Goal: Information Seeking & Learning: Learn about a topic

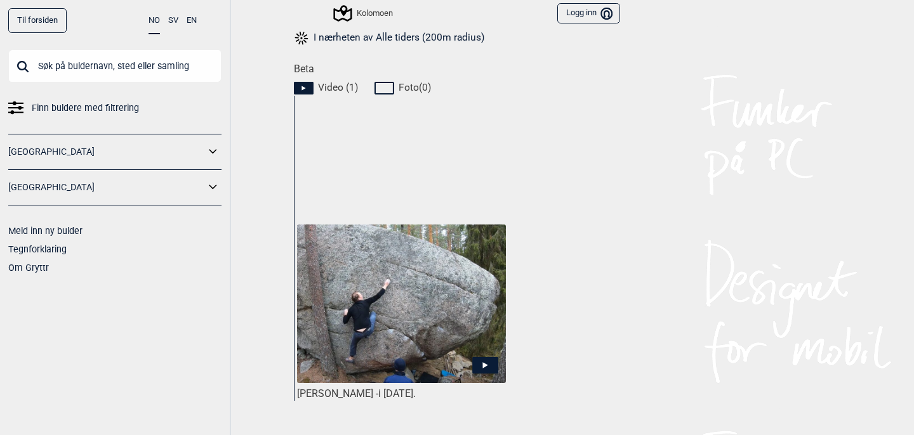
scroll to position [544, 0]
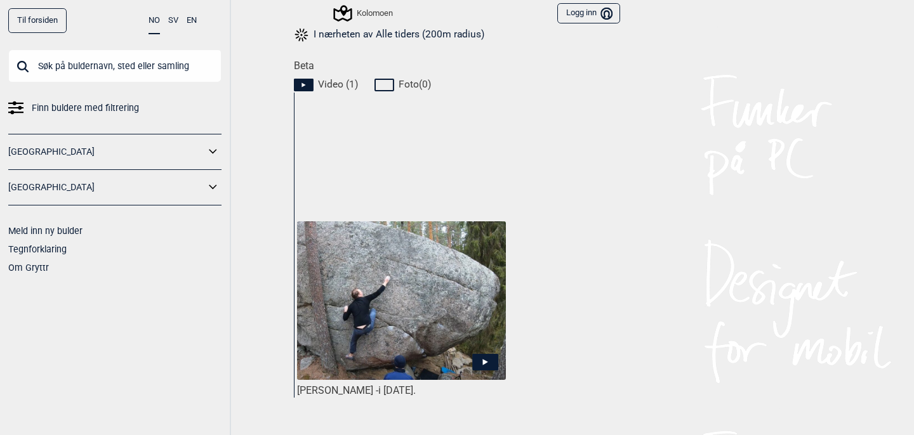
click at [487, 361] on icon at bounding box center [485, 362] width 26 height 17
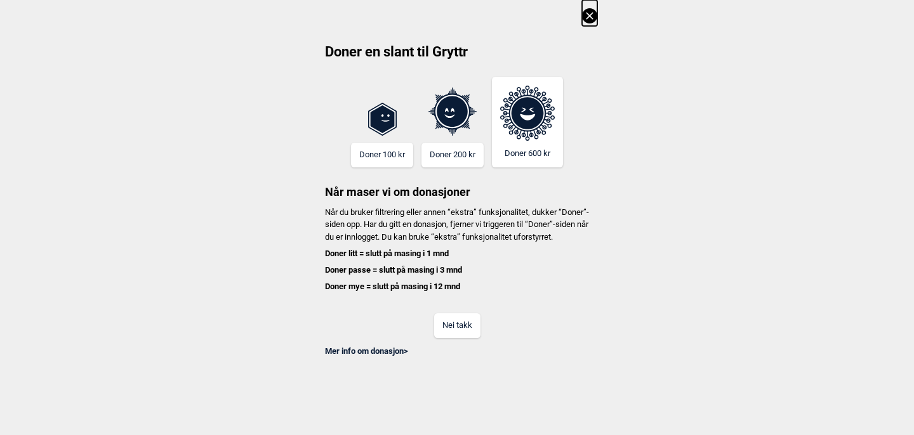
click at [590, 21] on icon at bounding box center [589, 15] width 15 height 15
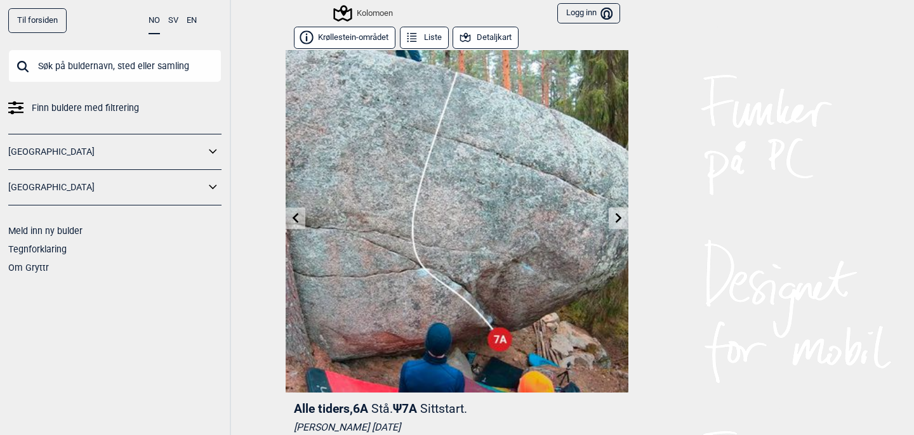
click at [479, 32] on button "Detaljkart" at bounding box center [486, 38] width 66 height 22
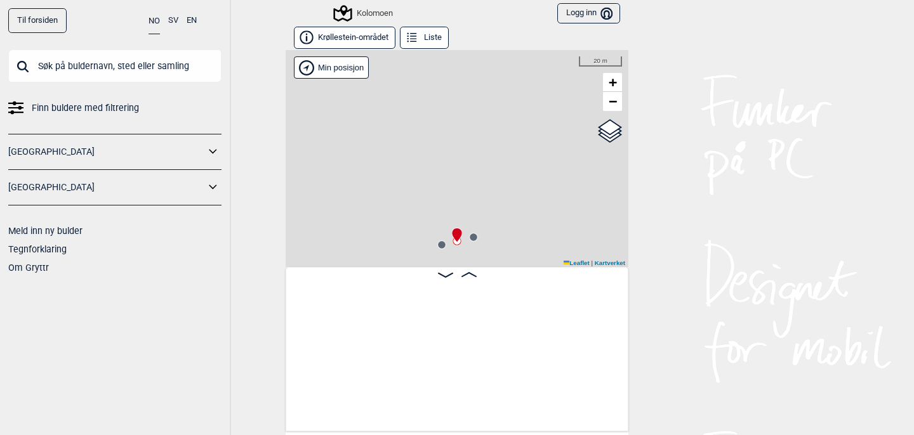
scroll to position [0, 9870]
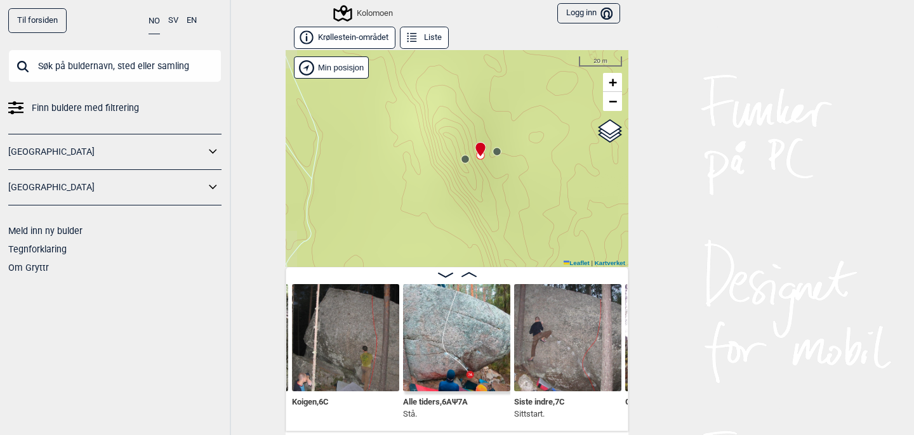
drag, startPoint x: 520, startPoint y: 173, endPoint x: 543, endPoint y: 88, distance: 87.6
click at [543, 87] on div "Kolomoen" at bounding box center [457, 158] width 343 height 217
click at [614, 106] on span "−" at bounding box center [613, 101] width 8 height 16
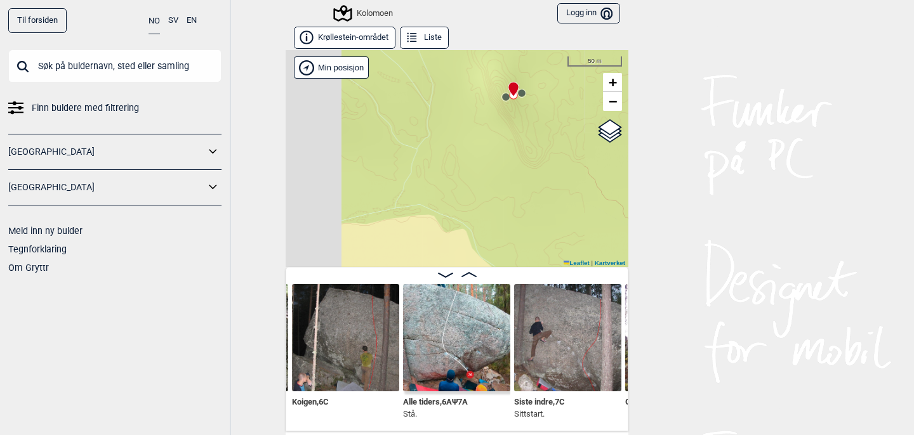
drag, startPoint x: 514, startPoint y: 211, endPoint x: 558, endPoint y: 112, distance: 109.1
click at [559, 109] on div "Kolomoen" at bounding box center [457, 158] width 343 height 217
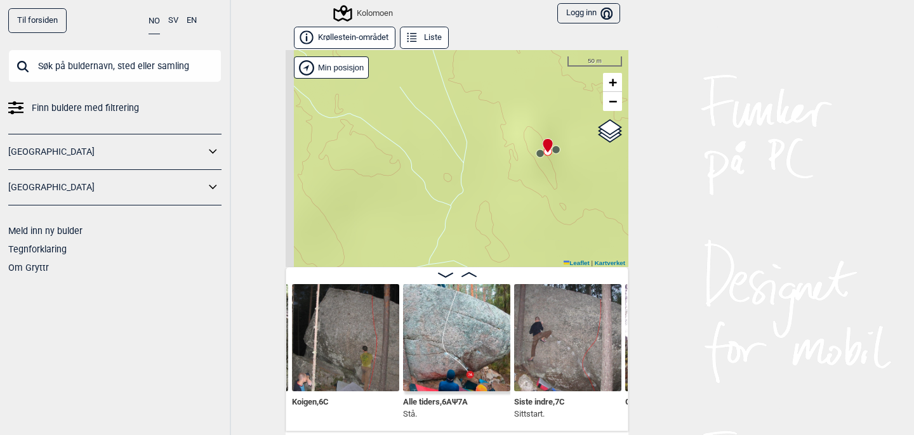
drag, startPoint x: 470, startPoint y: 152, endPoint x: 504, endPoint y: 207, distance: 65.0
click at [504, 207] on div "Kolomoen" at bounding box center [457, 158] width 343 height 217
click at [614, 109] on span "−" at bounding box center [613, 101] width 8 height 16
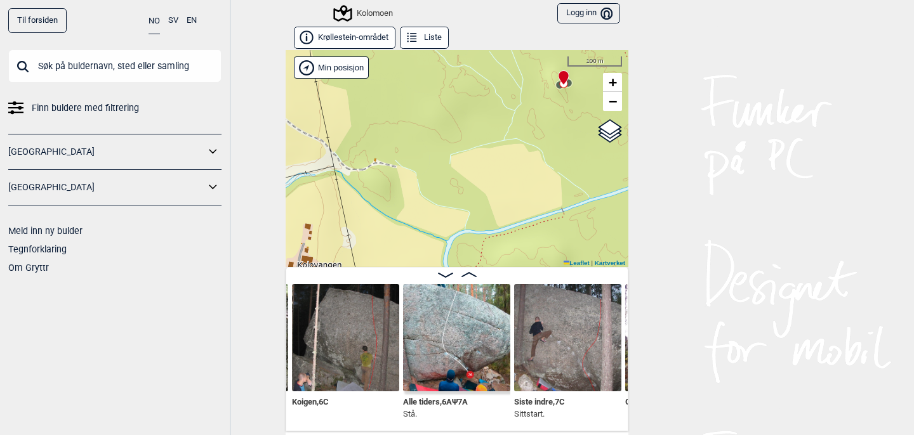
drag, startPoint x: 435, startPoint y: 177, endPoint x: 497, endPoint y: 65, distance: 128.1
click at [497, 65] on div "Kolomoen" at bounding box center [457, 158] width 343 height 217
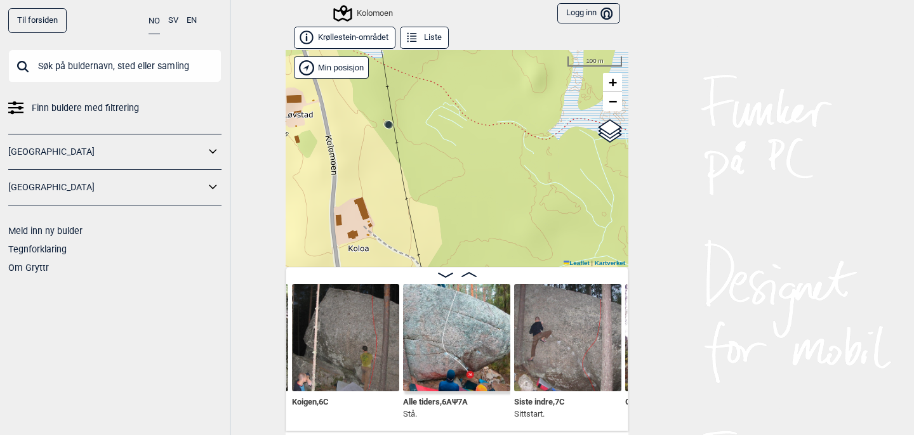
drag, startPoint x: 430, startPoint y: 152, endPoint x: 521, endPoint y: 269, distance: 147.0
click at [521, 269] on div "Krøllestein-området Liste Kolomoen" at bounding box center [457, 229] width 343 height 405
click at [389, 124] on circle at bounding box center [389, 125] width 8 height 8
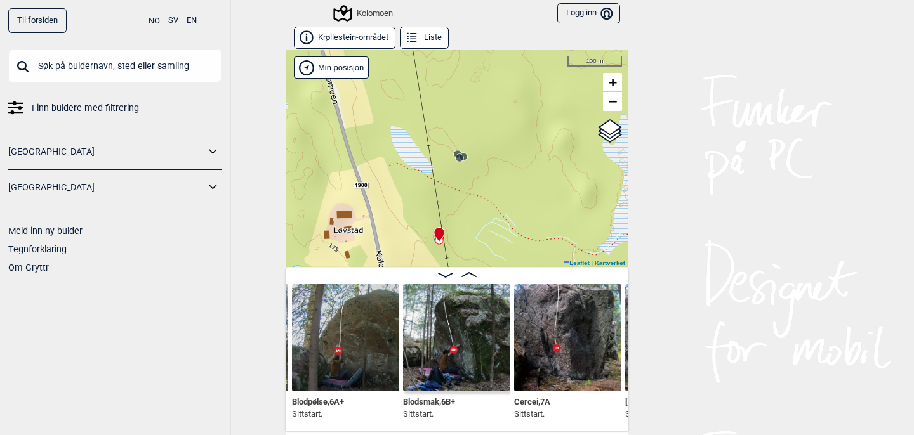
drag, startPoint x: 431, startPoint y: 123, endPoint x: 482, endPoint y: 222, distance: 111.3
click at [482, 222] on div "Kolomoen" at bounding box center [457, 158] width 343 height 217
click at [562, 148] on input "Google satellite" at bounding box center [565, 152] width 8 height 8
radio input "true"
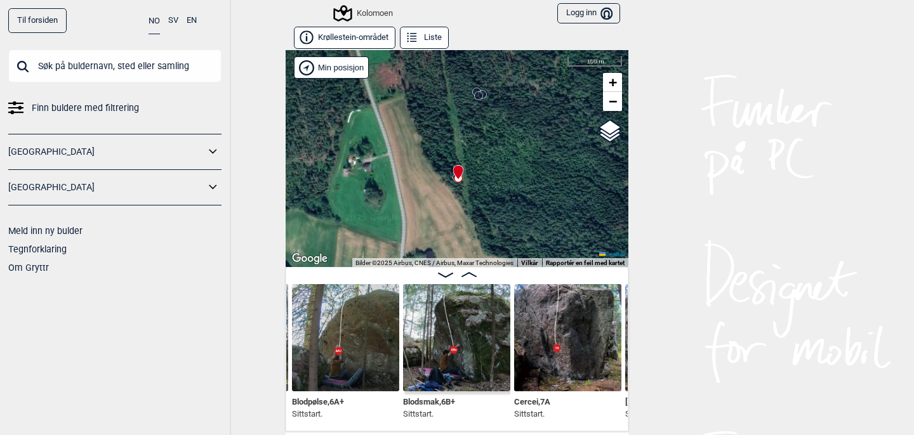
drag, startPoint x: 527, startPoint y: 183, endPoint x: 546, endPoint y: 122, distance: 64.5
click at [546, 121] on div "Kolomoen" at bounding box center [457, 158] width 343 height 217
click at [479, 94] on circle at bounding box center [479, 96] width 8 height 8
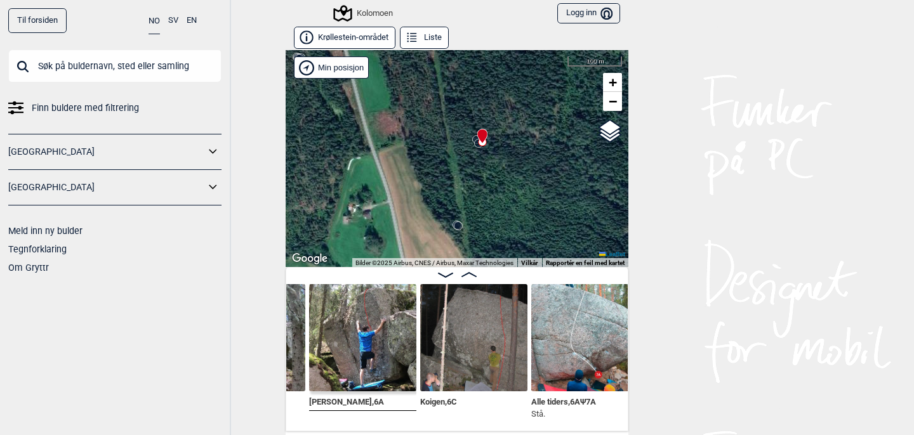
scroll to position [0, 9771]
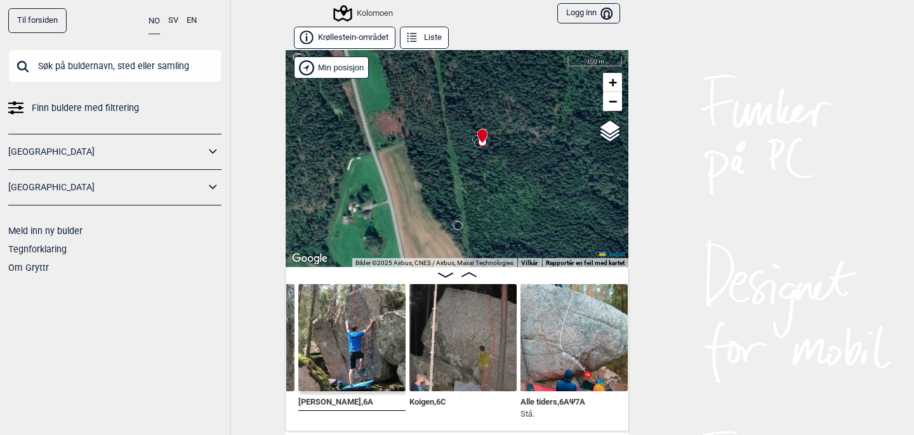
click at [577, 328] on img at bounding box center [574, 337] width 107 height 107
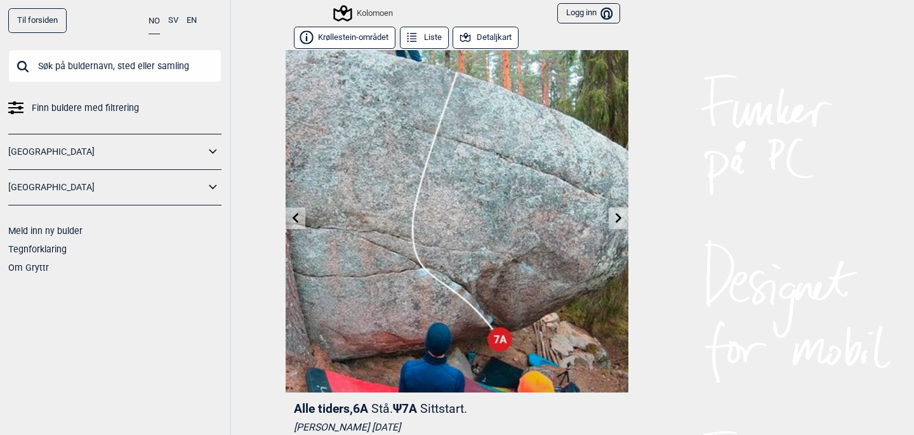
click at [489, 33] on button "Detaljkart" at bounding box center [486, 38] width 66 height 22
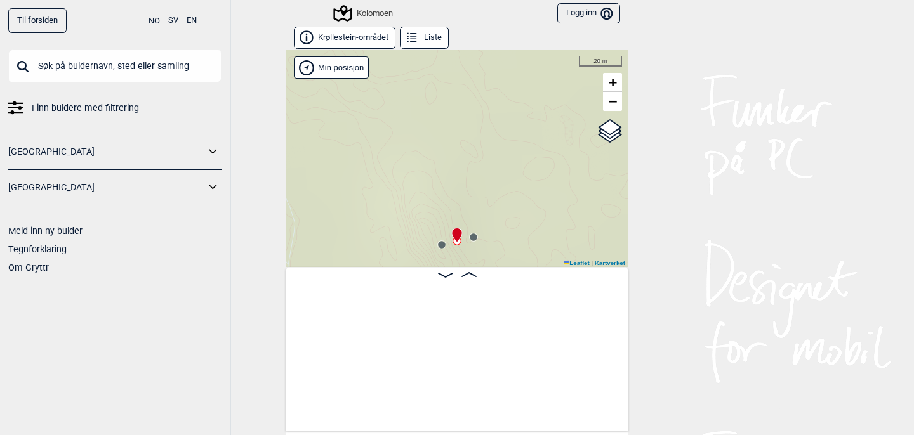
scroll to position [0, 9870]
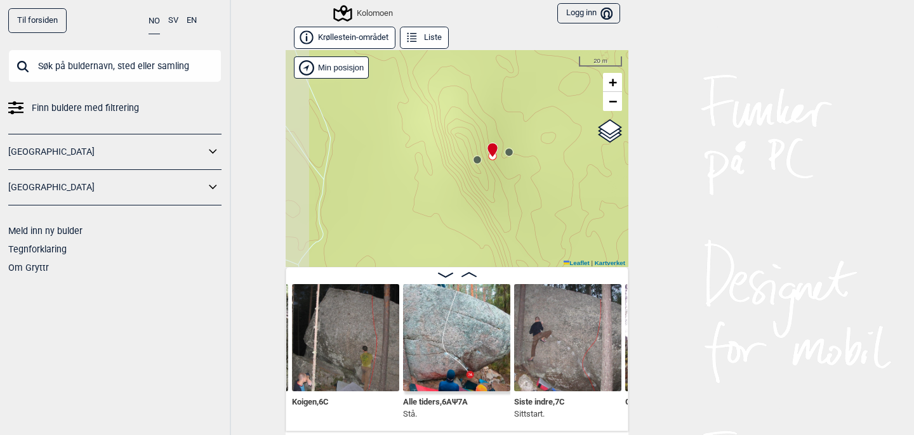
drag, startPoint x: 498, startPoint y: 183, endPoint x: 536, endPoint y: 82, distance: 107.9
click at [535, 82] on div "Kolomoen" at bounding box center [457, 158] width 343 height 217
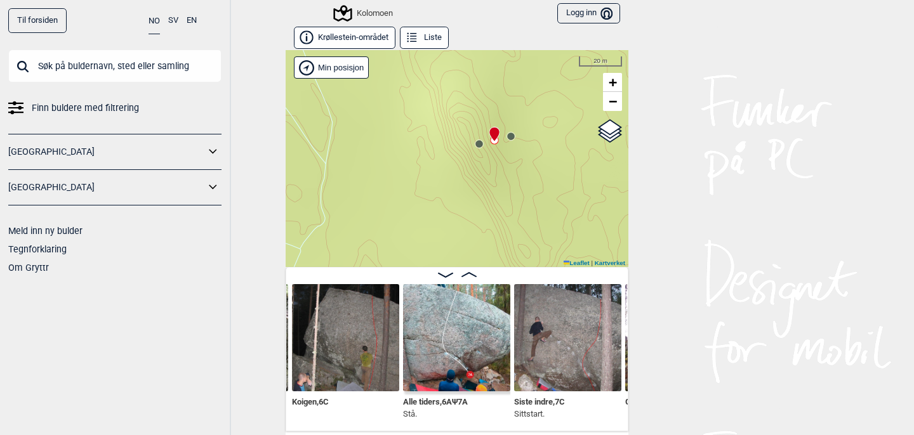
click at [511, 138] on circle at bounding box center [511, 137] width 8 height 8
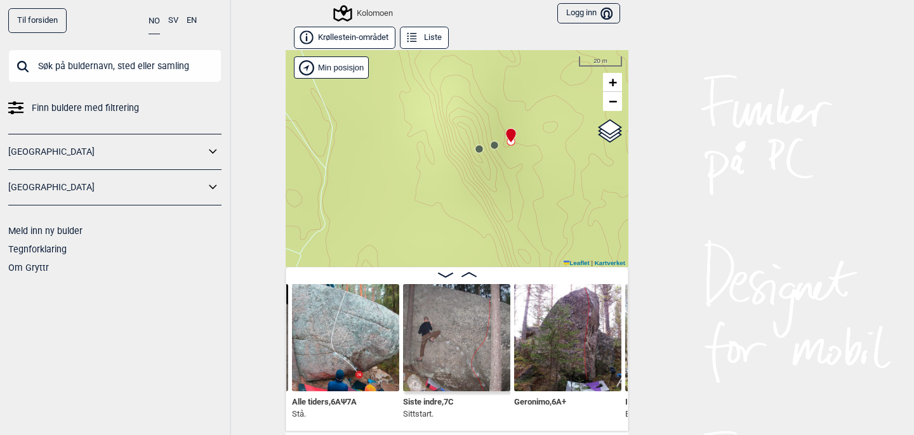
click at [479, 149] on circle at bounding box center [479, 149] width 8 height 8
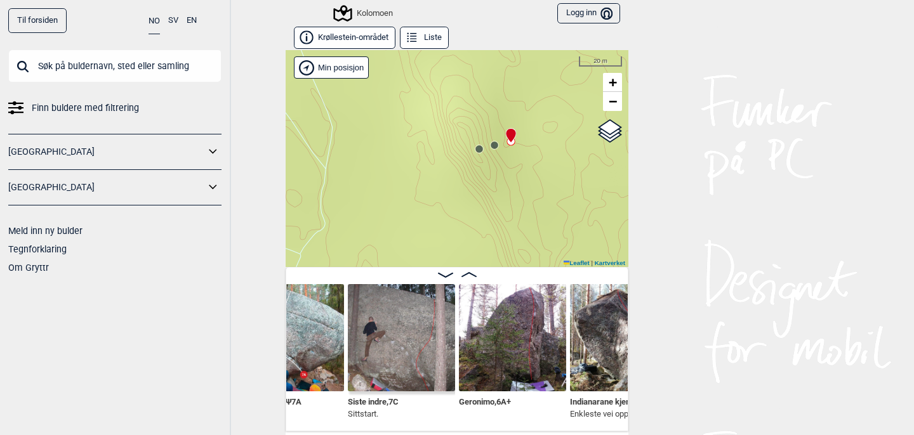
scroll to position [0, 10044]
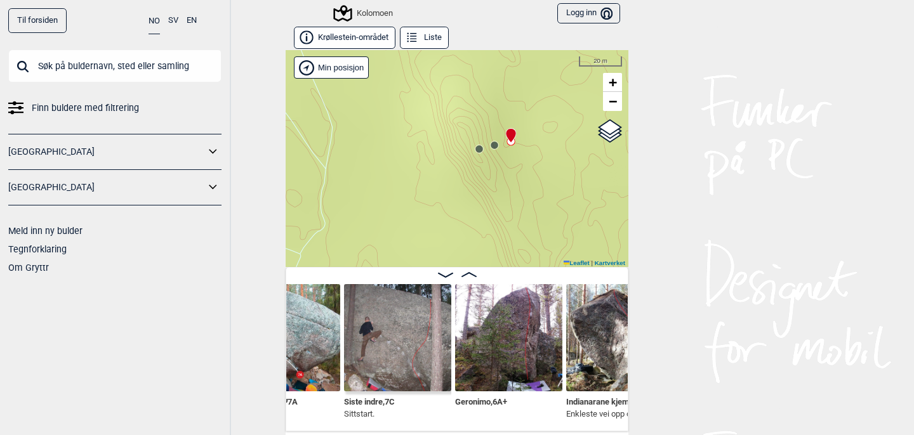
click at [512, 319] on img at bounding box center [508, 337] width 107 height 107
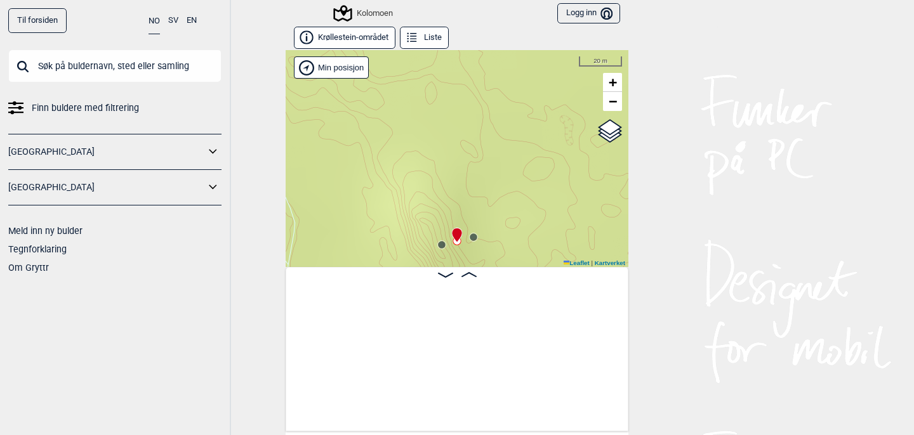
scroll to position [0, 9870]
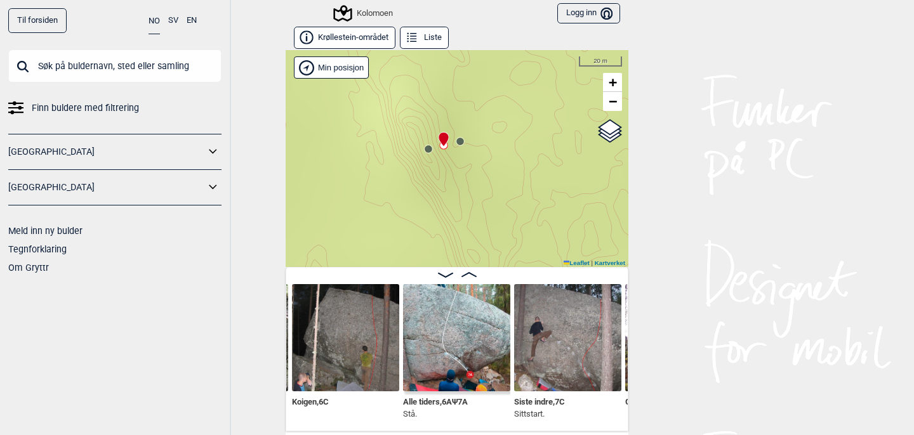
drag, startPoint x: 490, startPoint y: 196, endPoint x: 477, endPoint y: 100, distance: 96.8
click at [477, 100] on div "Kolomoen" at bounding box center [457, 158] width 343 height 217
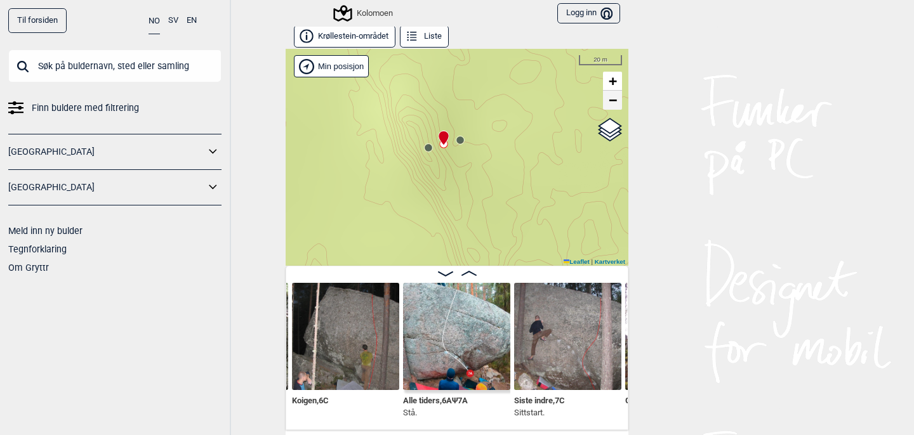
click at [613, 99] on span "−" at bounding box center [613, 100] width 8 height 16
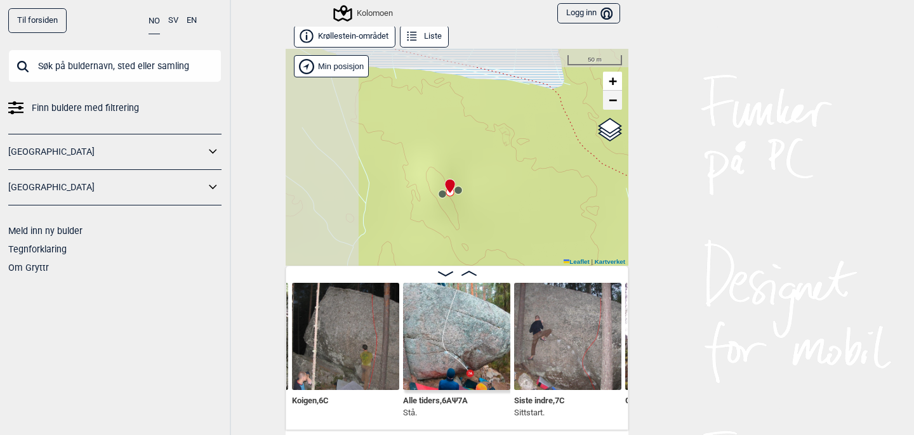
click at [613, 99] on span "−" at bounding box center [613, 100] width 8 height 16
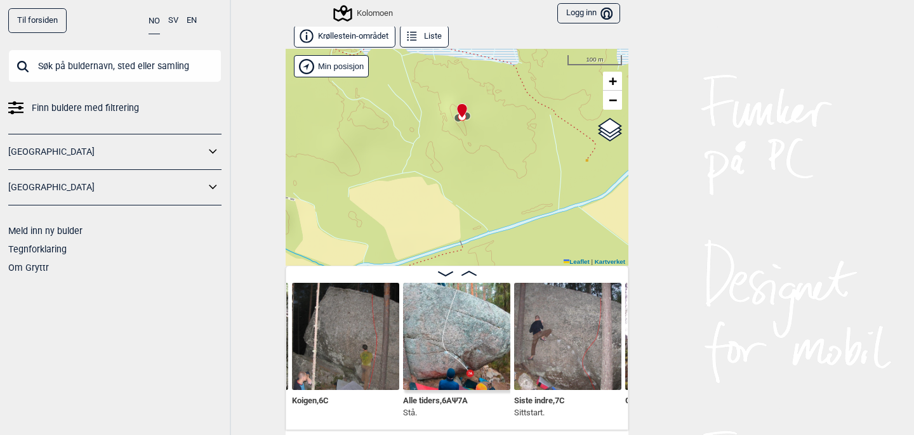
drag, startPoint x: 564, startPoint y: 167, endPoint x: 573, endPoint y: 62, distance: 105.1
click at [573, 62] on div "Kolomoen" at bounding box center [457, 157] width 343 height 217
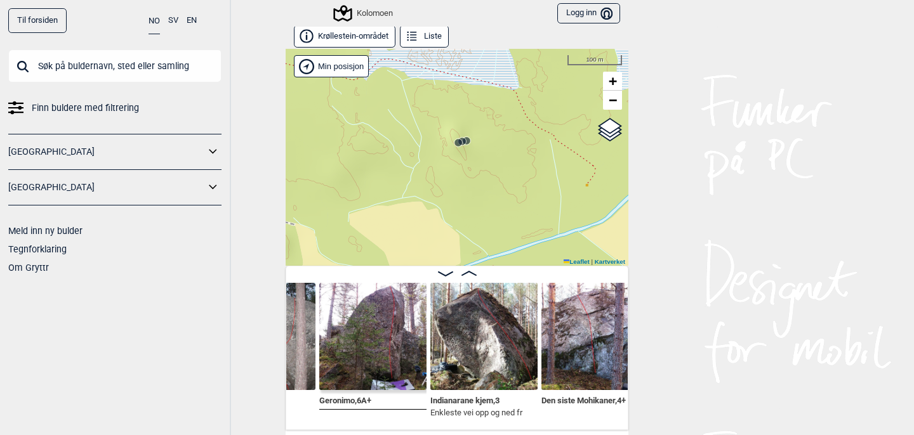
scroll to position [0, 10177]
click at [616, 100] on span "−" at bounding box center [613, 100] width 8 height 16
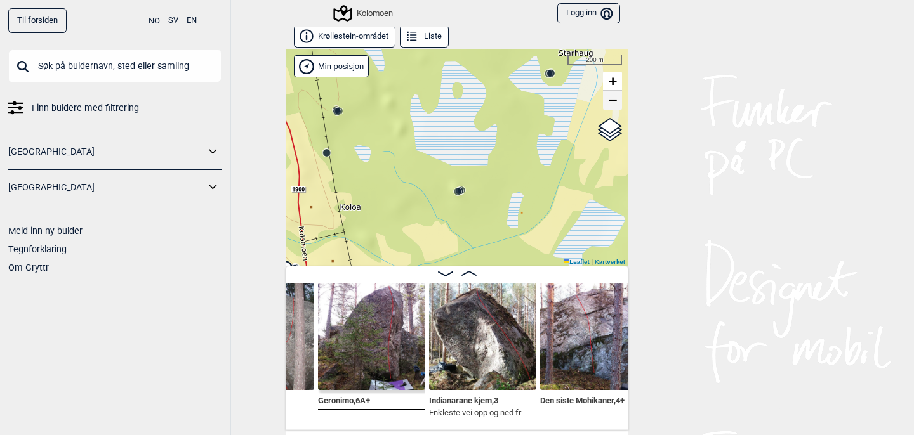
click at [616, 100] on span "−" at bounding box center [613, 100] width 8 height 16
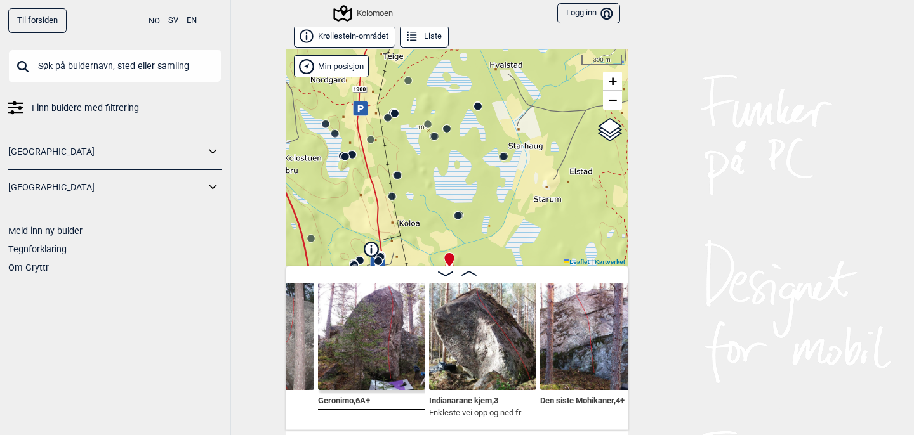
click at [326, 123] on circle at bounding box center [326, 125] width 8 height 8
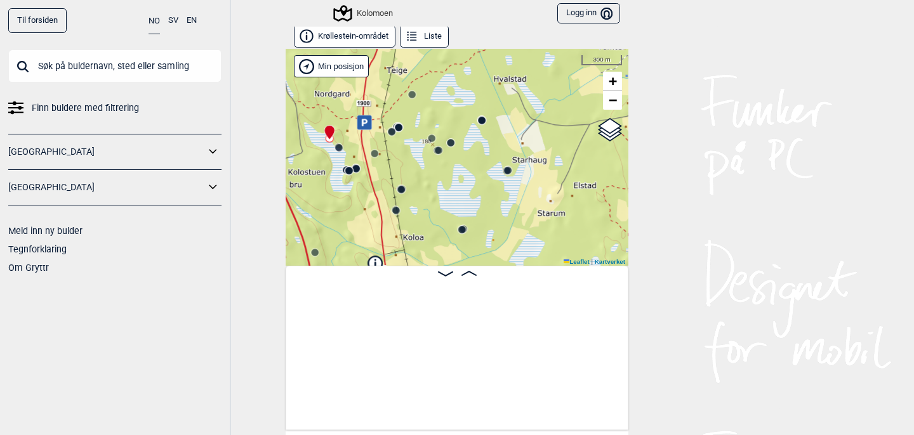
scroll to position [0, 4828]
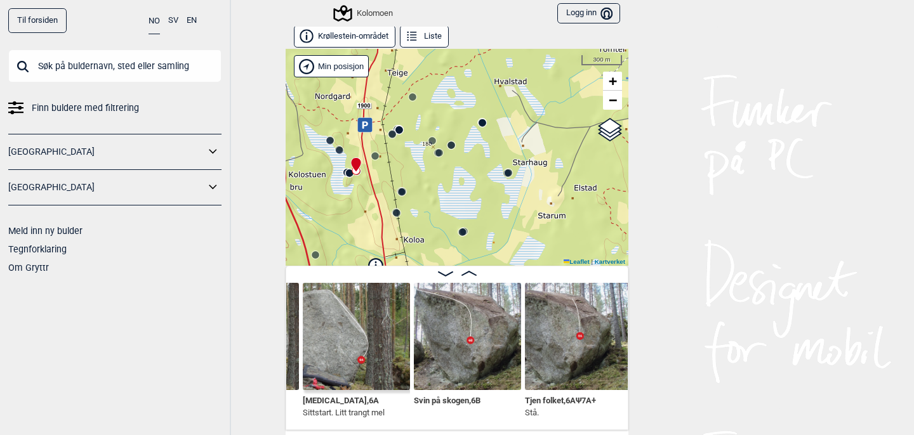
scroll to position [0, 6151]
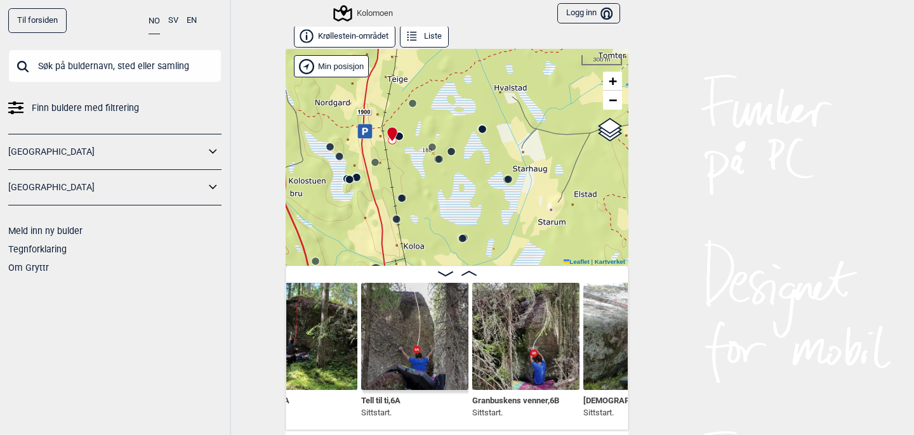
scroll to position [0, 6649]
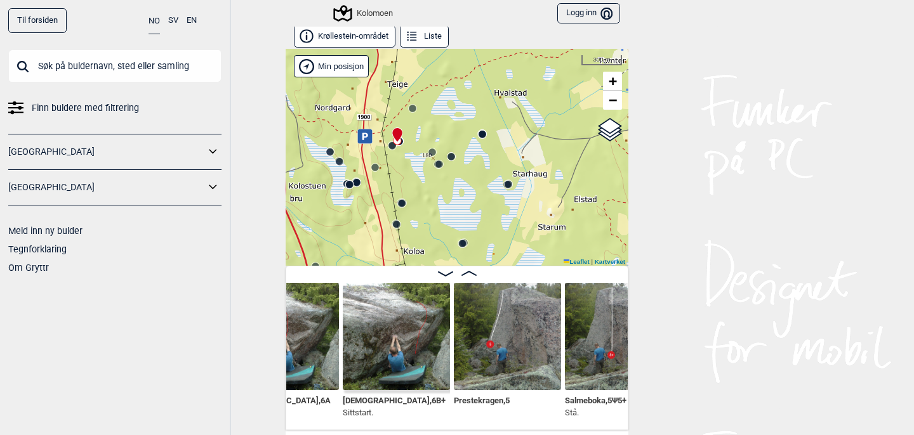
scroll to position [0, 7002]
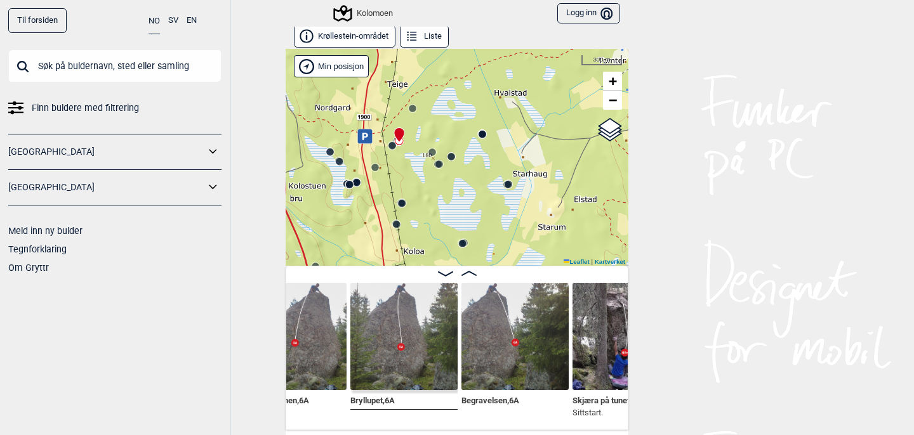
scroll to position [0, 7658]
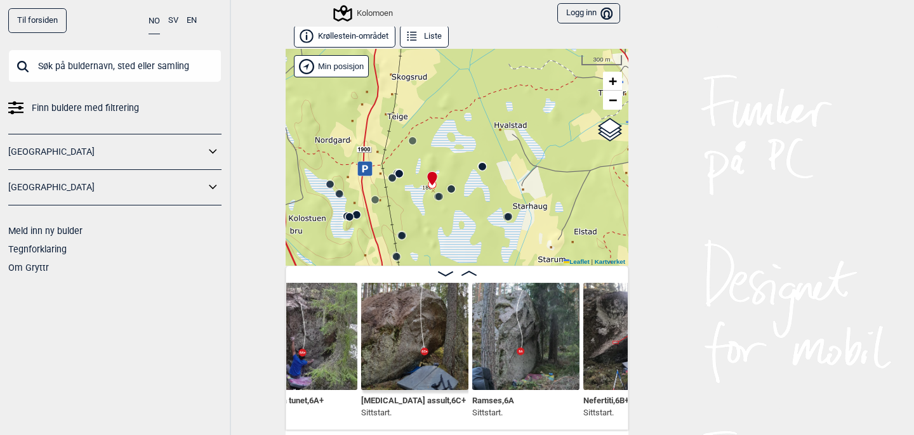
scroll to position [0, 7981]
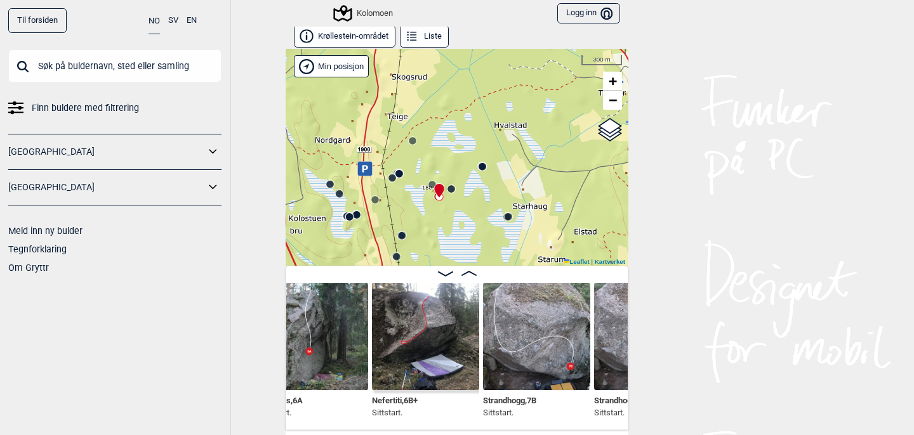
scroll to position [0, 8192]
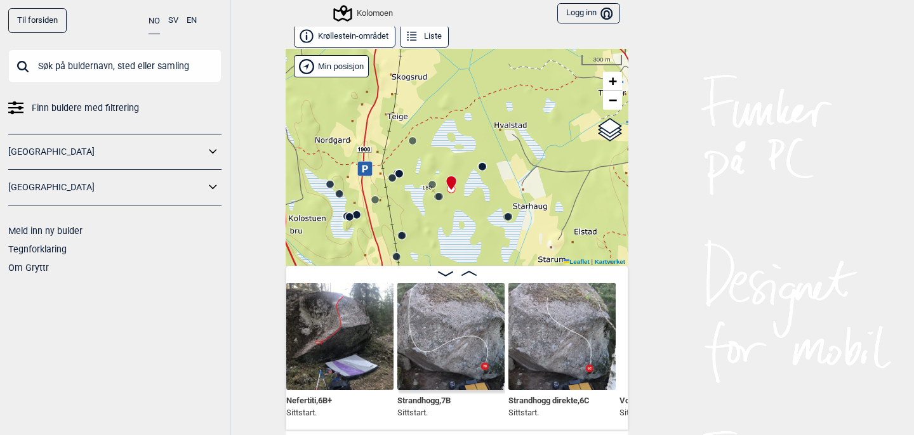
scroll to position [0, 8280]
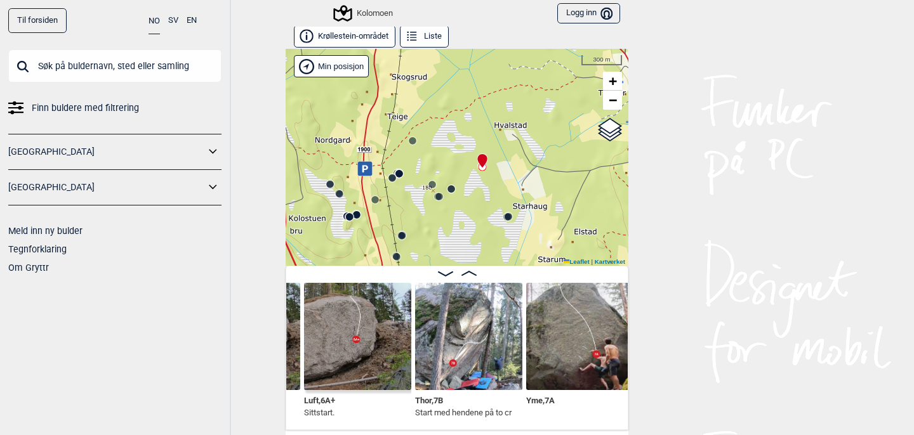
scroll to position [0, 9038]
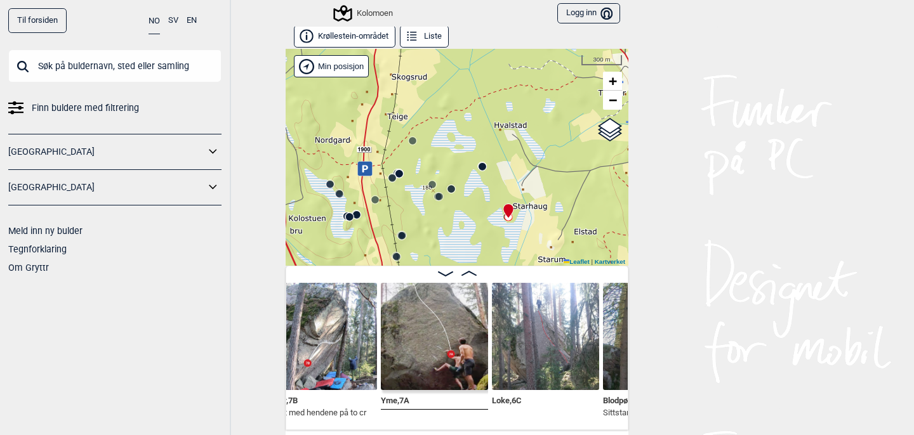
scroll to position [0, 9186]
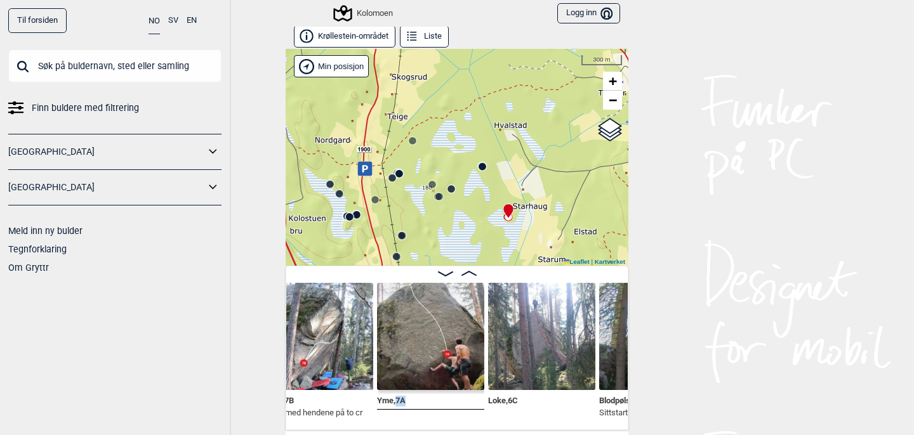
click at [431, 315] on img at bounding box center [430, 336] width 107 height 107
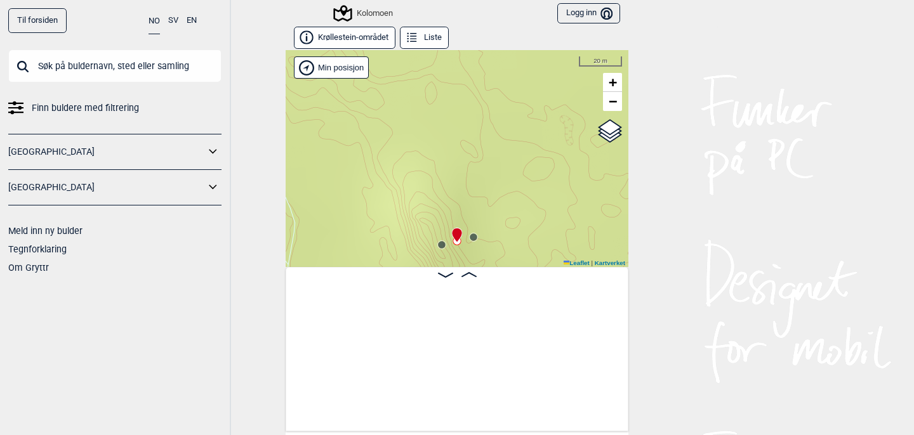
scroll to position [0, 9870]
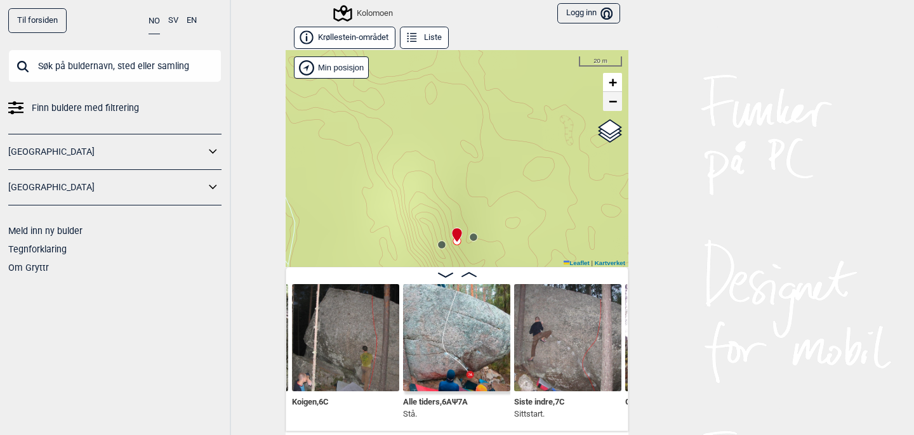
click at [613, 102] on span "−" at bounding box center [613, 101] width 8 height 16
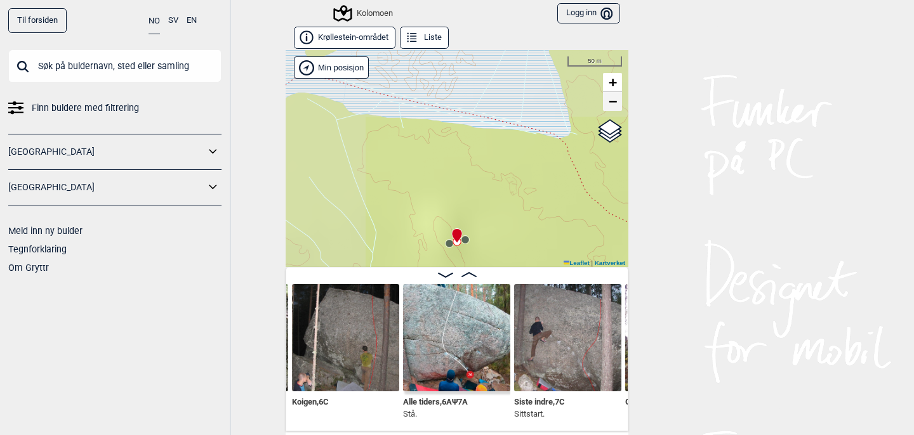
click at [613, 102] on span "−" at bounding box center [613, 101] width 8 height 16
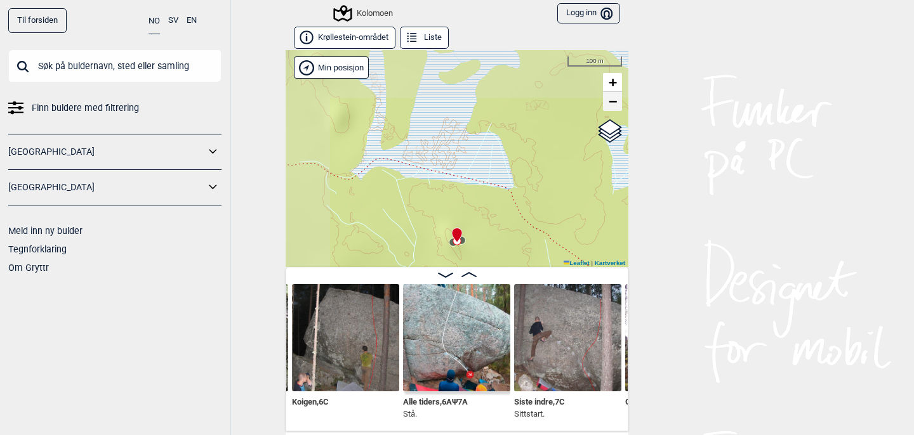
click at [613, 102] on span "−" at bounding box center [613, 101] width 8 height 16
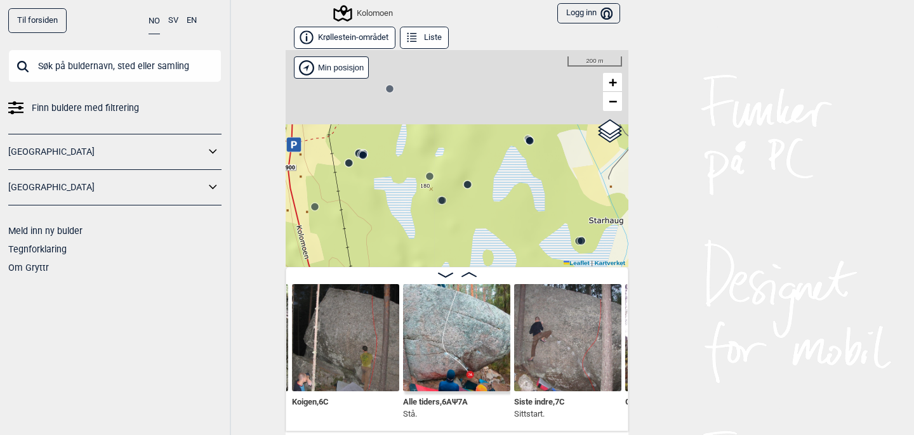
drag, startPoint x: 371, startPoint y: 154, endPoint x: 404, endPoint y: 272, distance: 122.0
click at [404, 272] on div "Krøllestein-området Liste Kolomoen" at bounding box center [457, 229] width 343 height 405
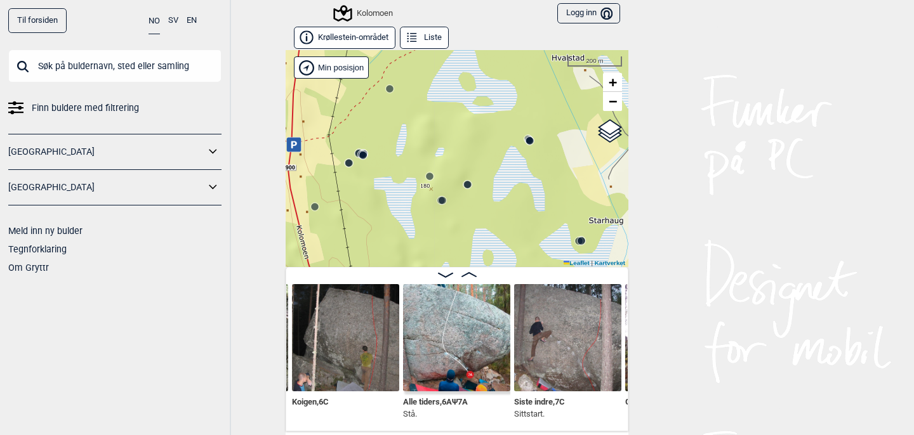
click at [429, 175] on circle at bounding box center [430, 177] width 8 height 8
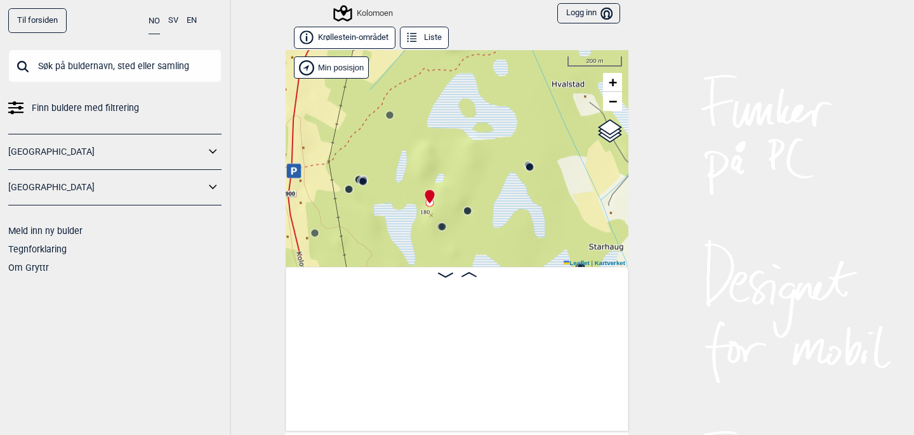
scroll to position [0, 7832]
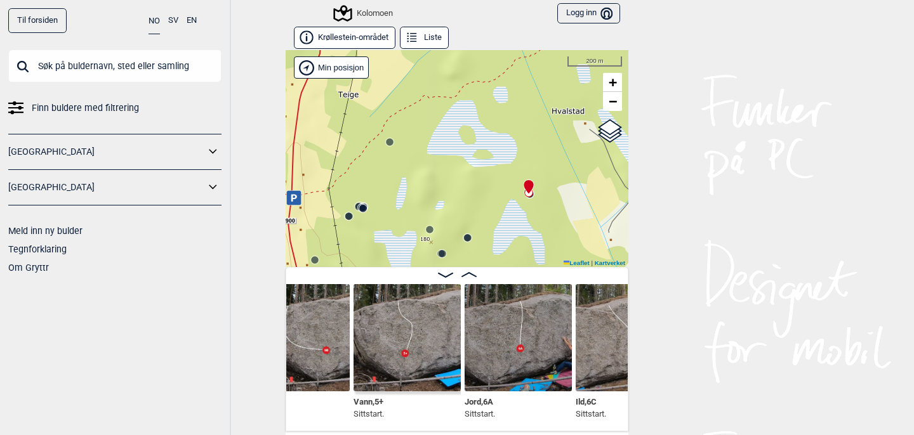
scroll to position [0, 8559]
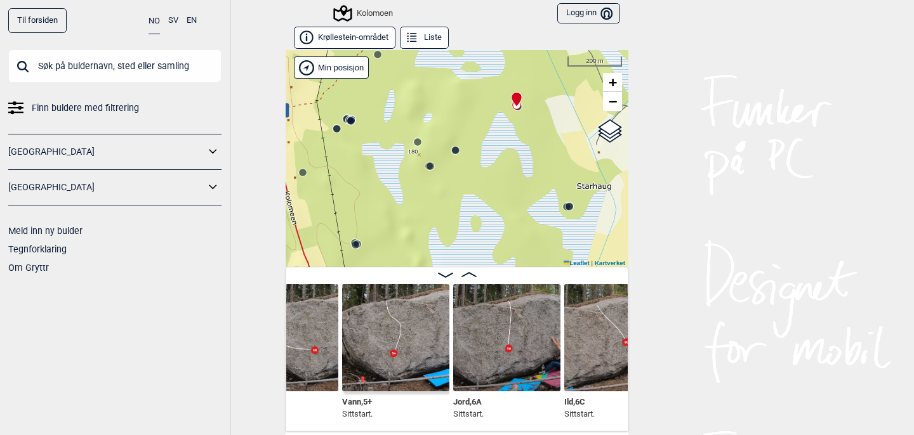
drag, startPoint x: 485, startPoint y: 183, endPoint x: 473, endPoint y: 95, distance: 89.1
click at [473, 95] on div "Kolomoen" at bounding box center [457, 158] width 343 height 217
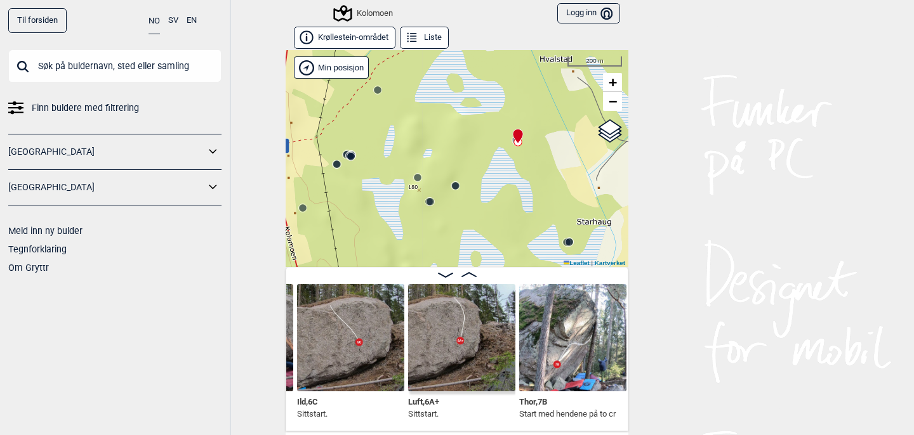
scroll to position [0, 8847]
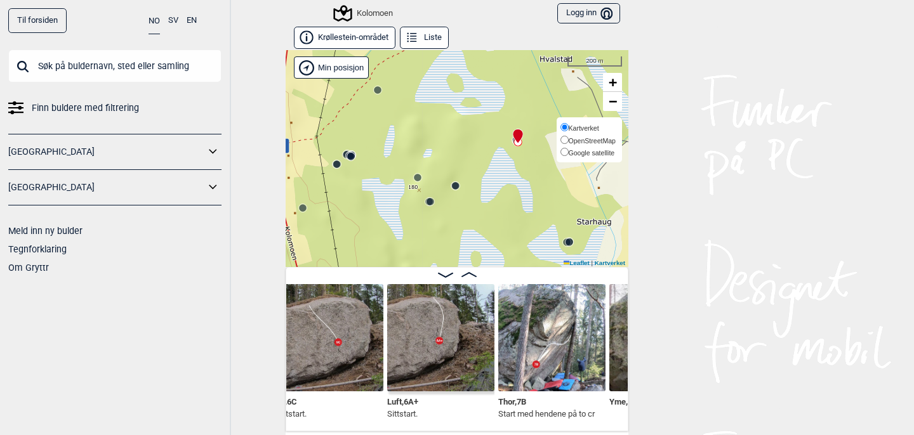
click at [562, 148] on input "Google satellite" at bounding box center [565, 152] width 8 height 8
radio input "true"
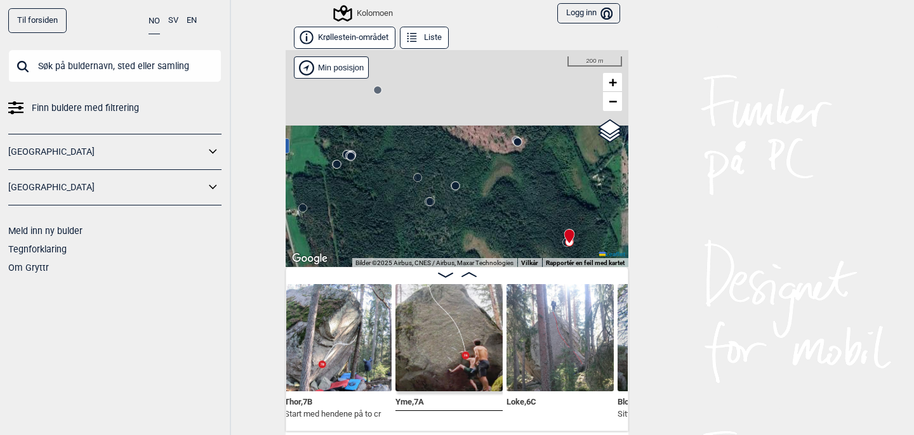
scroll to position [0, 9062]
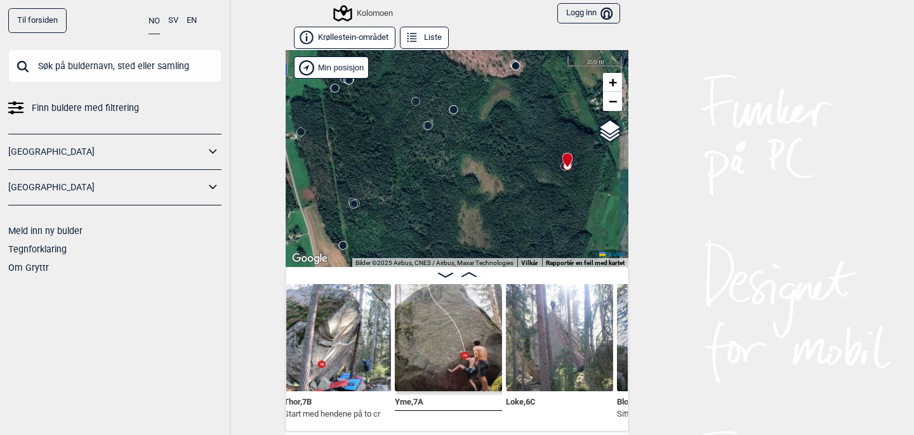
drag, startPoint x: 547, startPoint y: 163, endPoint x: 545, endPoint y: 79, distance: 84.4
click at [545, 79] on div "Kolomoen" at bounding box center [457, 158] width 343 height 217
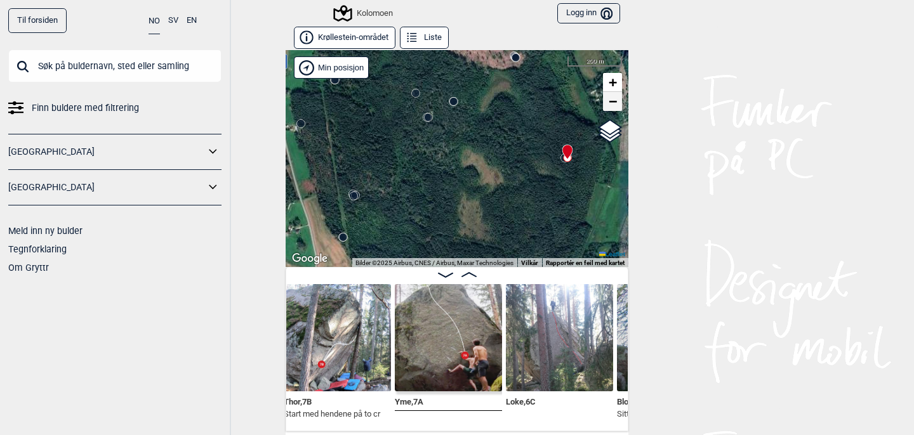
click at [614, 102] on span "−" at bounding box center [613, 101] width 8 height 16
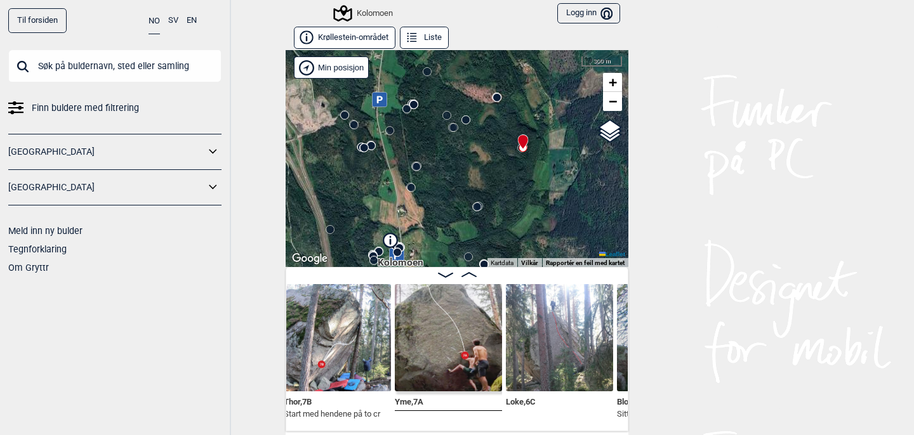
drag, startPoint x: 551, startPoint y: 215, endPoint x: 562, endPoint y: 162, distance: 54.4
click at [562, 162] on div "Kolomoen" at bounding box center [457, 158] width 343 height 217
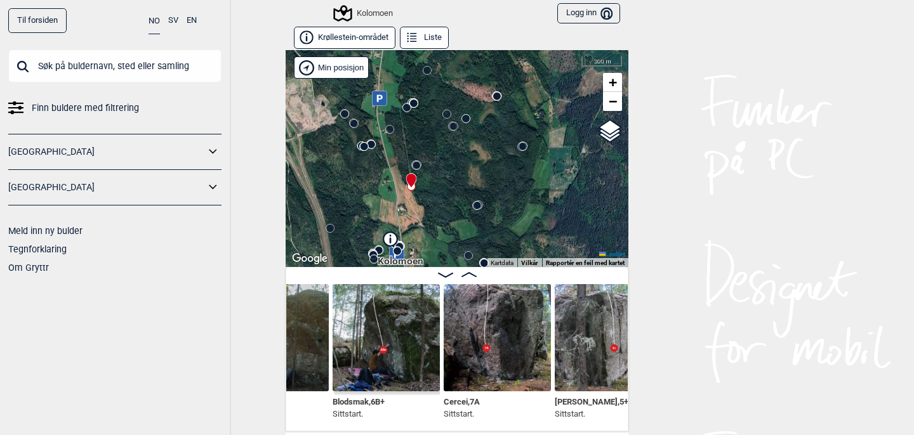
scroll to position [0, 9458]
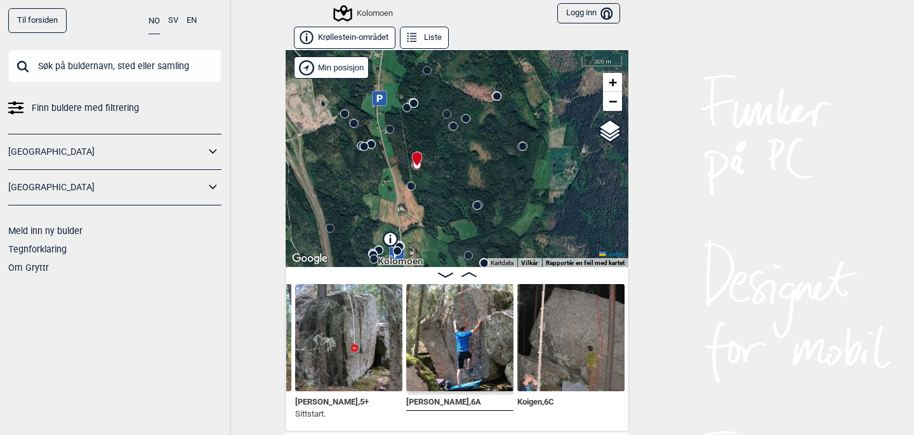
scroll to position [0, 9718]
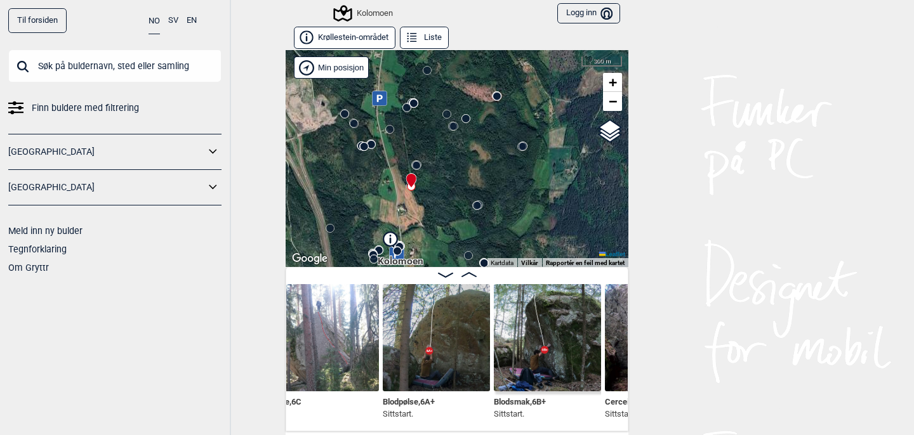
scroll to position [0, 9295]
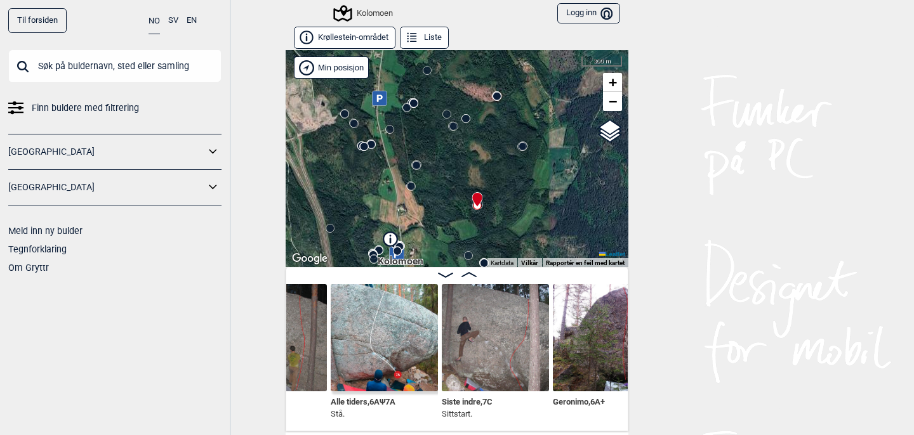
scroll to position [0, 10016]
click at [614, 83] on span "+" at bounding box center [613, 82] width 8 height 16
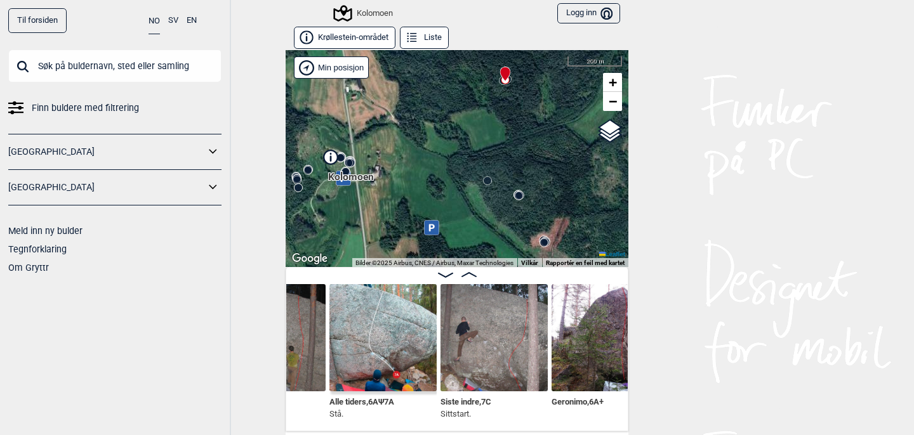
drag, startPoint x: 518, startPoint y: 200, endPoint x: 526, endPoint y: 111, distance: 89.2
click at [526, 111] on div "Kolomoen" at bounding box center [457, 158] width 343 height 217
click at [616, 83] on span "+" at bounding box center [613, 82] width 8 height 16
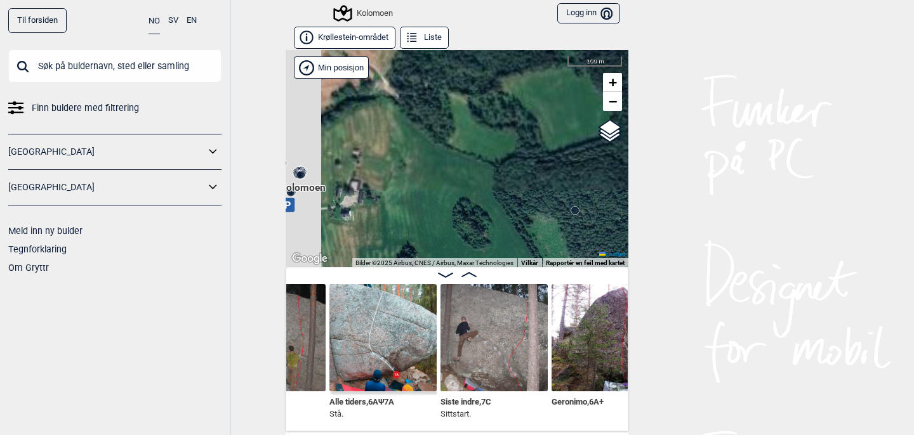
drag, startPoint x: 451, startPoint y: 139, endPoint x: 541, endPoint y: 279, distance: 166.6
click at [541, 279] on div "Krøllestein-området Liste Kolomoen" at bounding box center [457, 229] width 343 height 405
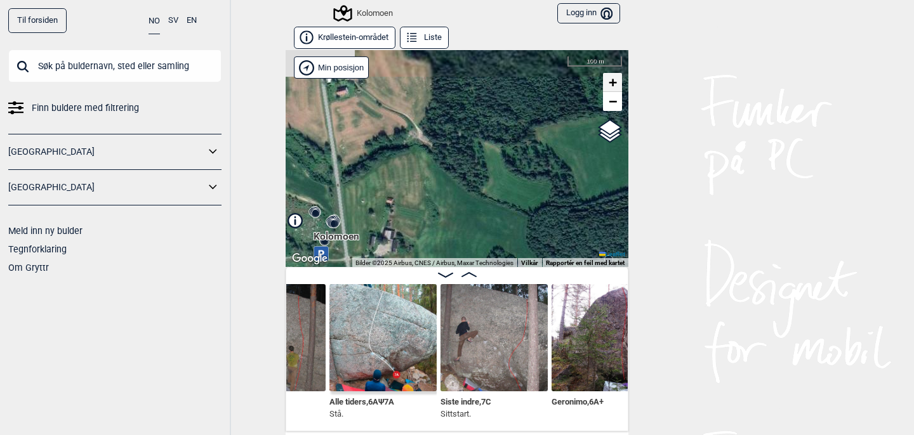
click at [616, 85] on span "+" at bounding box center [613, 82] width 8 height 16
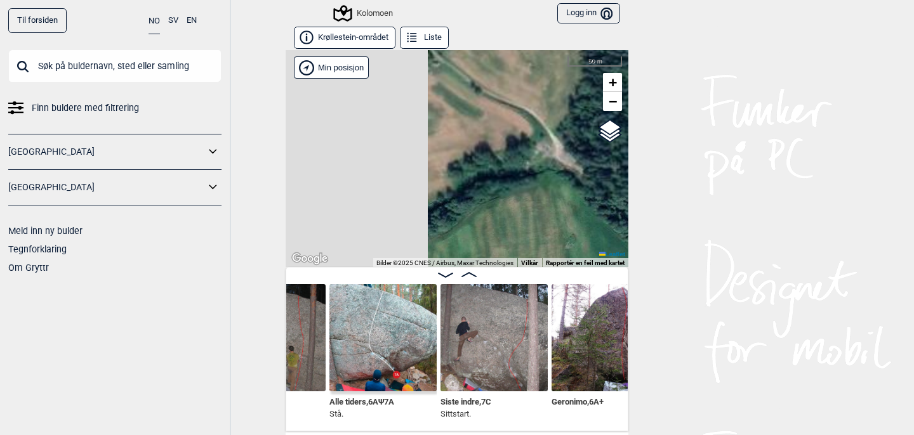
drag, startPoint x: 426, startPoint y: 135, endPoint x: 606, endPoint y: 266, distance: 222.7
click at [606, 266] on div "Krøllestein-området Liste Kolomoen" at bounding box center [457, 229] width 343 height 405
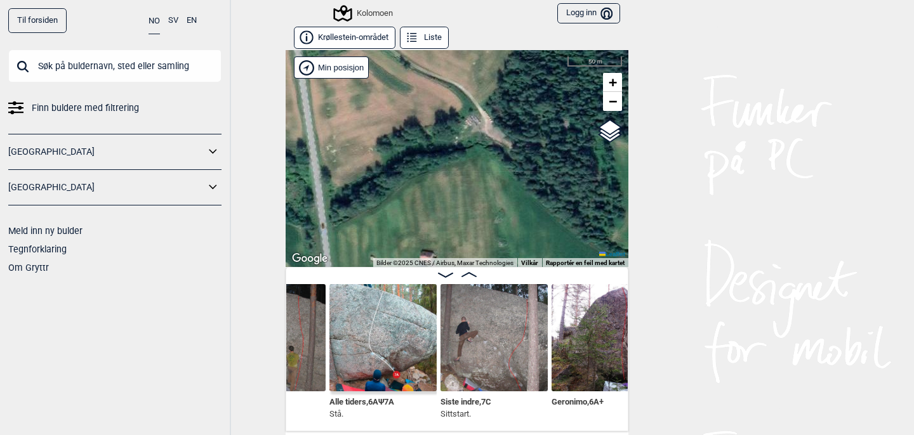
drag, startPoint x: 507, startPoint y: 196, endPoint x: 430, endPoint y: 162, distance: 83.3
click at [430, 162] on div "Kolomoen" at bounding box center [457, 158] width 343 height 217
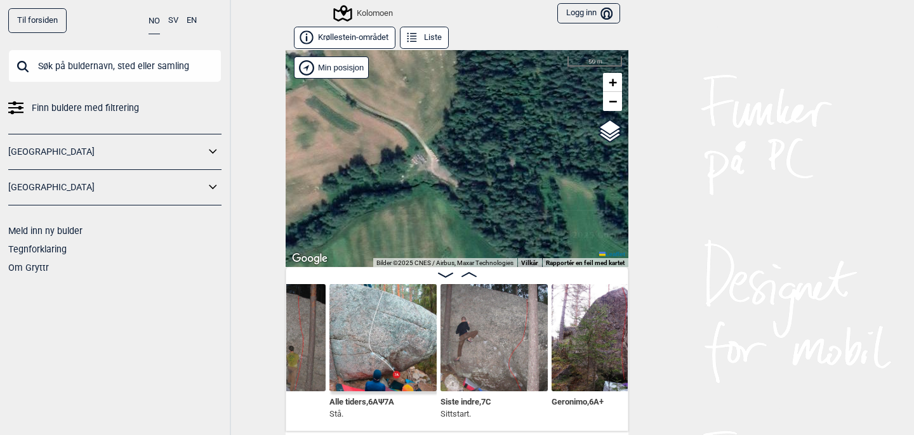
drag, startPoint x: 490, startPoint y: 168, endPoint x: 436, endPoint y: 207, distance: 66.4
click at [436, 207] on div "Kolomoen" at bounding box center [457, 158] width 343 height 217
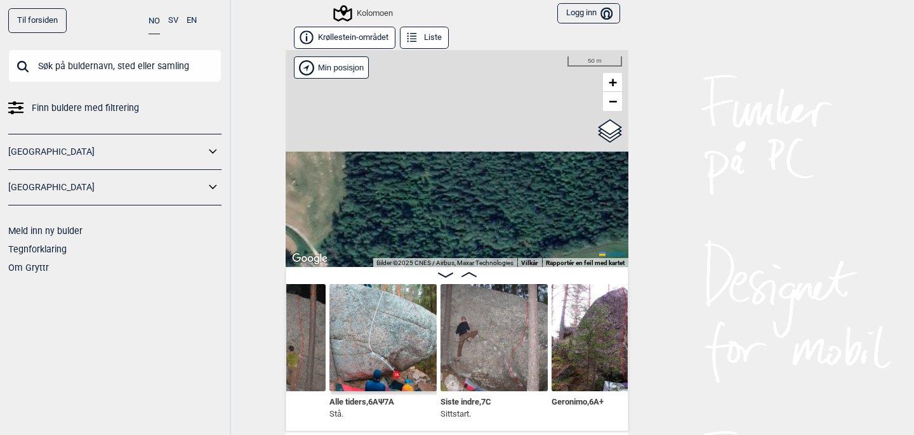
drag, startPoint x: 528, startPoint y: 140, endPoint x: 416, endPoint y: 244, distance: 152.7
click at [416, 244] on div "Kolomoen" at bounding box center [457, 158] width 343 height 217
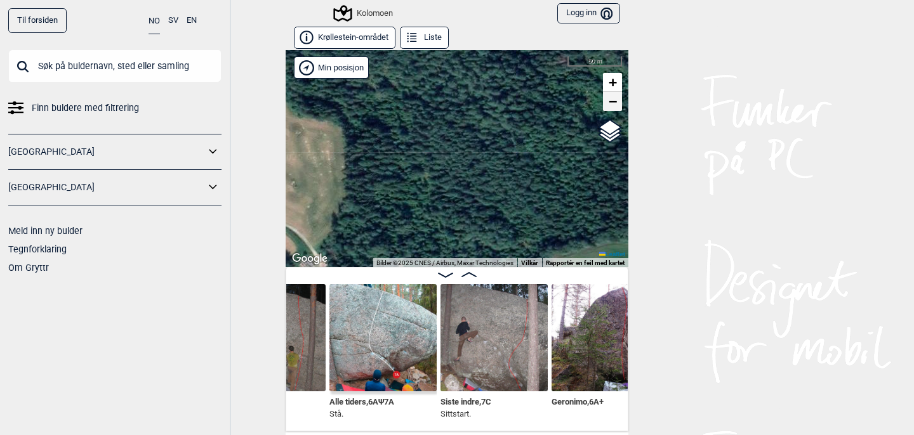
click at [613, 107] on span "−" at bounding box center [613, 101] width 8 height 16
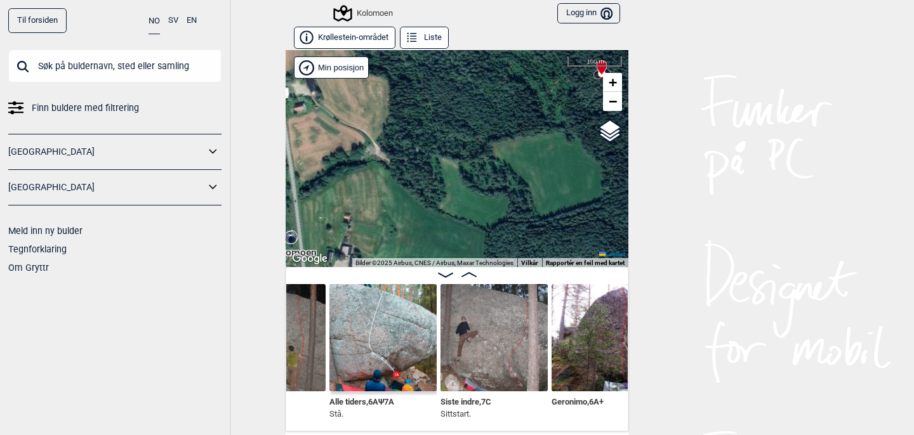
drag, startPoint x: 541, startPoint y: 180, endPoint x: 530, endPoint y: 78, distance: 102.8
click at [530, 77] on div "Kolomoen" at bounding box center [457, 158] width 343 height 217
click at [614, 81] on span "+" at bounding box center [613, 82] width 8 height 16
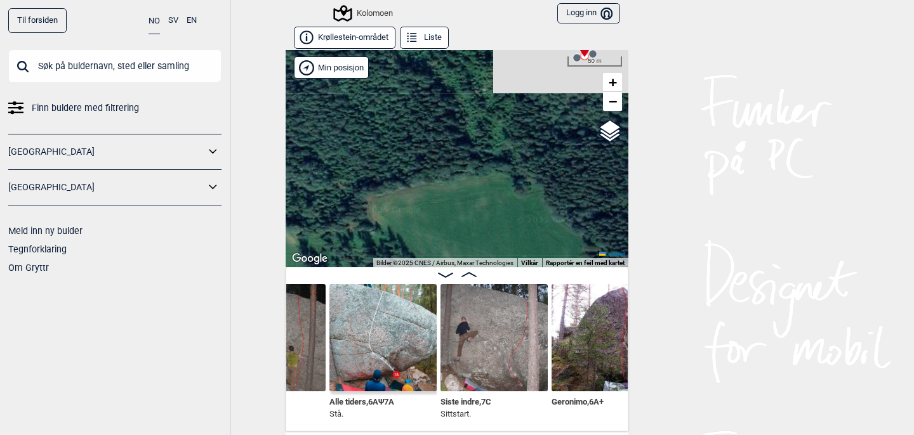
drag, startPoint x: 501, startPoint y: 107, endPoint x: 340, endPoint y: 253, distance: 218.4
click at [340, 253] on div "Kolomoen" at bounding box center [457, 158] width 343 height 217
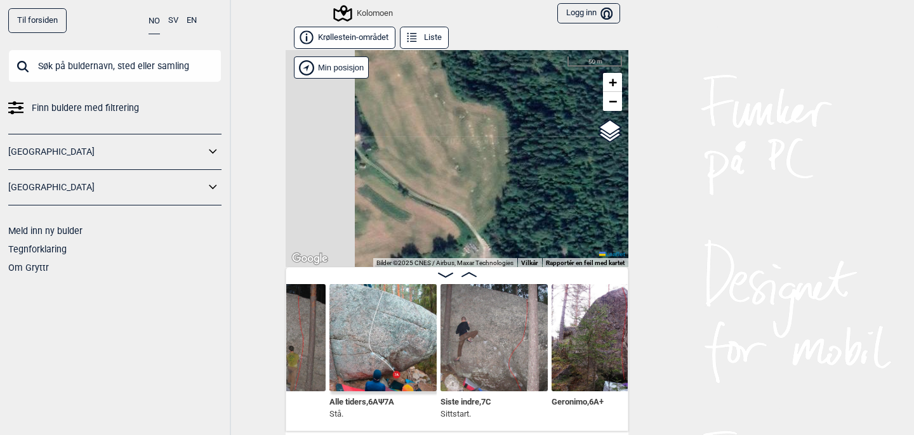
drag, startPoint x: 463, startPoint y: 159, endPoint x: 842, endPoint y: 230, distance: 385.6
click at [842, 229] on div "Til forsiden NO SV EN Finn buldere med filtrering Norge Sverige Meld inn ny bul…" at bounding box center [457, 217] width 914 height 435
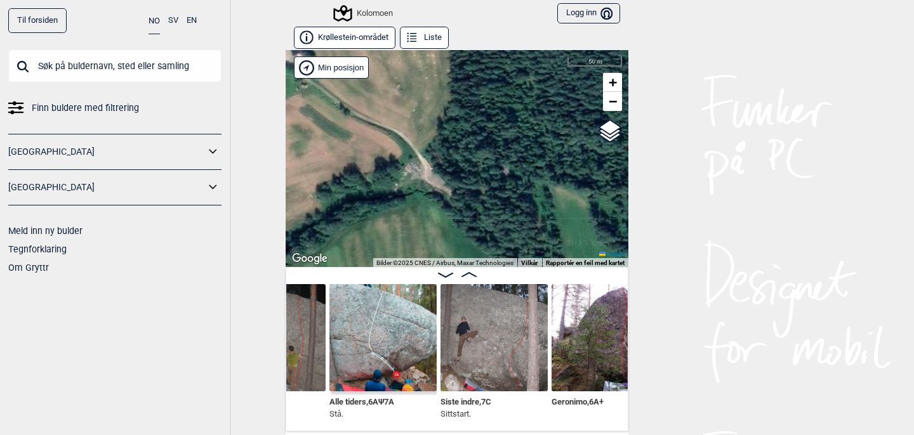
drag, startPoint x: 563, startPoint y: 189, endPoint x: 475, endPoint y: 82, distance: 138.9
click at [475, 82] on div "Kolomoen" at bounding box center [457, 158] width 343 height 217
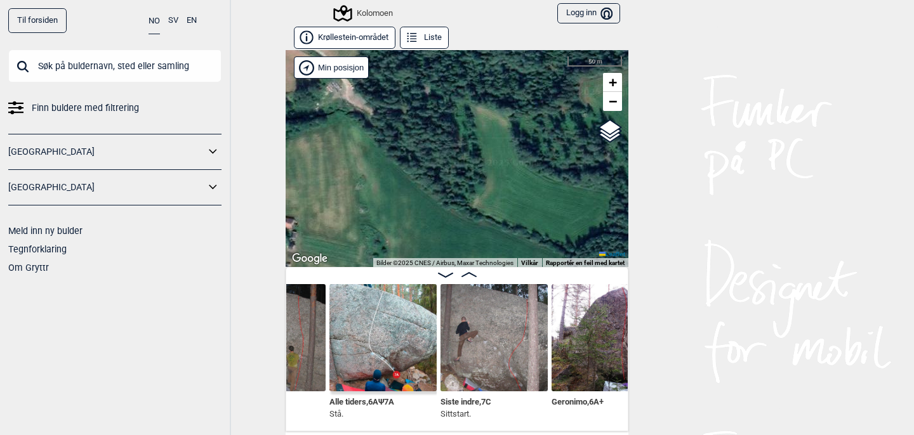
drag, startPoint x: 550, startPoint y: 152, endPoint x: 470, endPoint y: 70, distance: 114.0
click at [470, 70] on div "Kolomoen" at bounding box center [457, 158] width 343 height 217
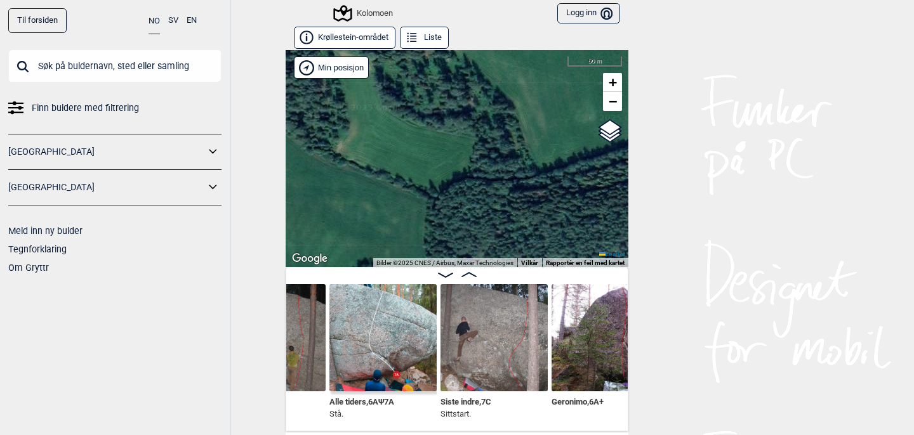
drag, startPoint x: 536, startPoint y: 164, endPoint x: 399, endPoint y: 109, distance: 147.6
click at [399, 109] on div "Kolomoen" at bounding box center [457, 158] width 343 height 217
click at [611, 101] on span "−" at bounding box center [613, 101] width 8 height 16
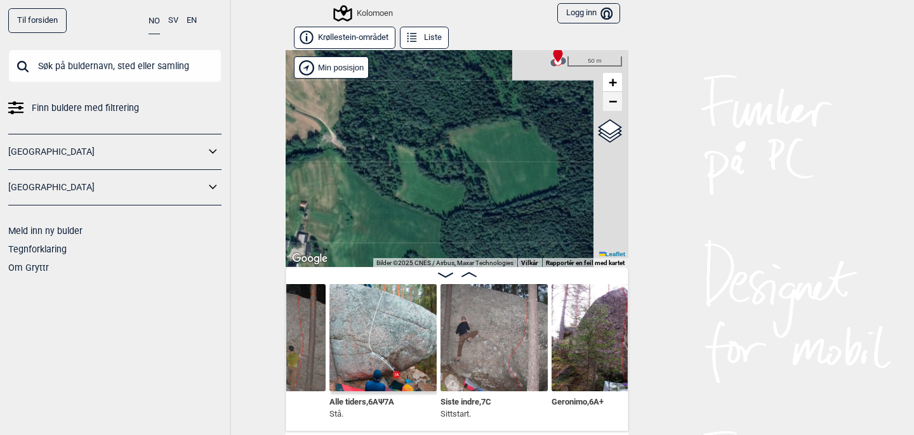
click at [611, 101] on span "−" at bounding box center [613, 101] width 8 height 16
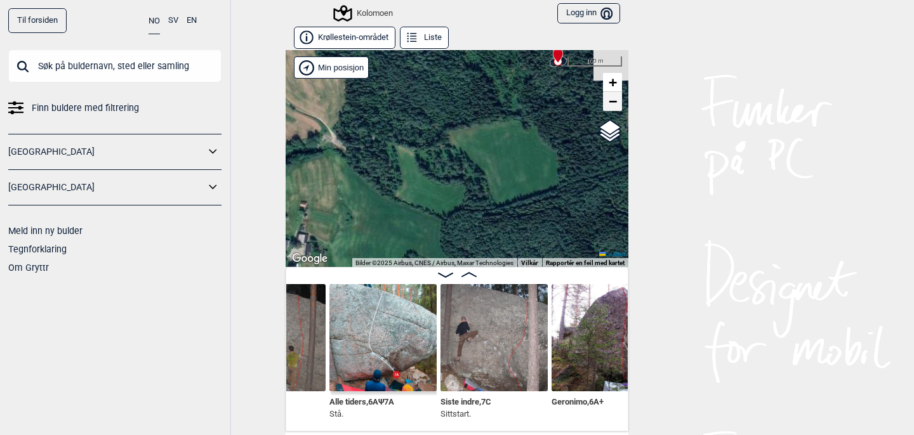
click at [611, 101] on span "−" at bounding box center [613, 101] width 8 height 16
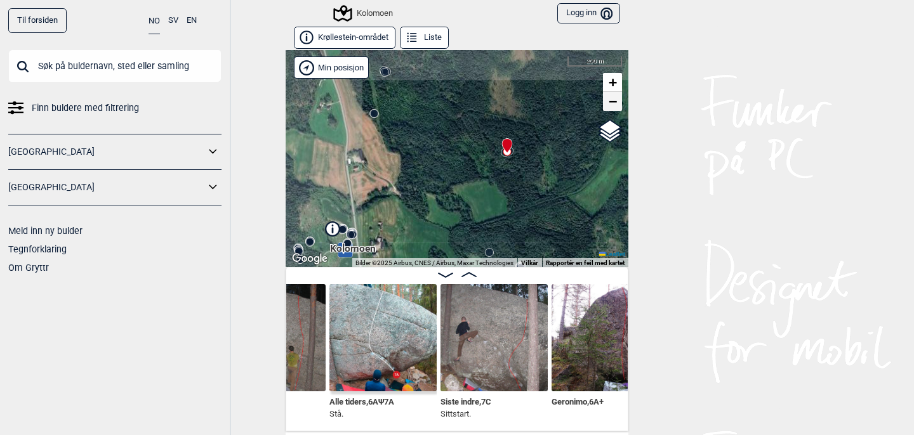
click at [611, 101] on span "−" at bounding box center [613, 101] width 8 height 16
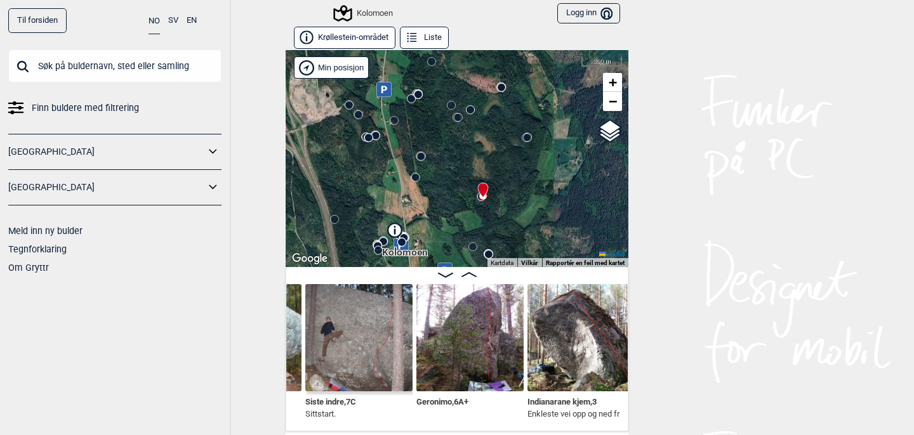
scroll to position [0, 10152]
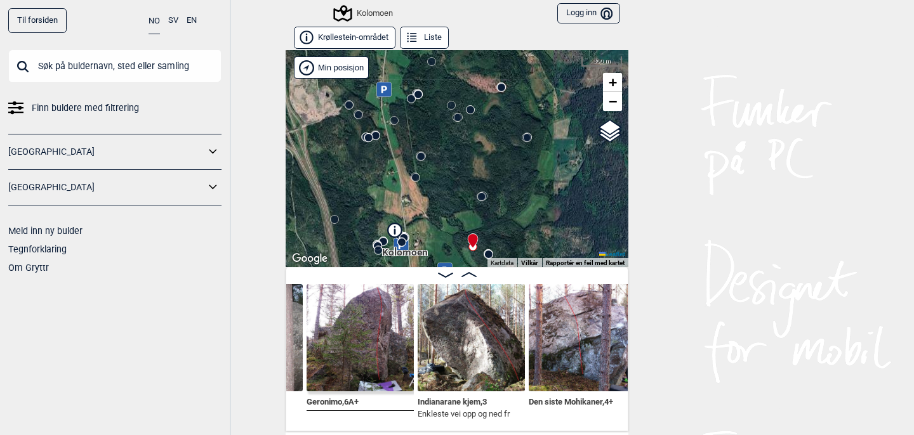
scroll to position [0, 10263]
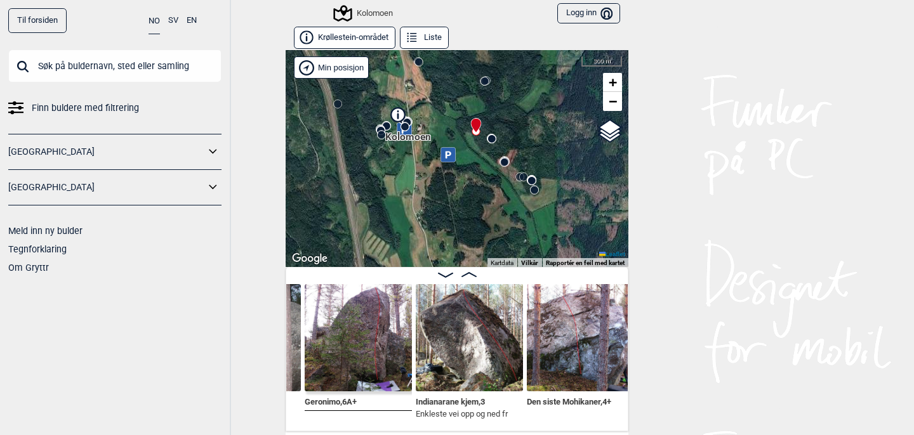
drag, startPoint x: 525, startPoint y: 190, endPoint x: 529, endPoint y: 67, distance: 123.8
click at [529, 69] on div "Kolomoen" at bounding box center [457, 158] width 343 height 217
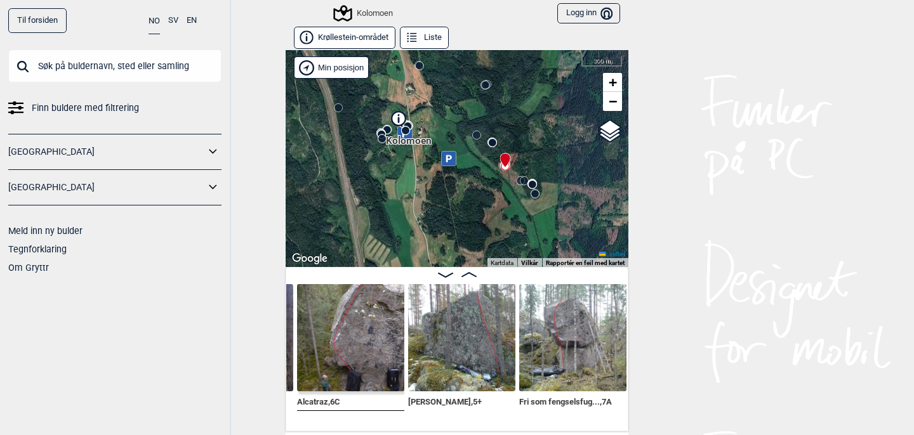
scroll to position [0, 11937]
click at [616, 80] on span "+" at bounding box center [613, 82] width 8 height 16
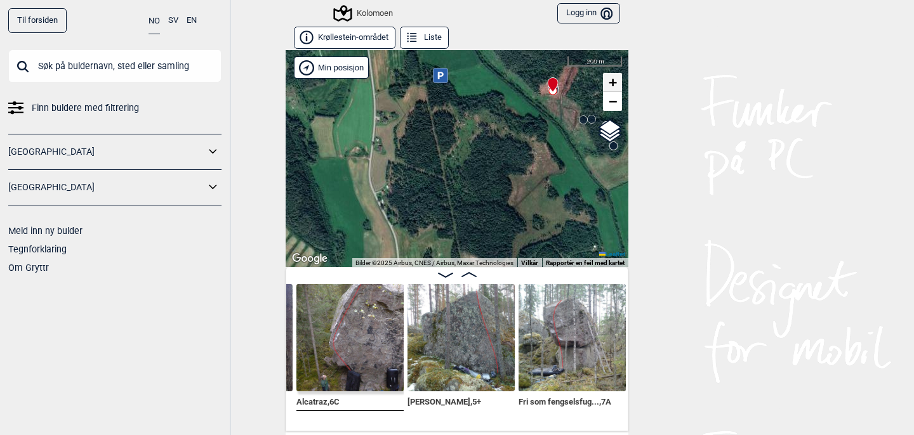
click at [616, 80] on span "+" at bounding box center [613, 82] width 8 height 16
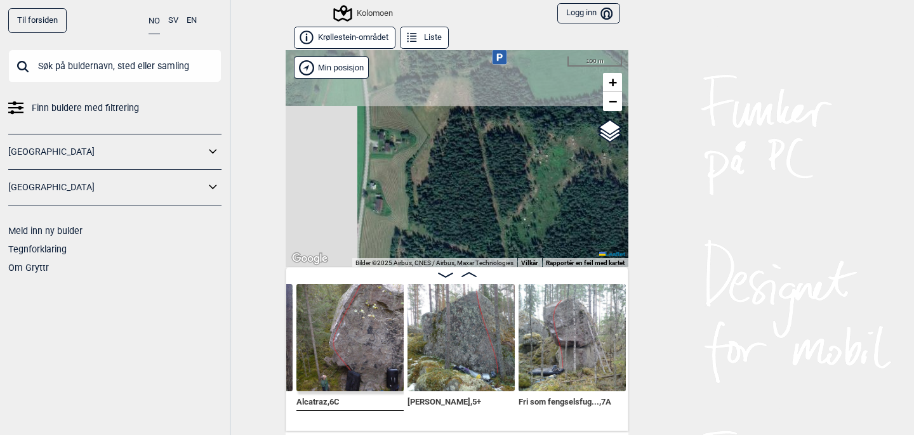
drag, startPoint x: 483, startPoint y: 96, endPoint x: 559, endPoint y: 244, distance: 166.4
click at [559, 244] on div "Kolomoen" at bounding box center [457, 158] width 343 height 217
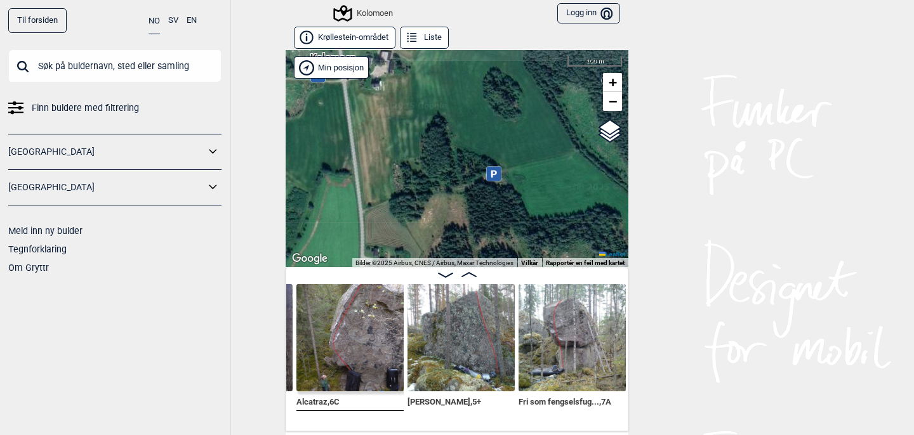
drag, startPoint x: 533, startPoint y: 126, endPoint x: 526, endPoint y: 243, distance: 117.0
click at [526, 243] on div "Kolomoen" at bounding box center [457, 158] width 343 height 217
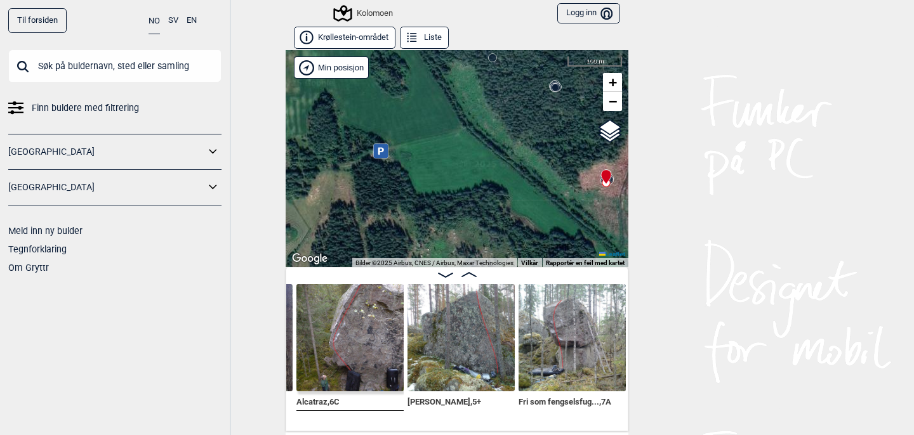
drag, startPoint x: 525, startPoint y: 165, endPoint x: 412, endPoint y: 143, distance: 115.2
click at [412, 143] on div "Kolomoen" at bounding box center [457, 158] width 343 height 217
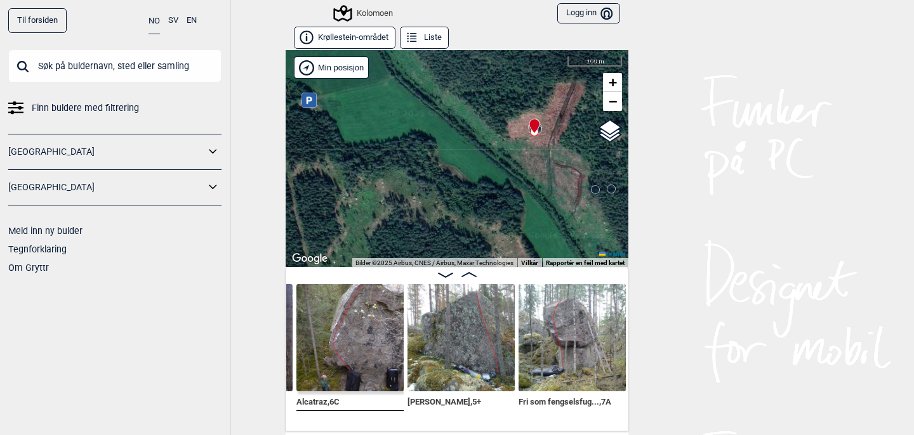
drag, startPoint x: 547, startPoint y: 176, endPoint x: 475, endPoint y: 124, distance: 88.3
click at [475, 124] on div "Kolomoen" at bounding box center [457, 158] width 343 height 217
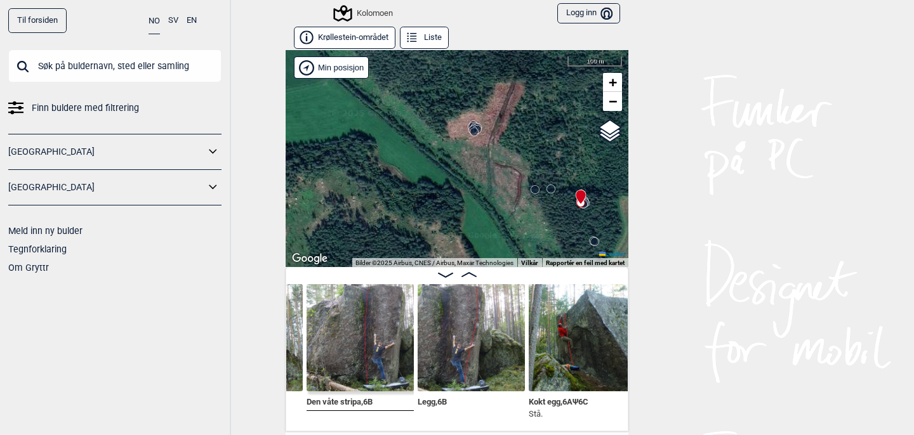
scroll to position [0, 12831]
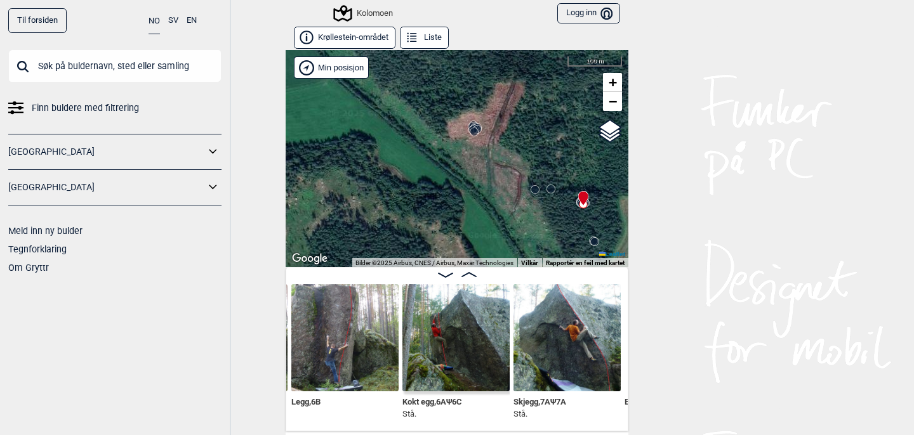
scroll to position [0, 12943]
click at [616, 103] on span "−" at bounding box center [613, 101] width 8 height 16
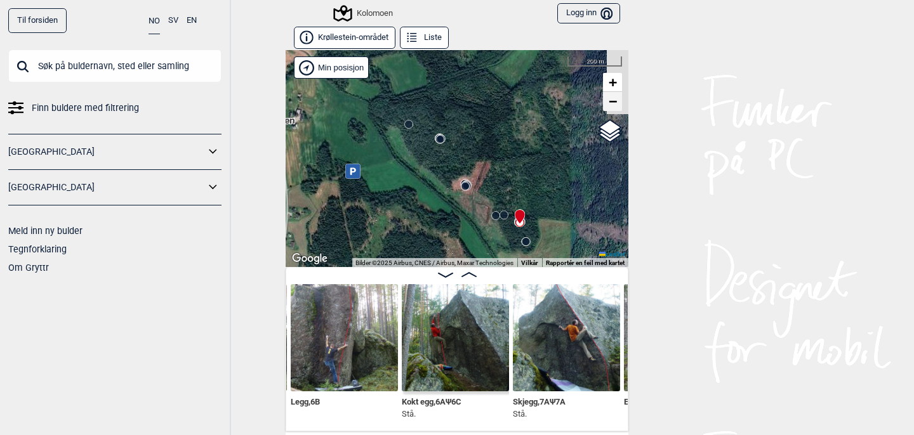
click at [616, 103] on span "−" at bounding box center [613, 101] width 8 height 16
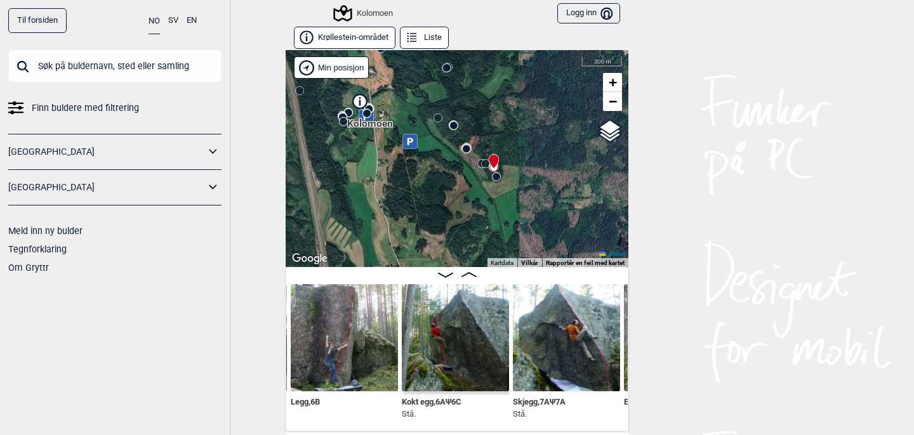
drag, startPoint x: 547, startPoint y: 182, endPoint x: 551, endPoint y: 117, distance: 65.5
click at [551, 117] on div "Kolomoen" at bounding box center [457, 158] width 343 height 217
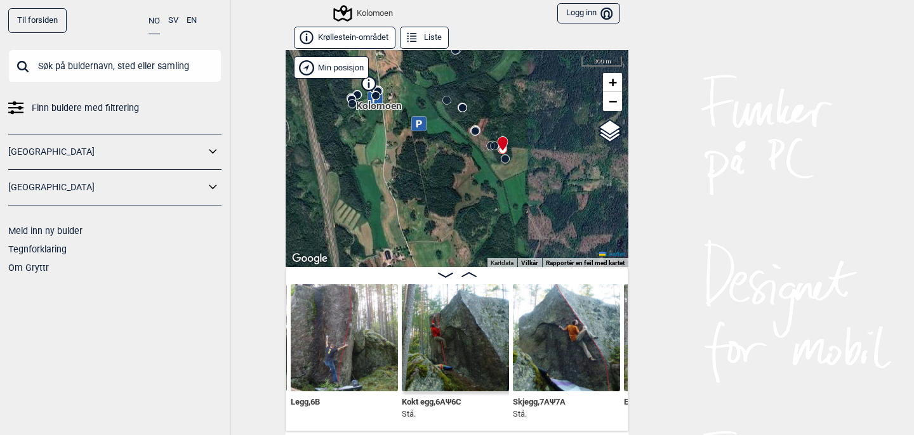
drag, startPoint x: 550, startPoint y: 187, endPoint x: 560, endPoint y: 170, distance: 19.6
click at [560, 170] on div "Kolomoen" at bounding box center [457, 158] width 343 height 217
click at [613, 81] on span "+" at bounding box center [613, 82] width 8 height 16
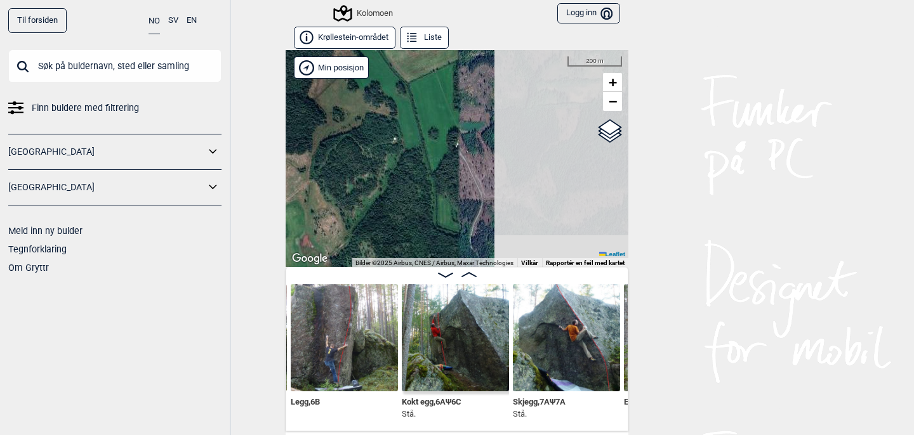
drag, startPoint x: 553, startPoint y: 211, endPoint x: 397, endPoint y: 168, distance: 161.8
click at [397, 171] on div "Kolomoen" at bounding box center [457, 158] width 343 height 217
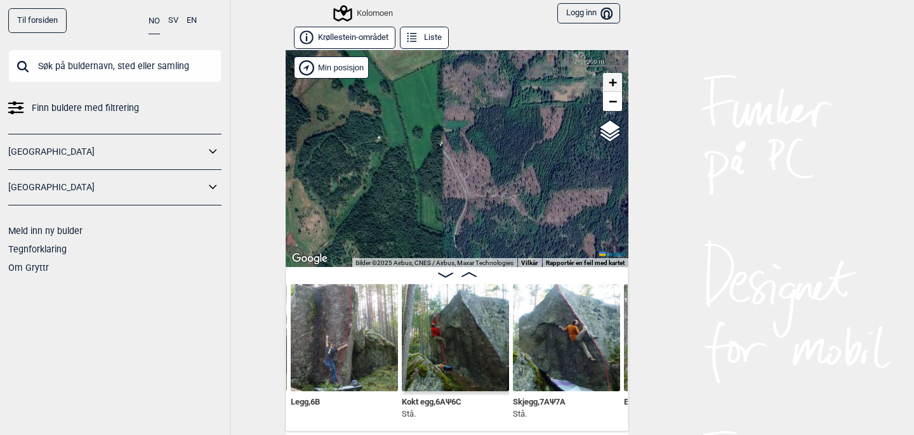
click at [613, 80] on span "+" at bounding box center [613, 82] width 8 height 16
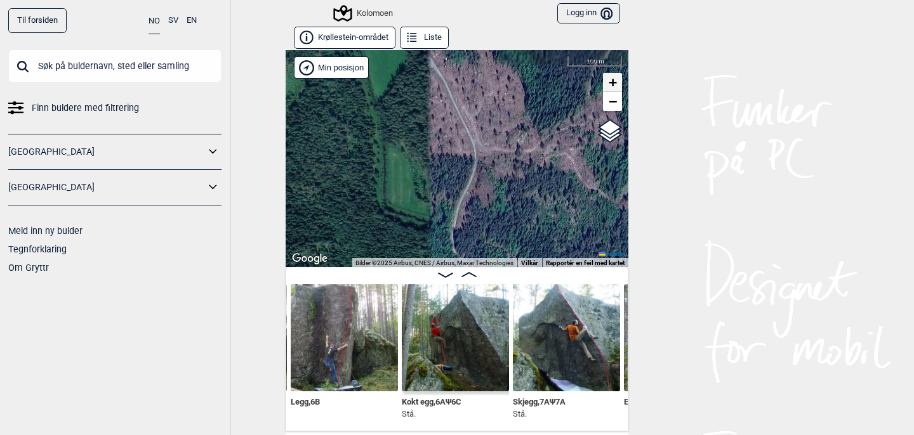
click at [613, 80] on span "+" at bounding box center [613, 82] width 8 height 16
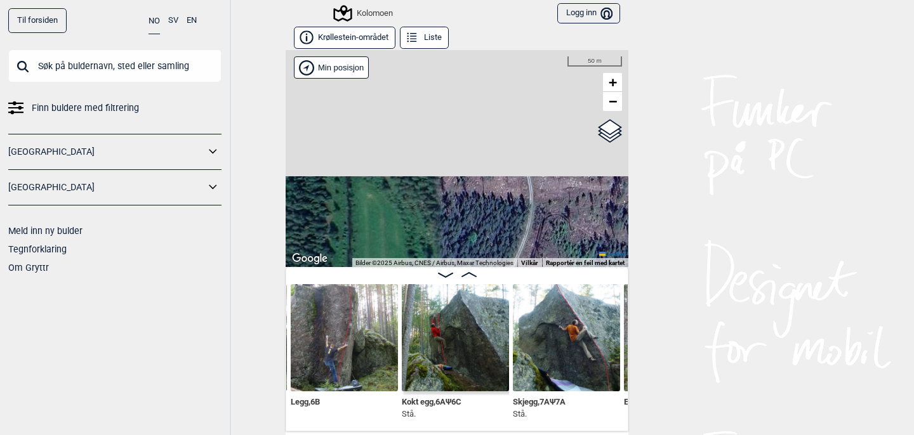
drag, startPoint x: 506, startPoint y: 94, endPoint x: 576, endPoint y: 312, distance: 229.5
click at [576, 312] on div "Krøllestein-området Liste Kolomoen" at bounding box center [457, 229] width 343 height 405
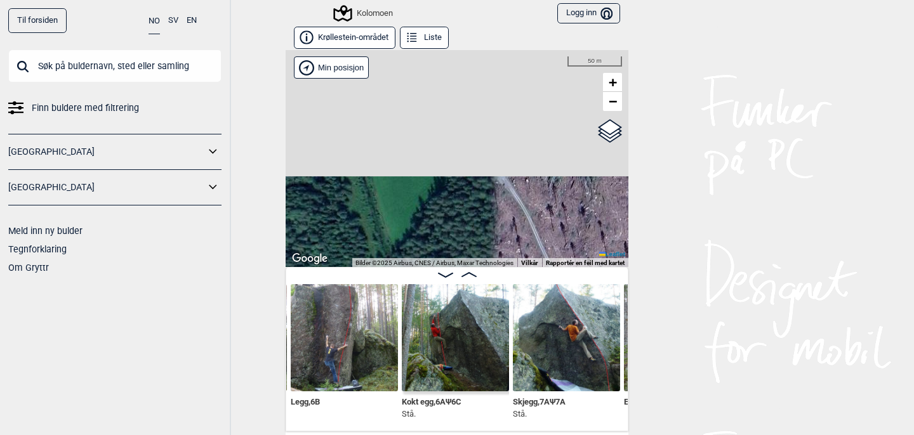
drag, startPoint x: 522, startPoint y: 133, endPoint x: 545, endPoint y: 204, distance: 74.7
click at [545, 204] on div "Kolomoen" at bounding box center [457, 158] width 343 height 217
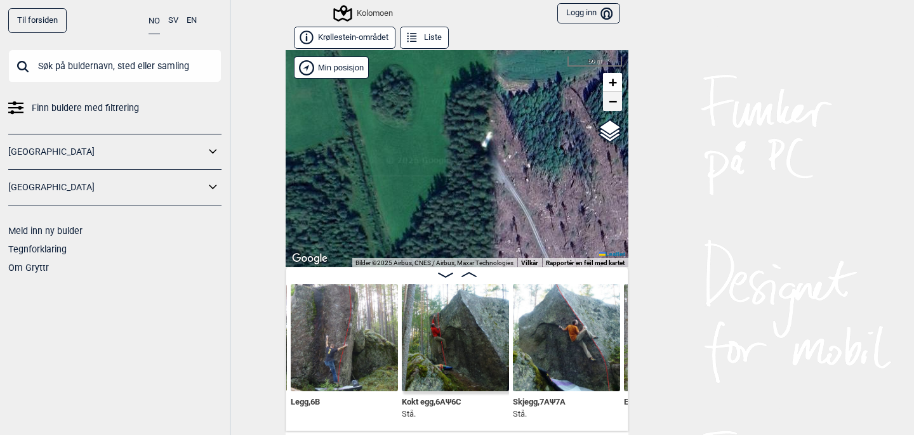
click at [616, 105] on span "−" at bounding box center [613, 101] width 8 height 16
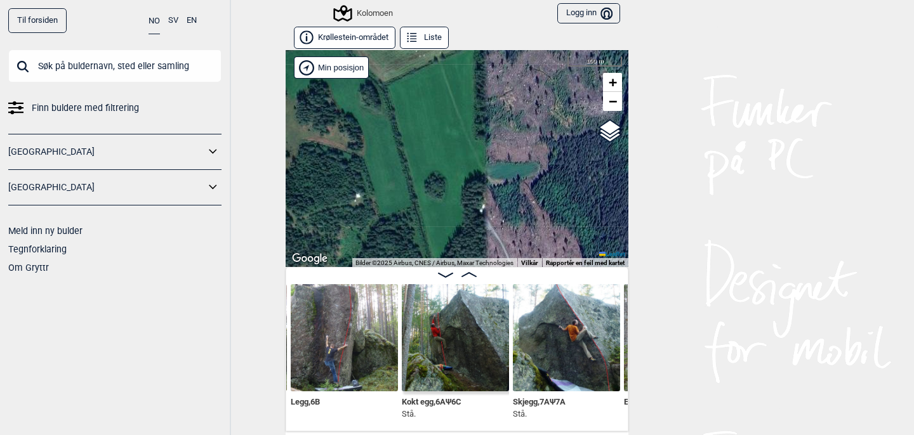
drag, startPoint x: 524, startPoint y: 125, endPoint x: 533, endPoint y: 128, distance: 10.0
click at [533, 128] on div "Kolomoen" at bounding box center [457, 158] width 343 height 217
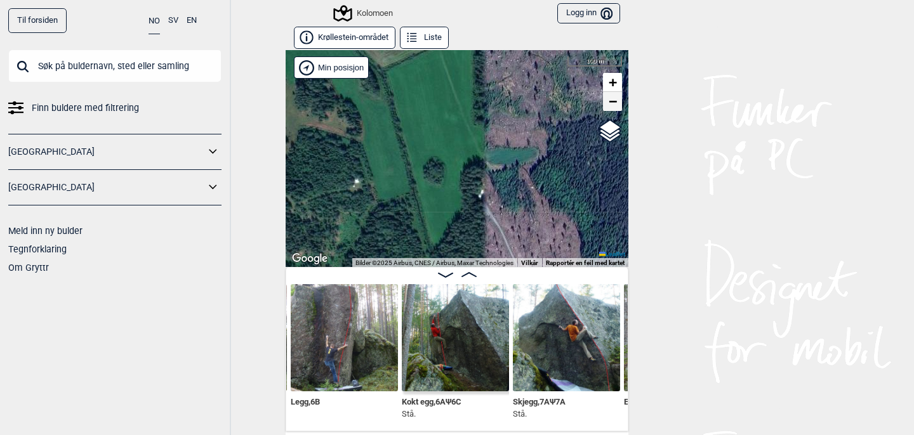
click at [614, 103] on span "−" at bounding box center [613, 101] width 8 height 16
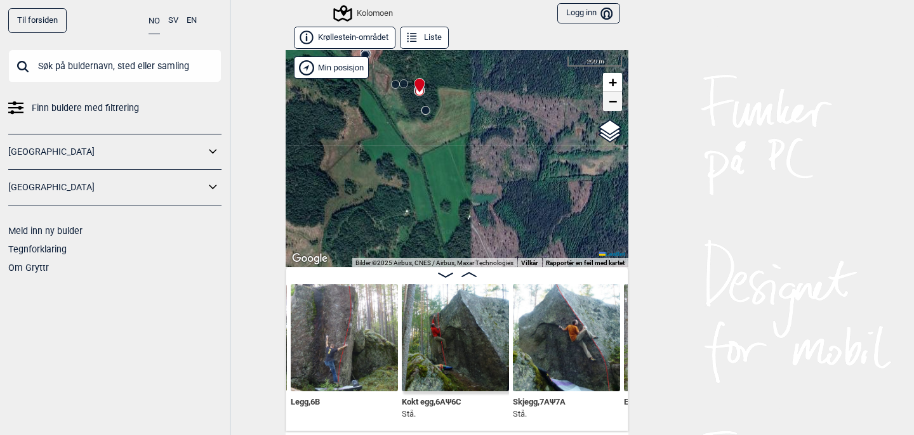
click at [614, 103] on span "−" at bounding box center [613, 101] width 8 height 16
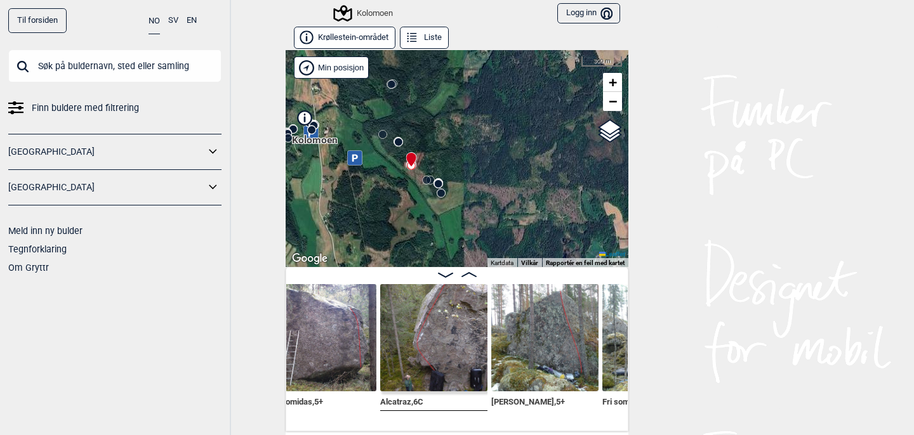
scroll to position [0, 11874]
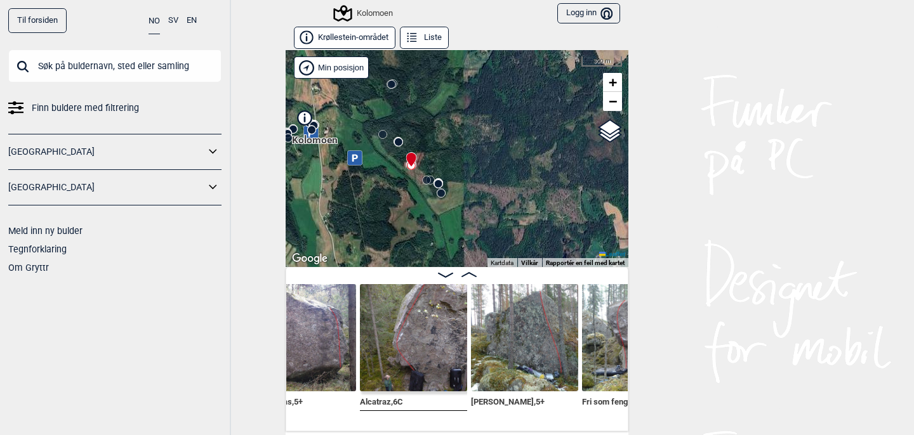
click at [389, 347] on img at bounding box center [413, 337] width 107 height 107
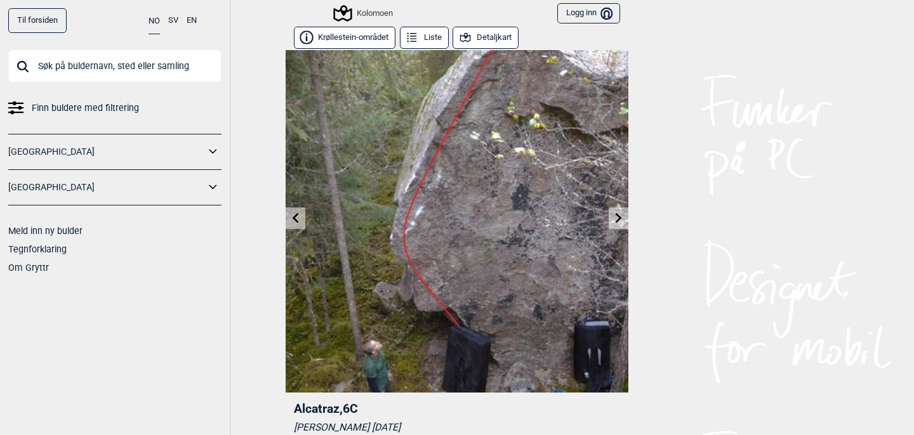
click at [620, 218] on icon at bounding box center [619, 218] width 6 height 10
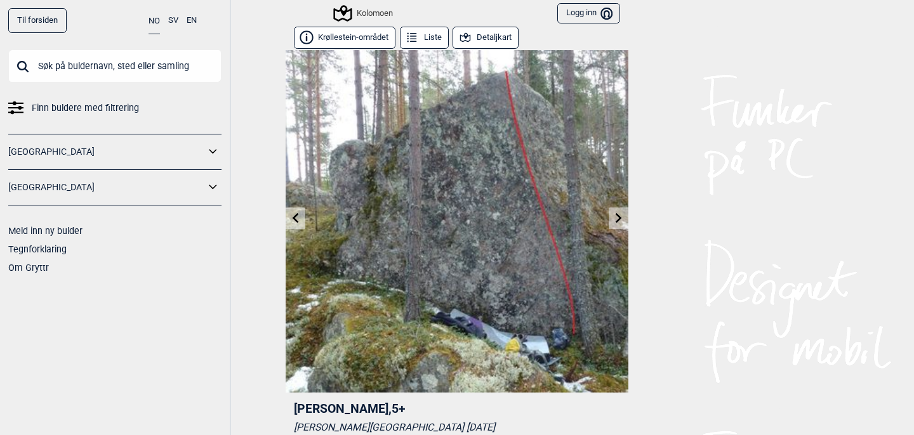
click at [620, 218] on icon at bounding box center [619, 218] width 6 height 10
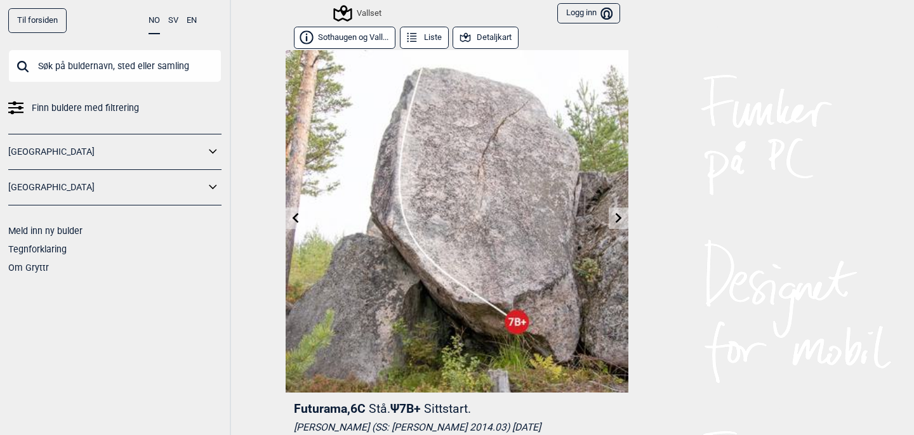
click at [499, 36] on button "Detaljkart" at bounding box center [486, 38] width 66 height 22
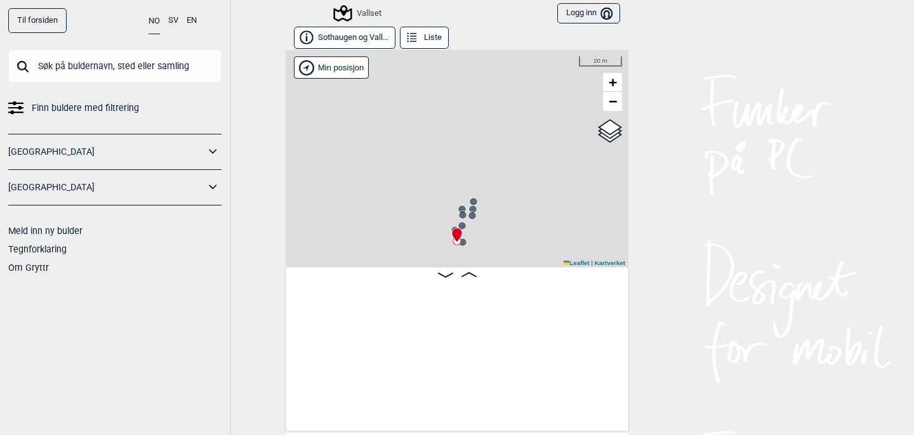
scroll to position [0, 3433]
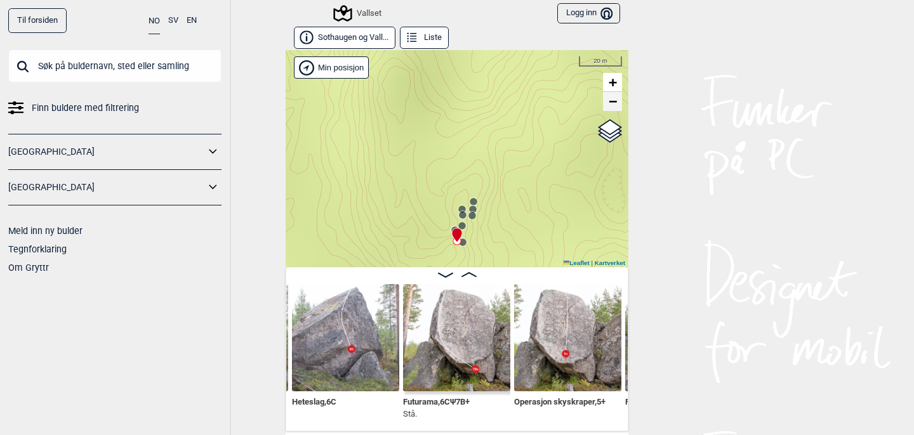
click at [613, 105] on span "−" at bounding box center [613, 101] width 8 height 16
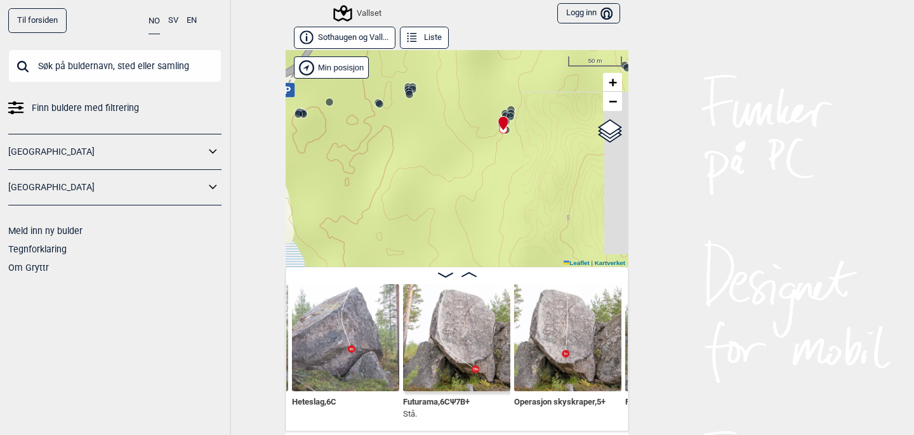
drag, startPoint x: 529, startPoint y: 204, endPoint x: 575, endPoint y: 93, distance: 121.0
click at [575, 93] on div "Vallset" at bounding box center [457, 158] width 343 height 217
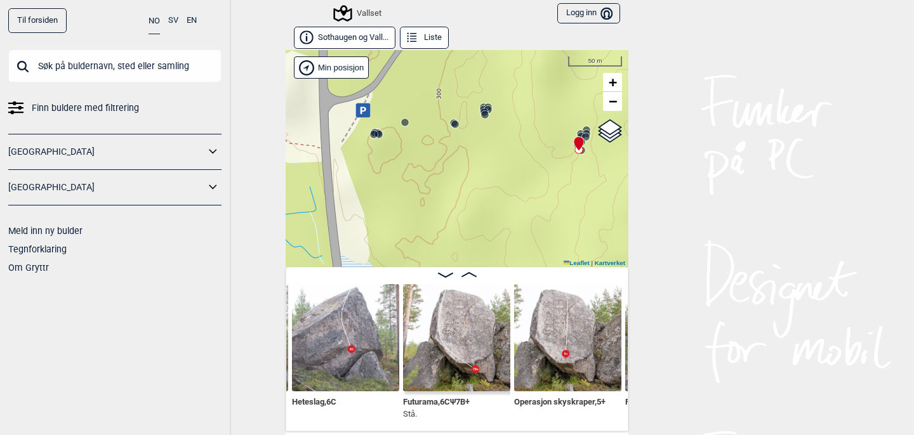
drag, startPoint x: 474, startPoint y: 176, endPoint x: 550, endPoint y: 197, distance: 78.2
click at [550, 197] on div "Vallset" at bounding box center [457, 158] width 343 height 217
click at [562, 148] on input "Google satellite" at bounding box center [565, 152] width 8 height 8
radio input "true"
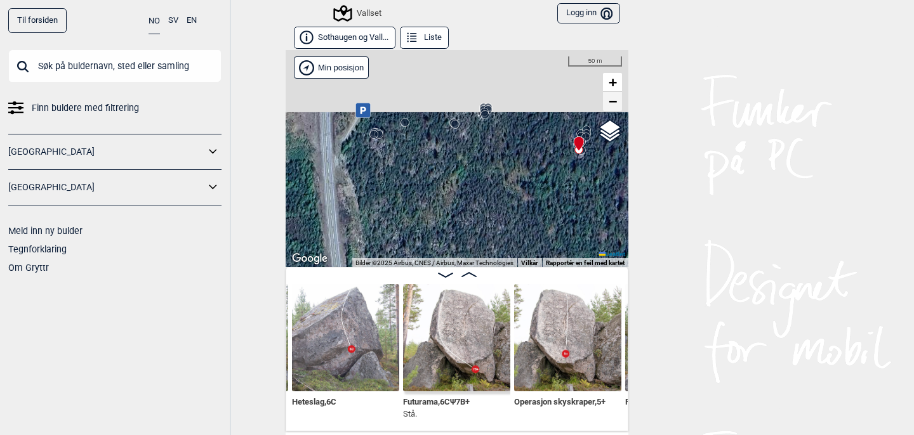
click at [614, 100] on span "−" at bounding box center [613, 101] width 8 height 16
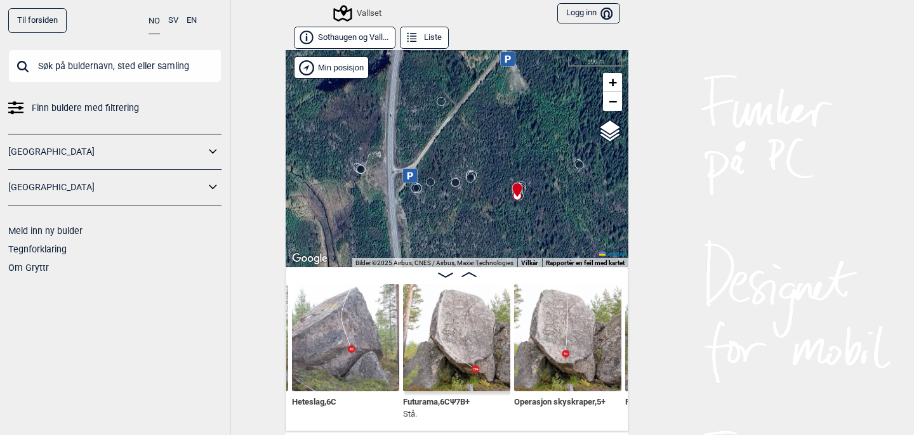
click at [441, 102] on circle at bounding box center [441, 102] width 8 height 8
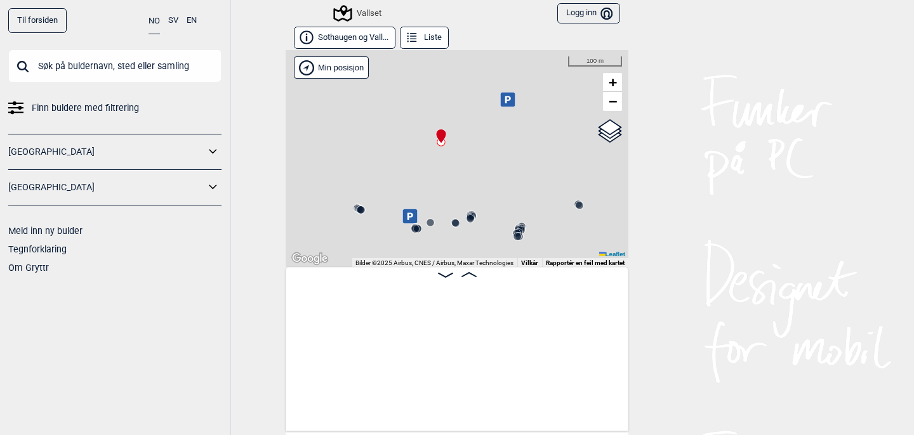
scroll to position [0, 1073]
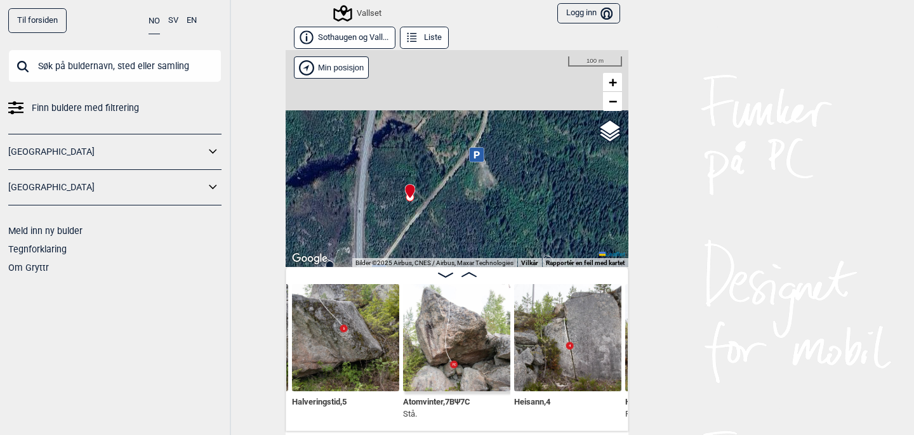
drag, startPoint x: 499, startPoint y: 180, endPoint x: 466, endPoint y: 255, distance: 81.3
click at [466, 255] on div "Vallset" at bounding box center [457, 158] width 343 height 217
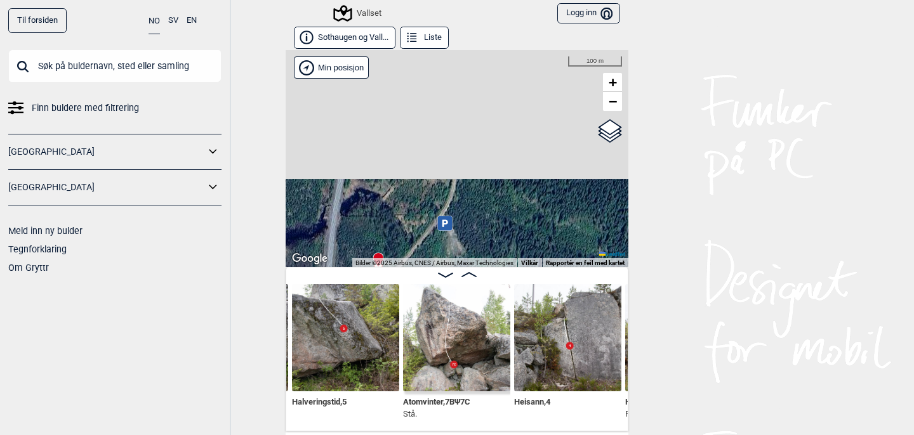
drag, startPoint x: 538, startPoint y: 166, endPoint x: 508, endPoint y: 215, distance: 57.8
click at [508, 215] on div "Vallset" at bounding box center [457, 158] width 343 height 217
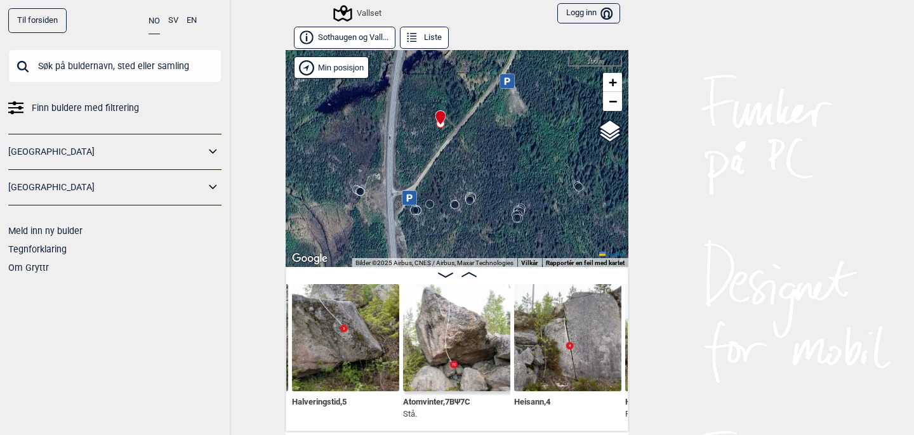
drag, startPoint x: 508, startPoint y: 215, endPoint x: 570, endPoint y: 73, distance: 155.2
click at [570, 73] on div "Vallset" at bounding box center [457, 158] width 343 height 217
click at [613, 80] on span "+" at bounding box center [613, 82] width 8 height 16
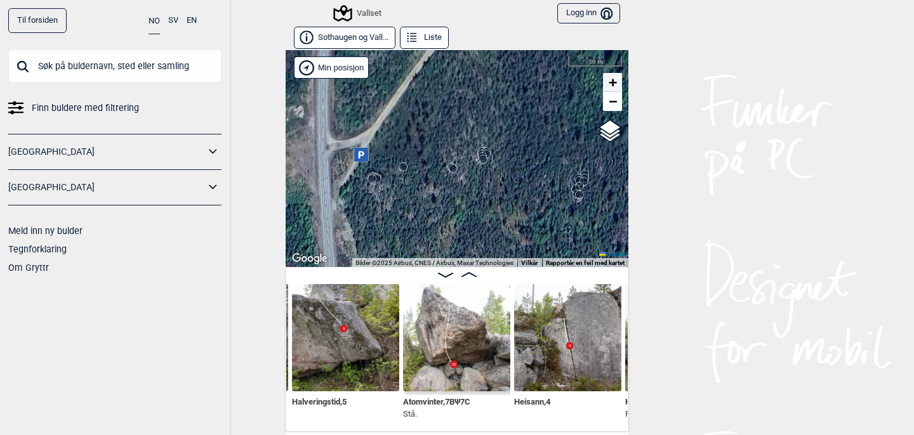
click at [613, 80] on span "+" at bounding box center [613, 82] width 8 height 16
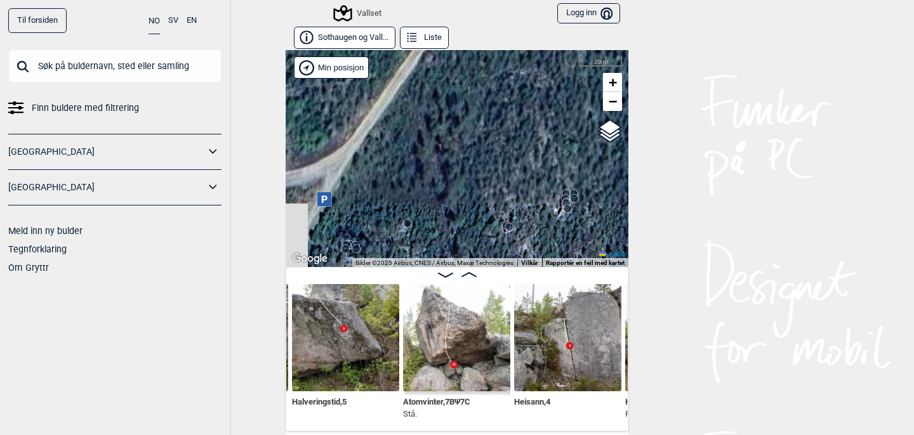
drag, startPoint x: 484, startPoint y: 124, endPoint x: 596, endPoint y: 328, distance: 232.7
click at [596, 328] on div "Sothaugen og Vall... Liste [GEOGRAPHIC_DATA]" at bounding box center [457, 229] width 343 height 405
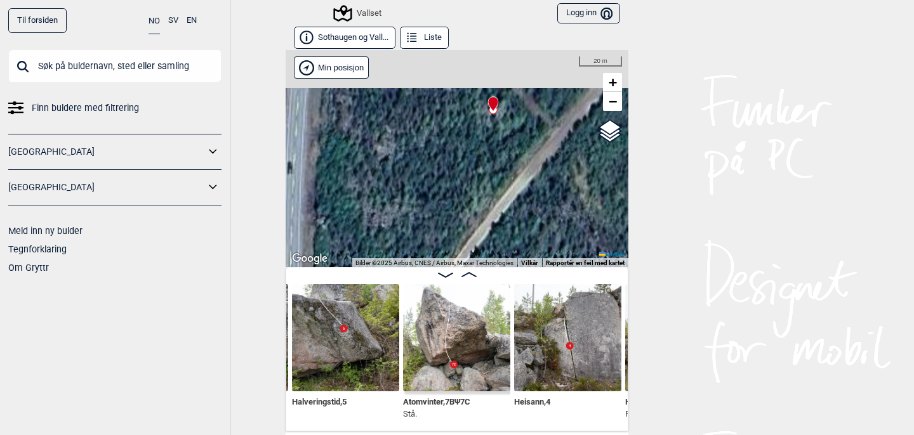
drag, startPoint x: 498, startPoint y: 180, endPoint x: 486, endPoint y: 329, distance: 149.0
click at [486, 329] on div "Sothaugen og Vall... Liste [GEOGRAPHIC_DATA]" at bounding box center [457, 229] width 343 height 405
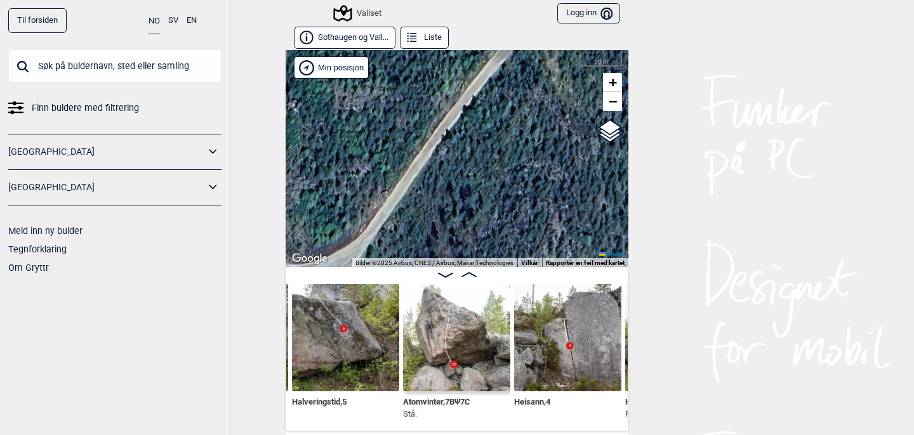
drag, startPoint x: 467, startPoint y: 170, endPoint x: 439, endPoint y: 43, distance: 130.6
click at [439, 43] on div "Sothaugen og Vall... Liste [GEOGRAPHIC_DATA]" at bounding box center [457, 229] width 343 height 405
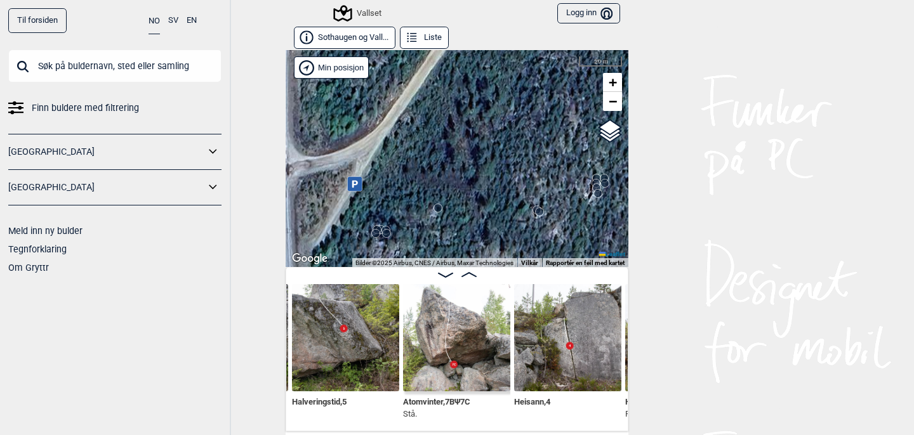
drag, startPoint x: 519, startPoint y: 185, endPoint x: 568, endPoint y: 7, distance: 184.2
click at [563, 18] on div "Til forsiden NO SV EN Finn buldere med filtrering [GEOGRAPHIC_DATA] [GEOGRAPHIC…" at bounding box center [457, 217] width 914 height 435
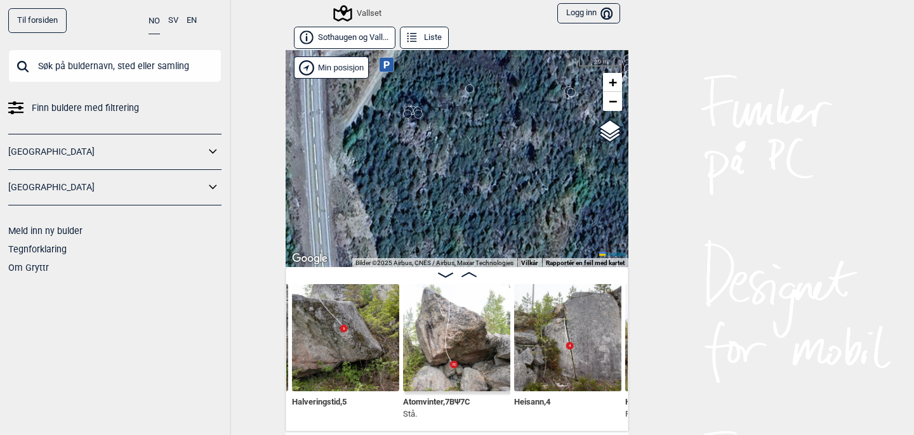
drag, startPoint x: 507, startPoint y: 199, endPoint x: 504, endPoint y: 129, distance: 69.2
click at [504, 129] on div "Vallset" at bounding box center [457, 158] width 343 height 217
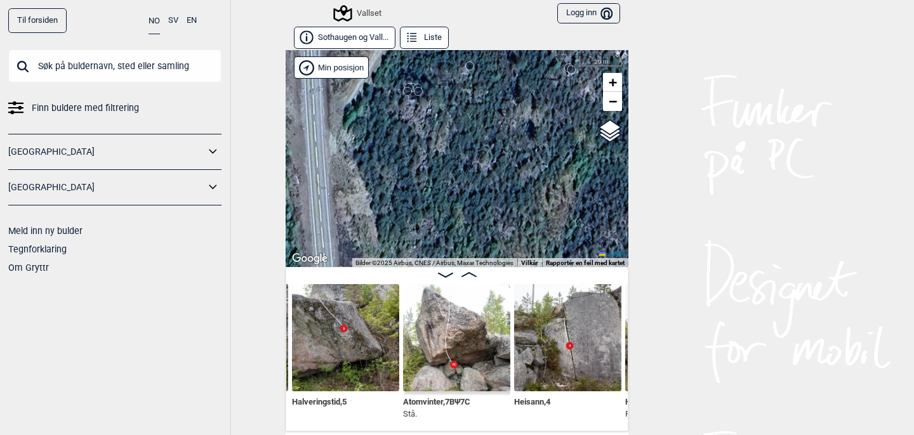
click at [408, 90] on circle at bounding box center [408, 92] width 8 height 8
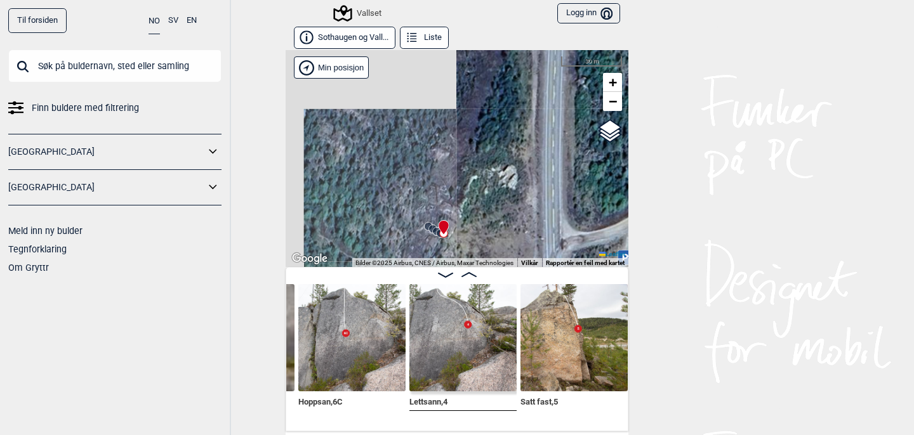
scroll to position [0, 1621]
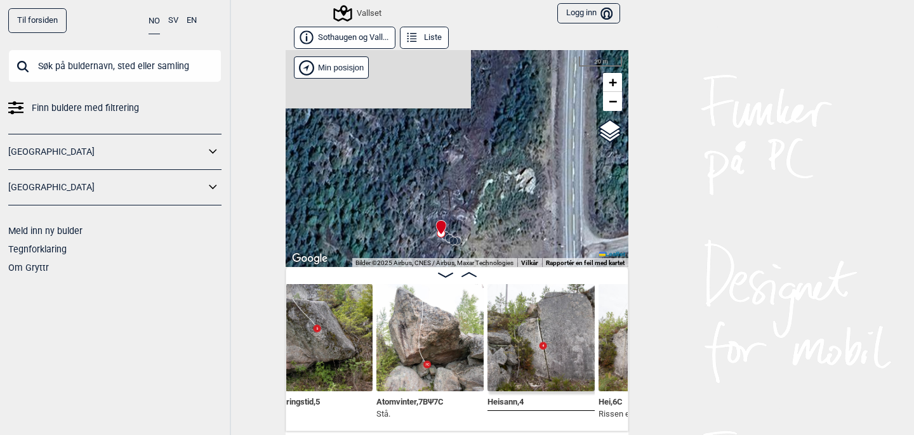
scroll to position [0, 1094]
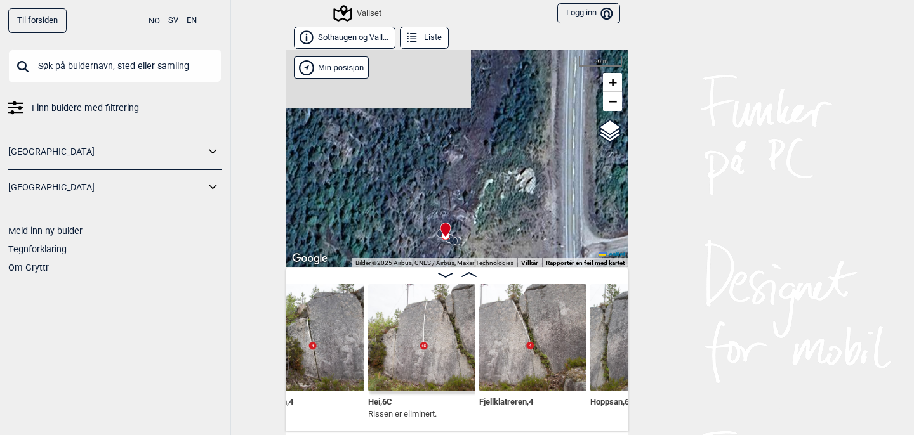
scroll to position [0, 1331]
click at [382, 395] on span "Hei , 6C" at bounding box center [379, 401] width 24 height 12
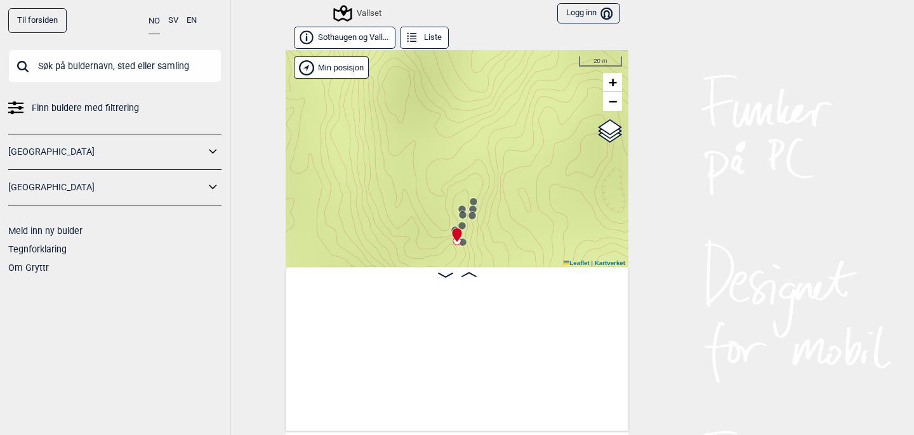
scroll to position [0, 3433]
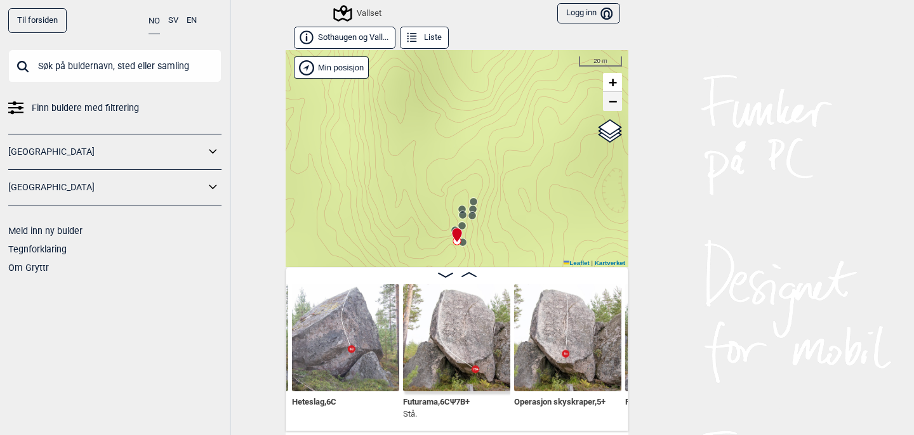
click at [613, 105] on span "−" at bounding box center [613, 101] width 8 height 16
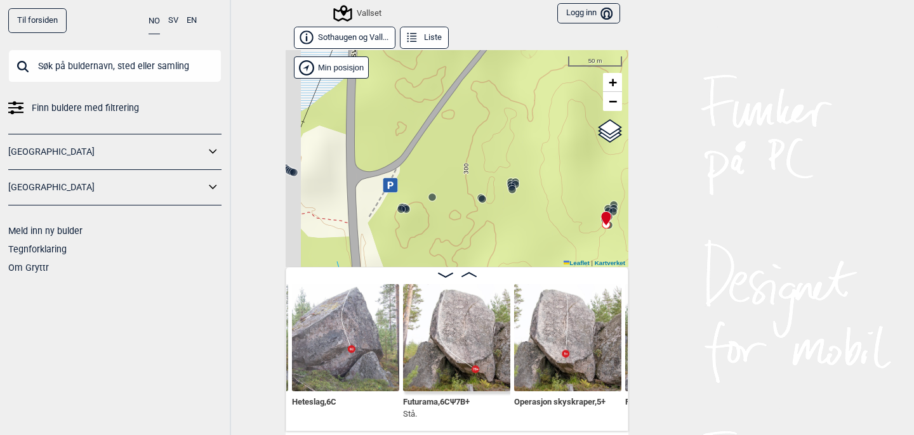
drag, startPoint x: 439, startPoint y: 175, endPoint x: 595, endPoint y: 157, distance: 157.2
click at [594, 158] on div "Vallset" at bounding box center [457, 158] width 343 height 217
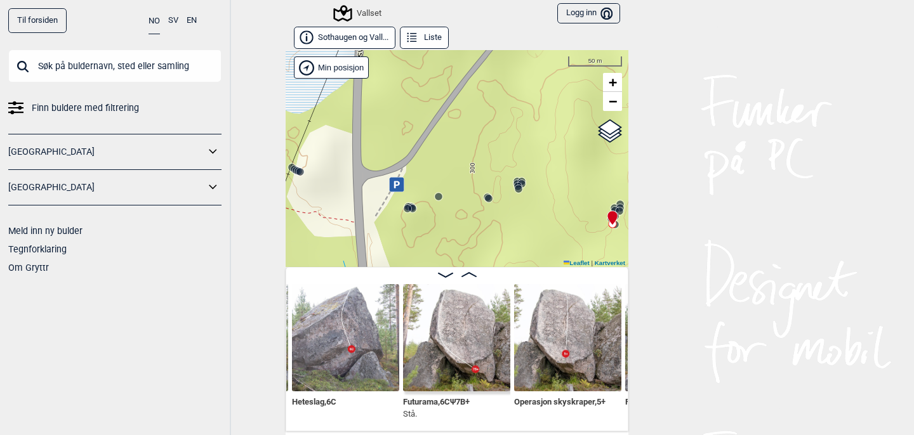
click at [407, 208] on circle at bounding box center [408, 209] width 8 height 8
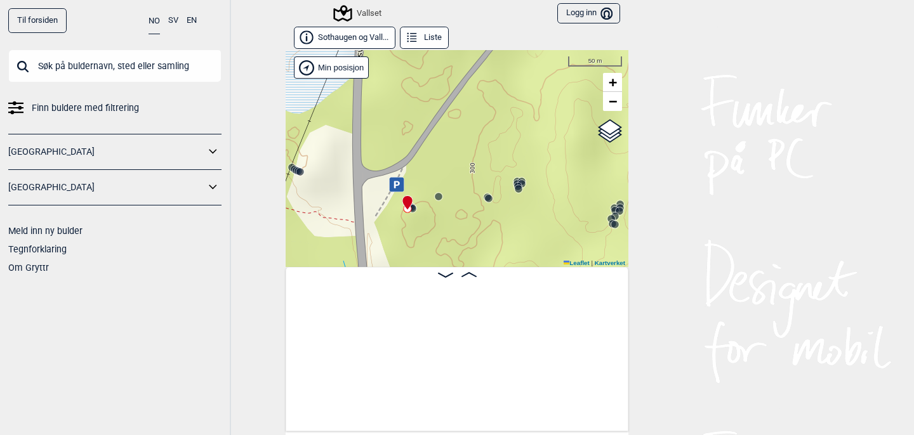
scroll to position [0, 2146]
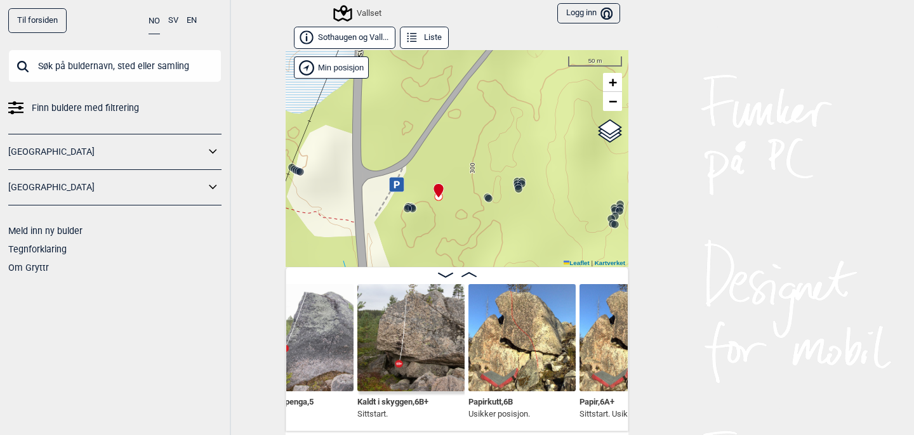
scroll to position [0, 2311]
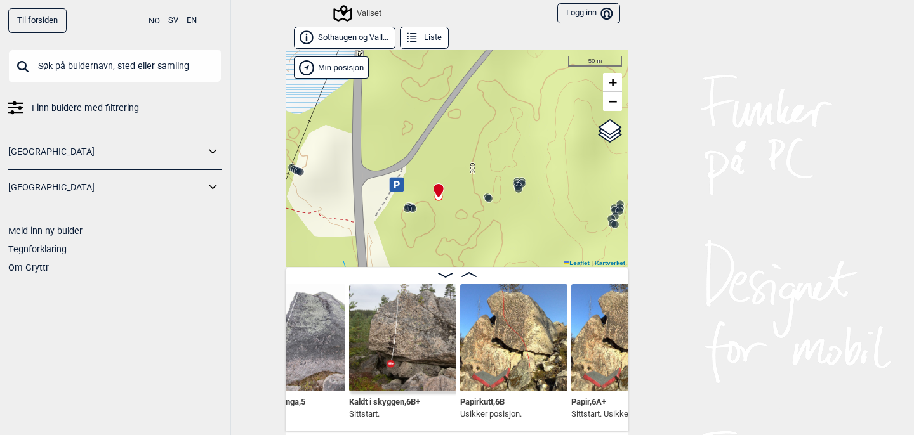
click at [570, 347] on div "Papir , 6A+ Sittstart. Usikker posisjo" at bounding box center [624, 353] width 111 height 138
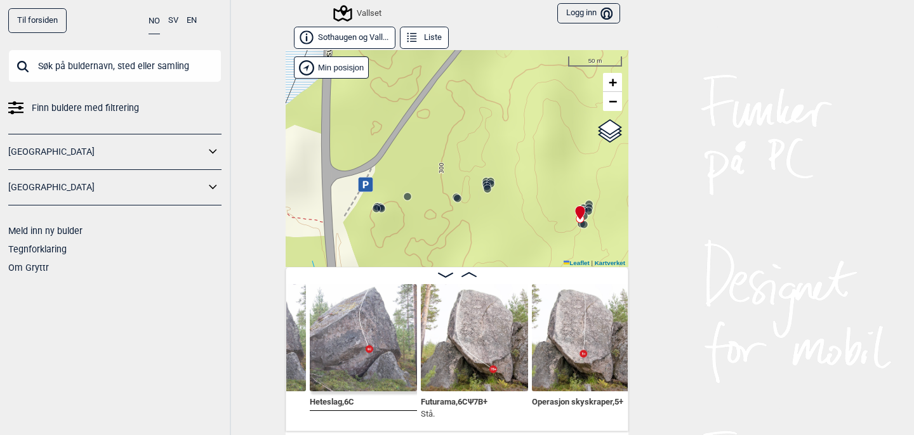
scroll to position [0, 3462]
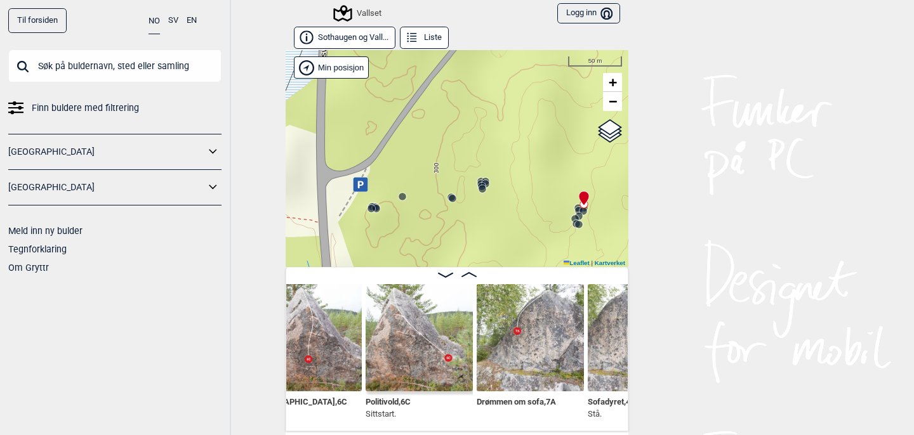
scroll to position [0, 4186]
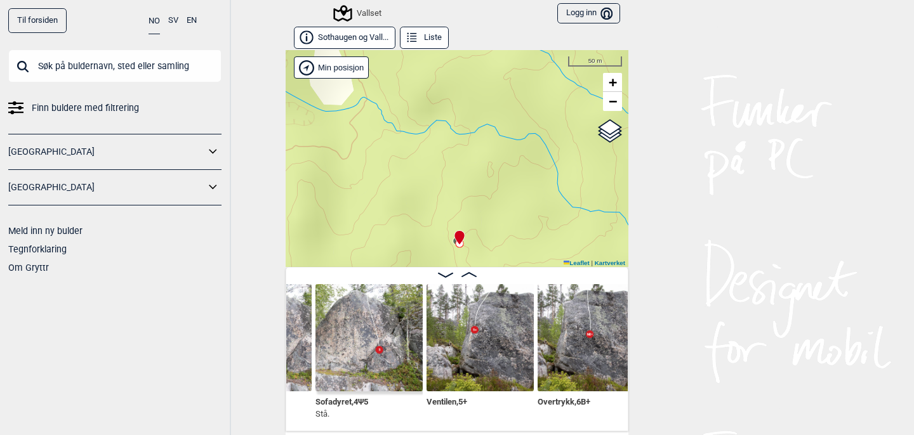
scroll to position [0, 4457]
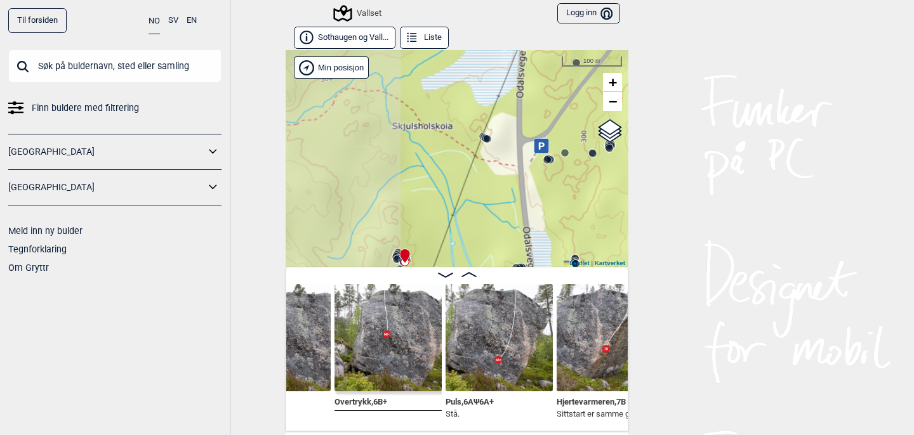
scroll to position [0, 4659]
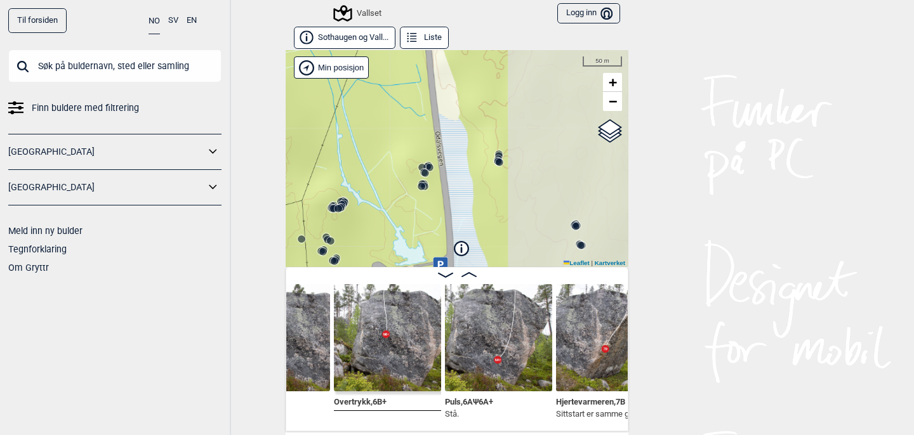
drag, startPoint x: 535, startPoint y: 182, endPoint x: 355, endPoint y: 100, distance: 198.0
click at [355, 100] on div "Vallset" at bounding box center [457, 158] width 343 height 217
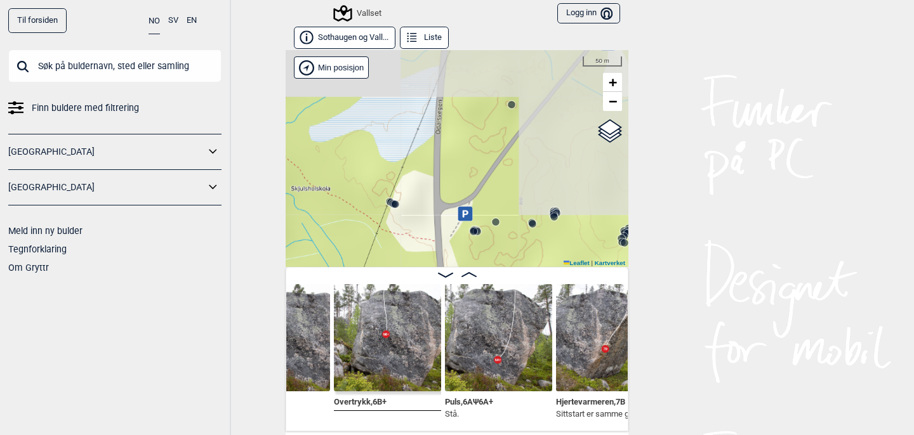
drag, startPoint x: 379, startPoint y: 106, endPoint x: 392, endPoint y: 312, distance: 206.7
click at [392, 312] on div "Sothaugen og Vall... Liste [GEOGRAPHIC_DATA]" at bounding box center [457, 229] width 343 height 405
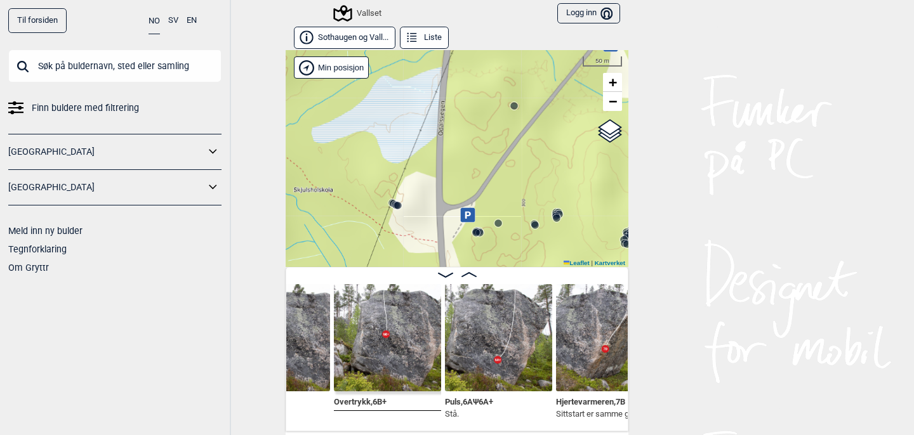
click at [516, 105] on circle at bounding box center [514, 106] width 8 height 8
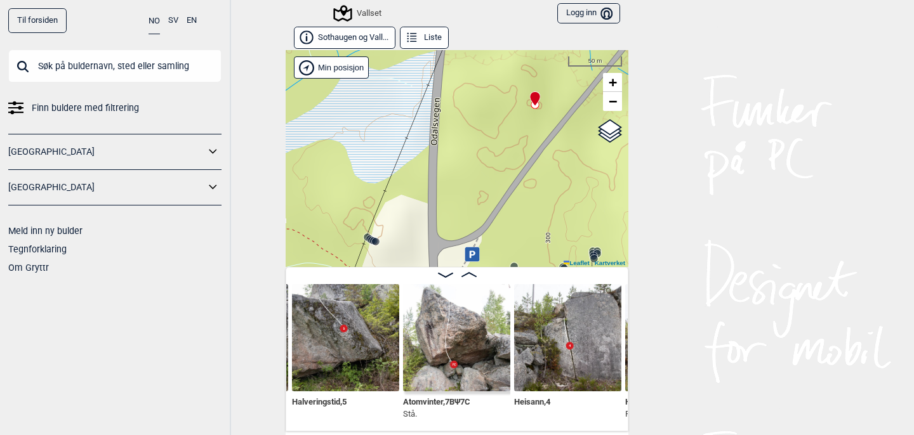
click at [453, 347] on img at bounding box center [456, 337] width 107 height 107
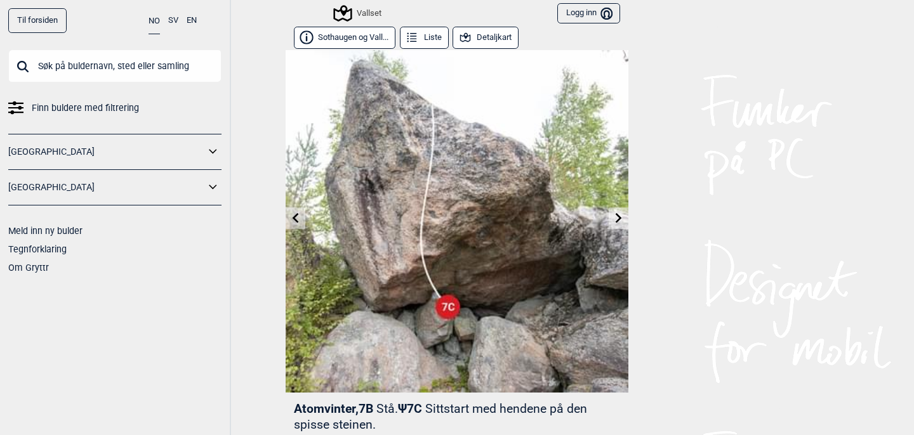
click at [200, 69] on input "text" at bounding box center [114, 66] width 213 height 33
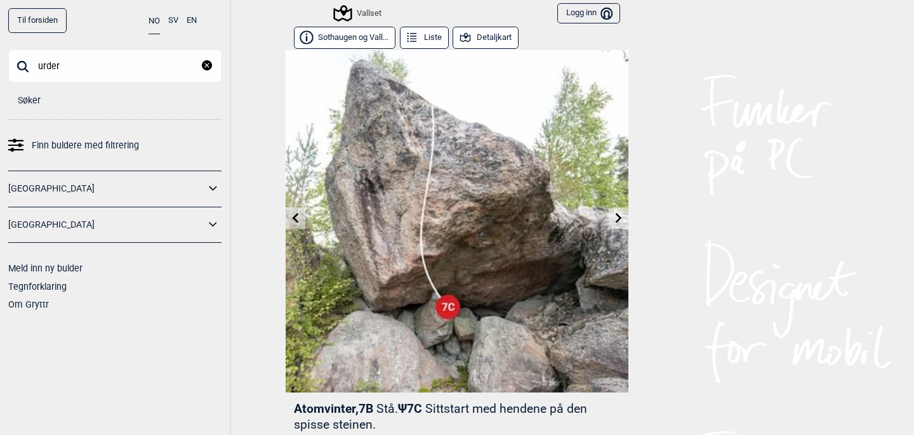
type input "urder"
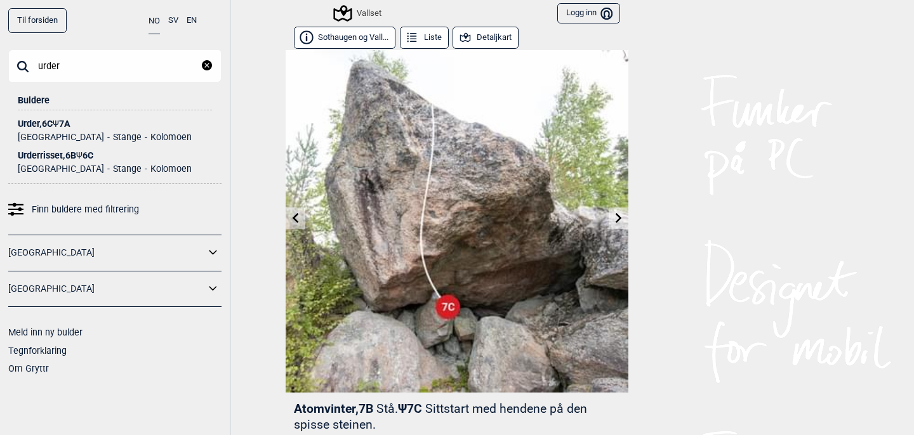
click at [71, 121] on div "Urder , 6C Ψ 7A" at bounding box center [115, 124] width 194 height 10
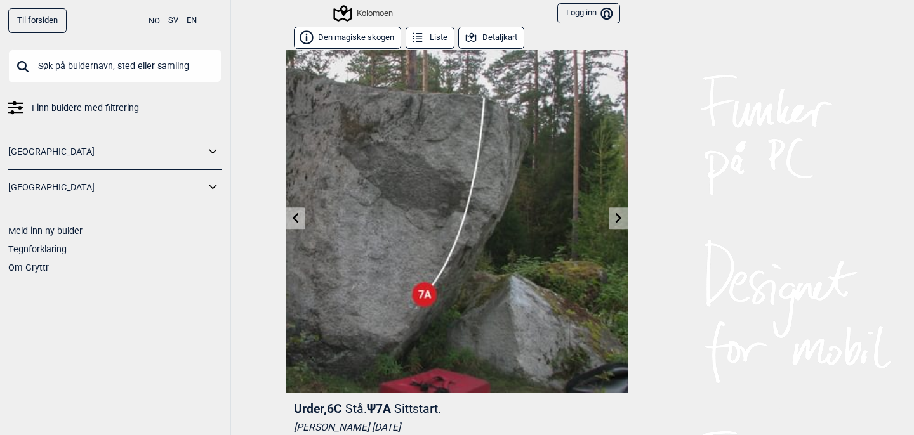
click at [498, 36] on button "Detaljkart" at bounding box center [491, 38] width 66 height 22
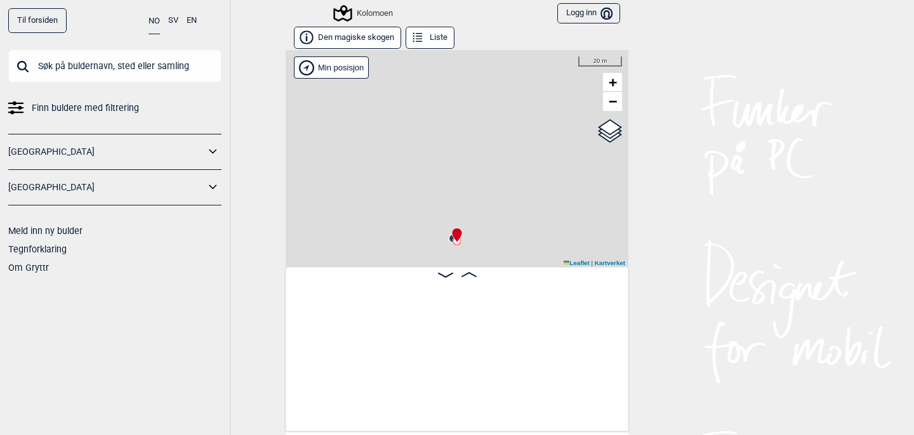
scroll to position [0, 26498]
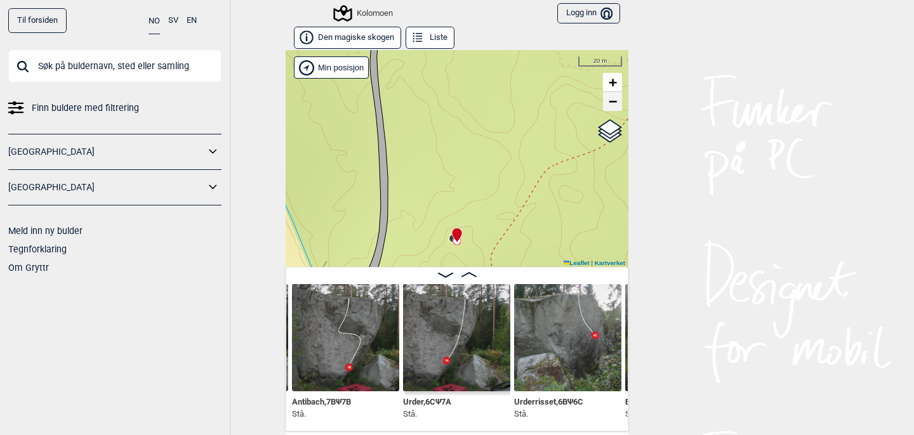
click at [616, 103] on span "−" at bounding box center [613, 101] width 8 height 16
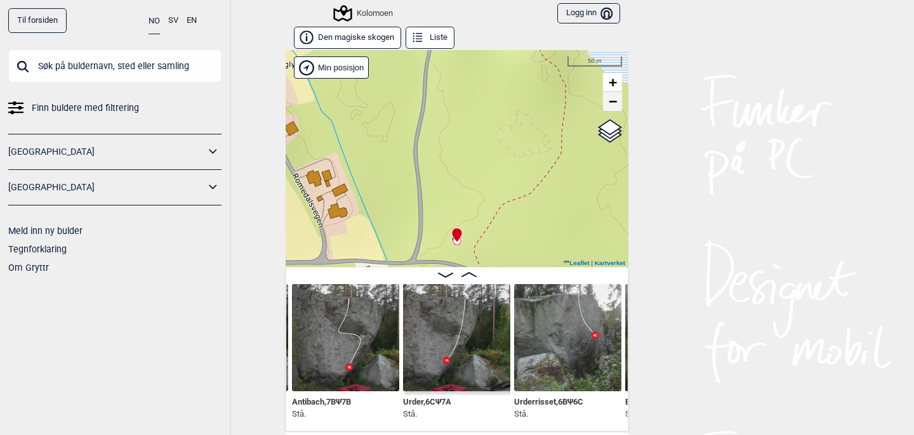
click at [613, 105] on span "−" at bounding box center [613, 101] width 8 height 16
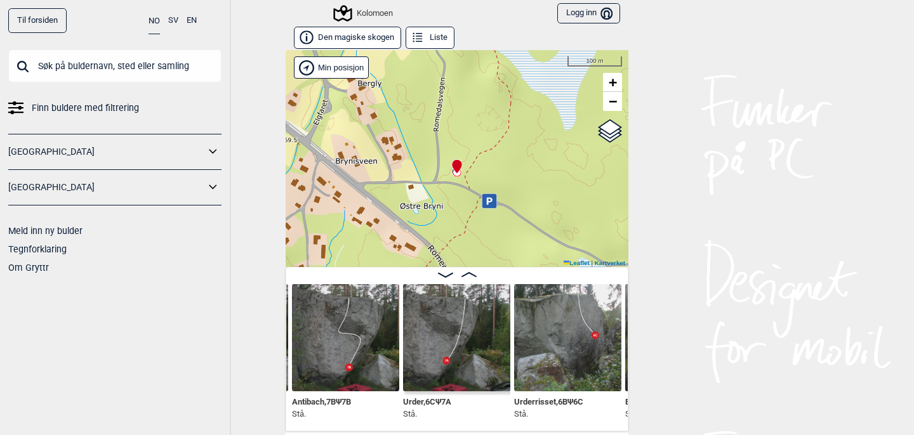
drag, startPoint x: 497, startPoint y: 189, endPoint x: 497, endPoint y: 120, distance: 69.2
click at [497, 120] on div "Kolomoen" at bounding box center [457, 158] width 343 height 217
click at [614, 104] on span "−" at bounding box center [613, 101] width 8 height 16
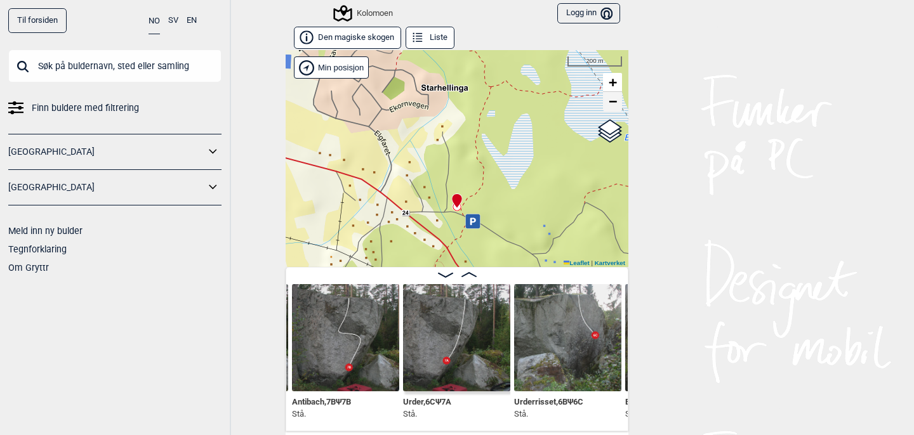
click at [614, 104] on span "−" at bounding box center [613, 101] width 8 height 16
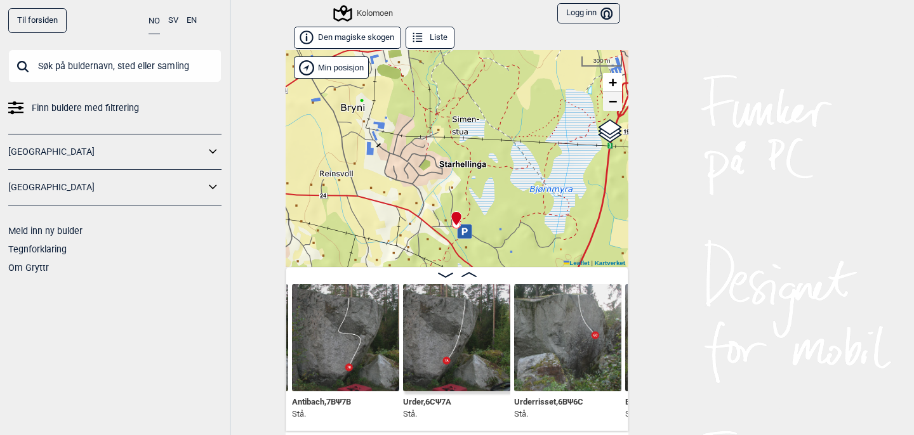
click at [614, 104] on span "−" at bounding box center [613, 101] width 8 height 16
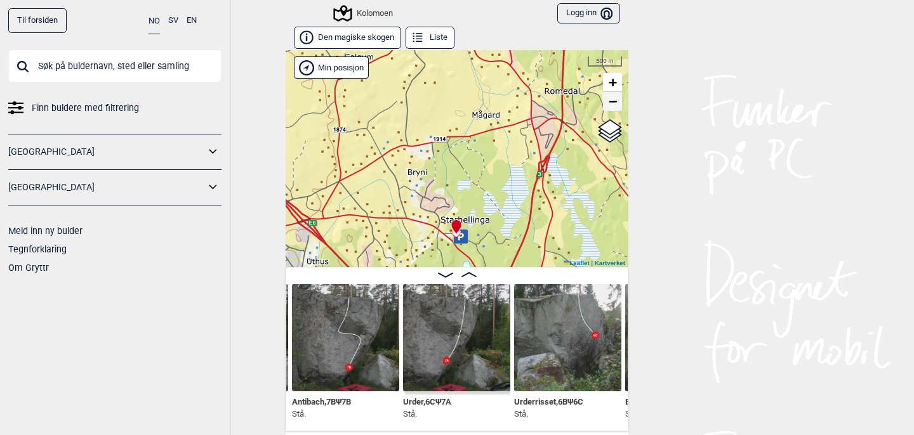
click at [614, 104] on span "−" at bounding box center [613, 101] width 8 height 16
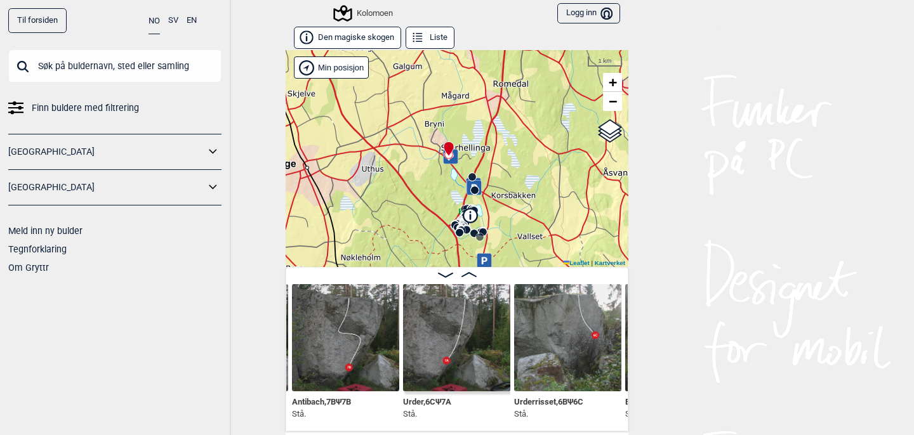
drag, startPoint x: 522, startPoint y: 183, endPoint x: 514, endPoint y: 101, distance: 82.9
click at [514, 101] on div "Kolomoen" at bounding box center [457, 158] width 343 height 217
click at [614, 80] on span "+" at bounding box center [613, 82] width 8 height 16
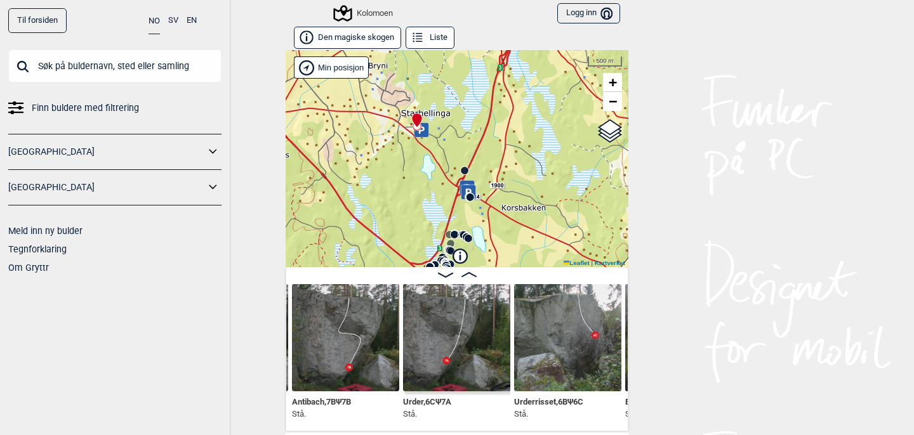
drag, startPoint x: 438, startPoint y: 138, endPoint x: 415, endPoint y: 193, distance: 60.0
click at [415, 193] on div "Kolomoen" at bounding box center [457, 158] width 343 height 217
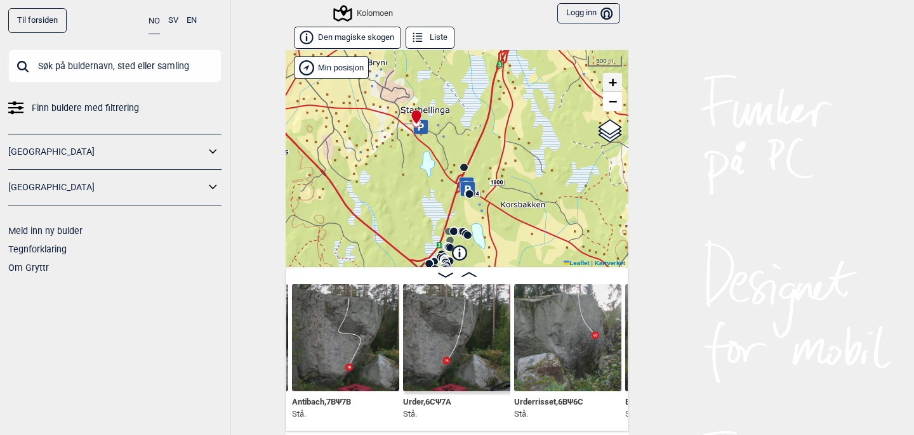
click at [613, 84] on span "+" at bounding box center [613, 82] width 8 height 16
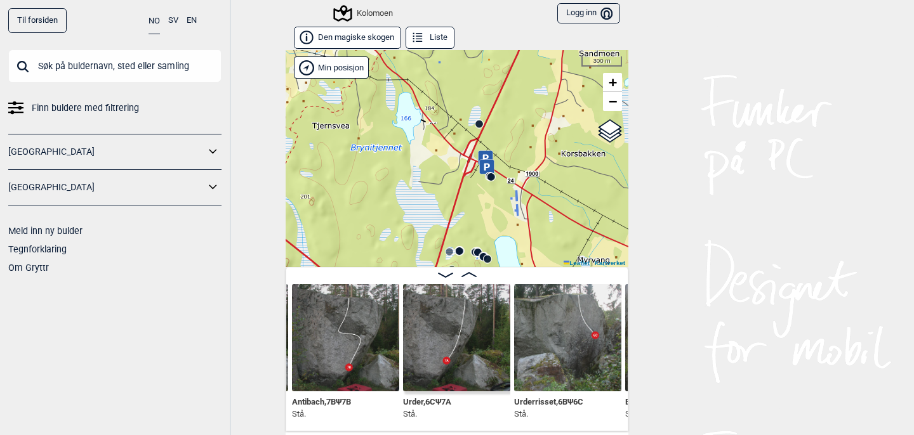
drag, startPoint x: 526, startPoint y: 73, endPoint x: 543, endPoint y: 119, distance: 49.4
click at [543, 119] on div "Kolomoen" at bounding box center [457, 158] width 343 height 217
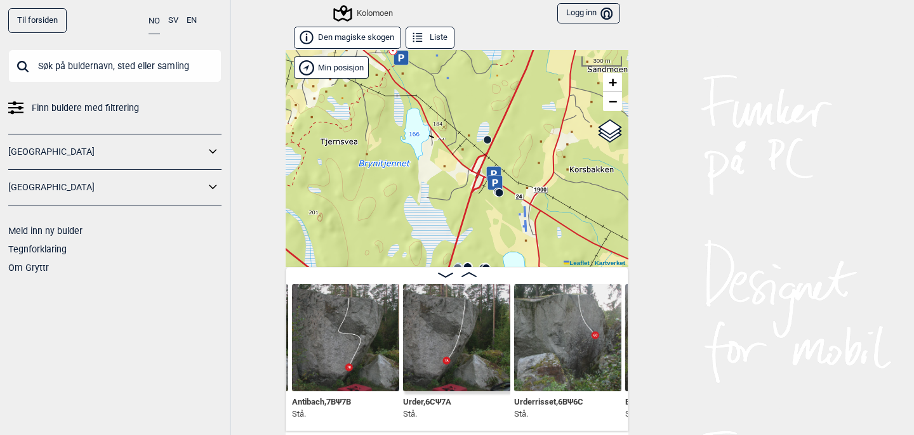
click at [489, 140] on circle at bounding box center [488, 140] width 8 height 8
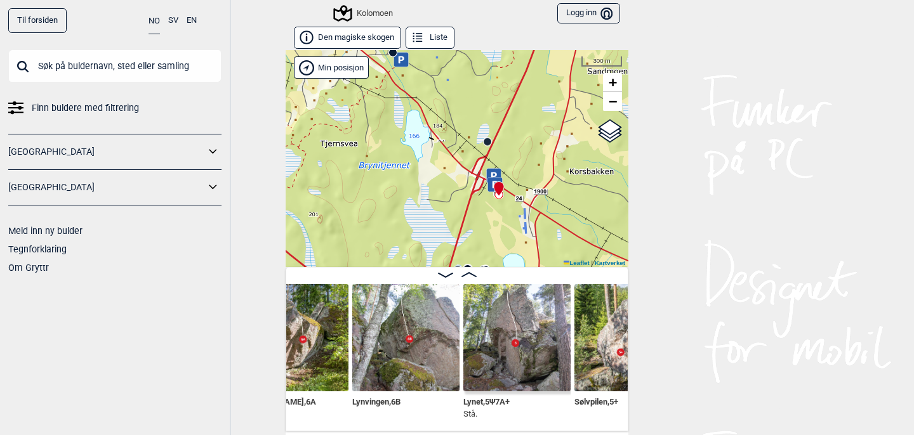
scroll to position [0, 25578]
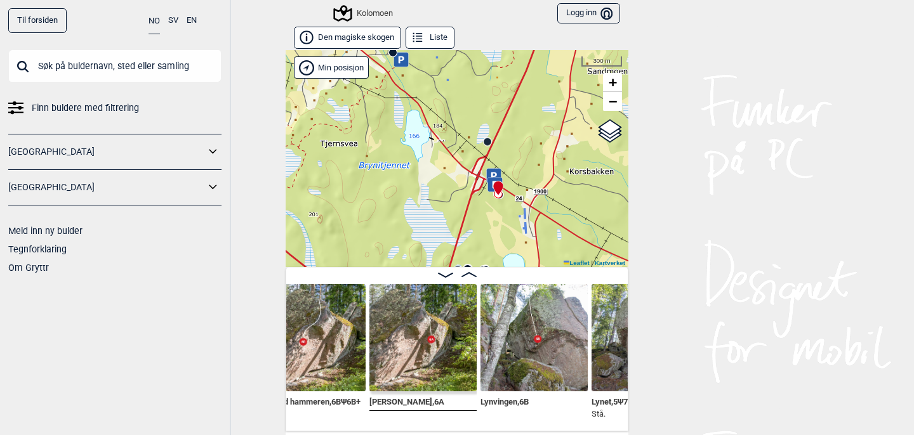
scroll to position [0, 25455]
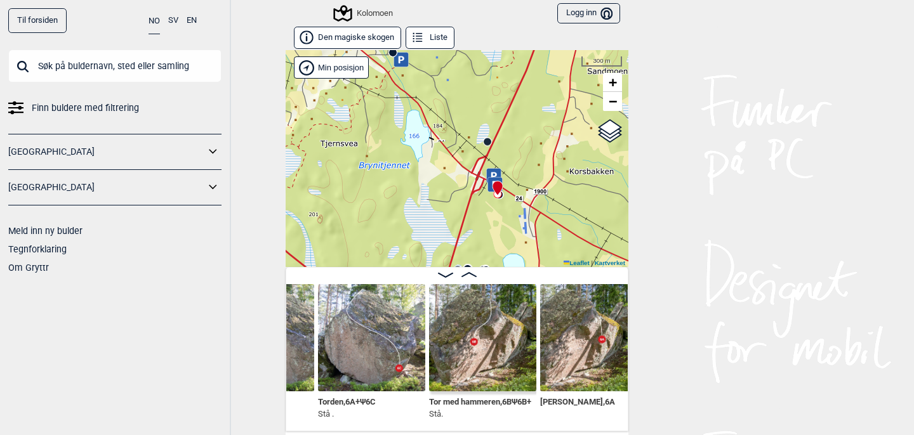
scroll to position [0, 25291]
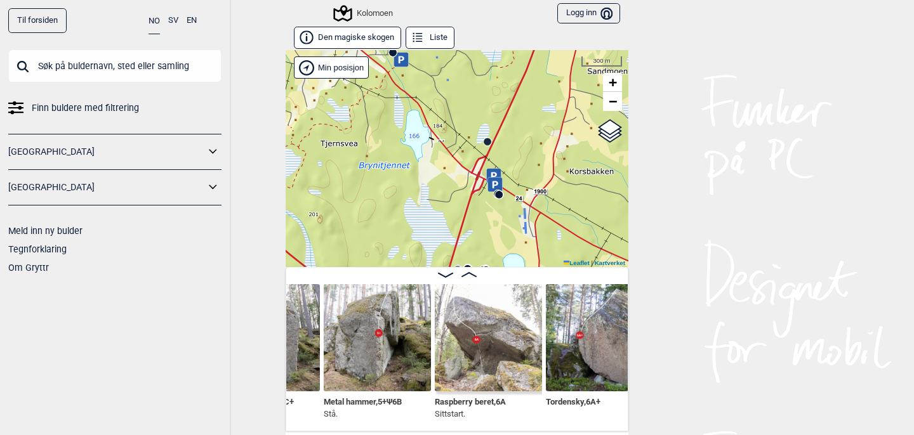
scroll to position [0, 24964]
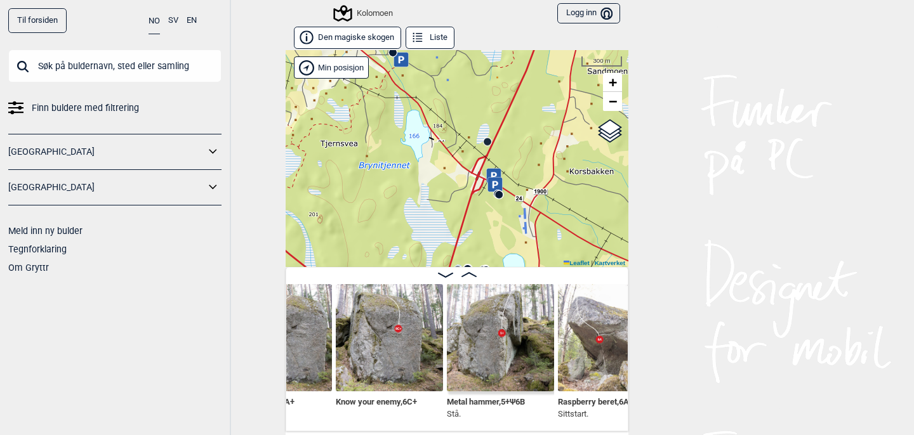
scroll to position [0, 24845]
click at [616, 102] on span "−" at bounding box center [613, 101] width 8 height 16
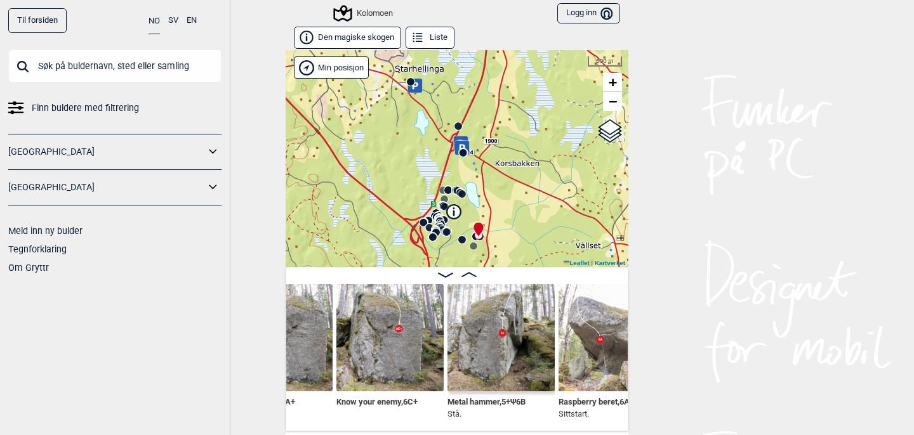
drag, startPoint x: 547, startPoint y: 173, endPoint x: 533, endPoint y: 107, distance: 66.9
click at [533, 107] on div "Kolomoen" at bounding box center [457, 158] width 343 height 217
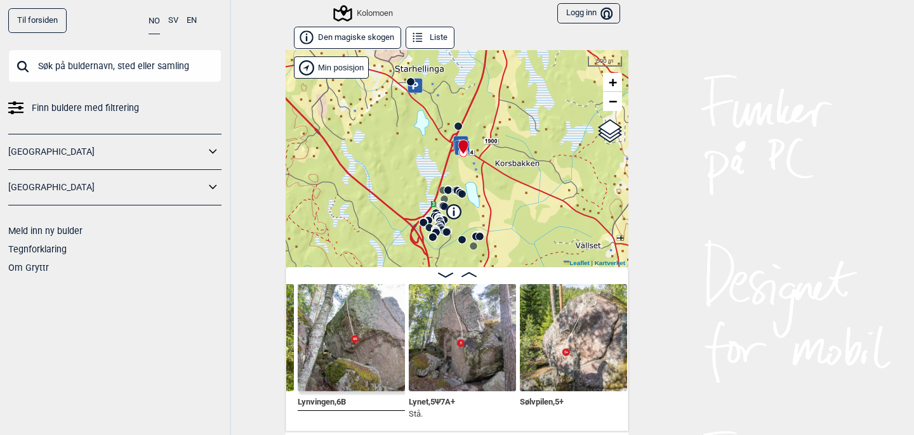
scroll to position [0, 25667]
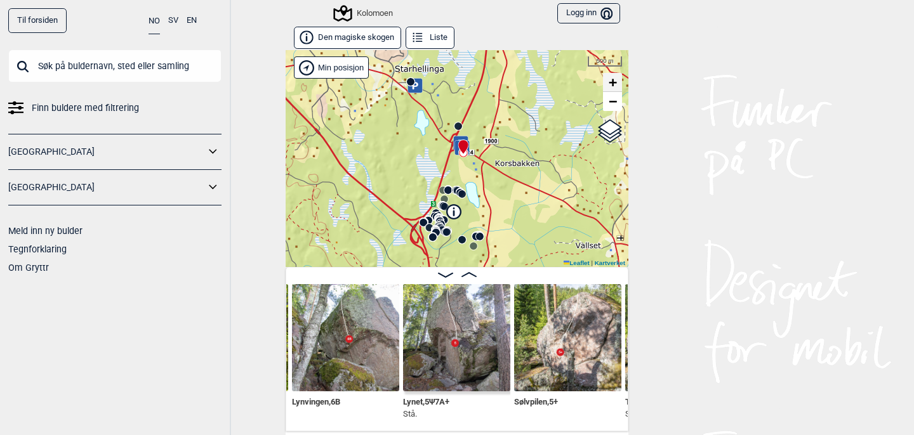
click at [614, 81] on span "+" at bounding box center [613, 82] width 8 height 16
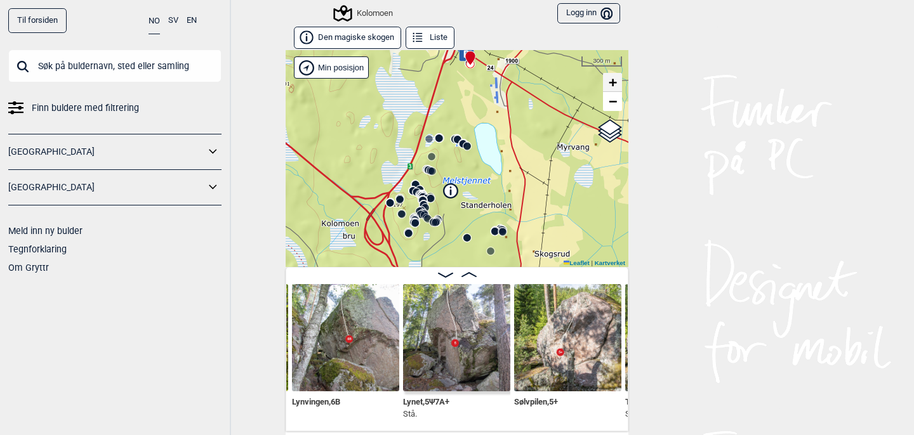
click at [614, 81] on span "+" at bounding box center [613, 82] width 8 height 16
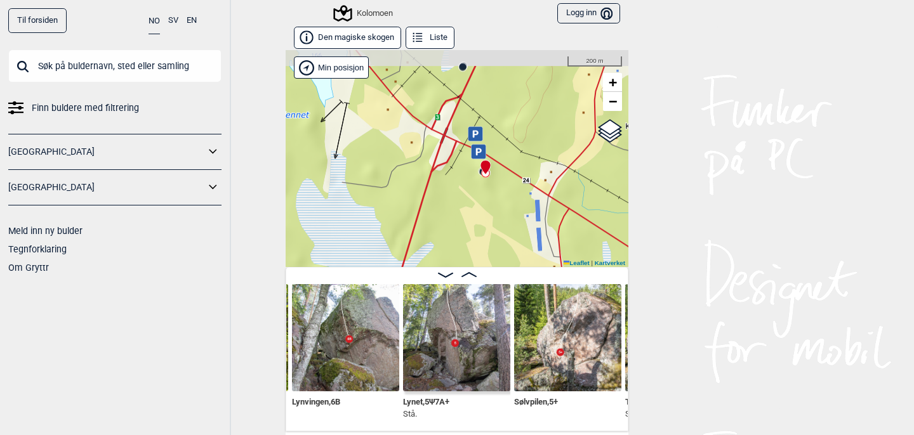
drag, startPoint x: 506, startPoint y: 85, endPoint x: 509, endPoint y: 371, distance: 286.3
click at [509, 371] on div "Den magiske skogen Liste Kolomoen" at bounding box center [457, 229] width 343 height 405
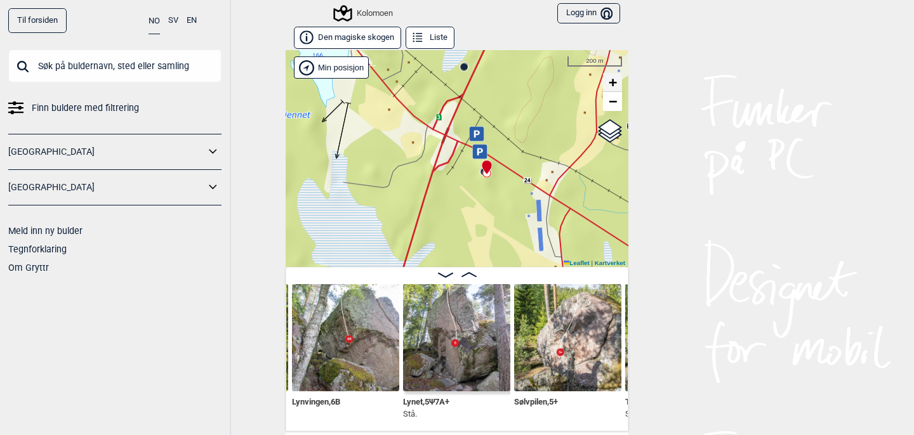
click at [615, 83] on span "+" at bounding box center [613, 82] width 8 height 16
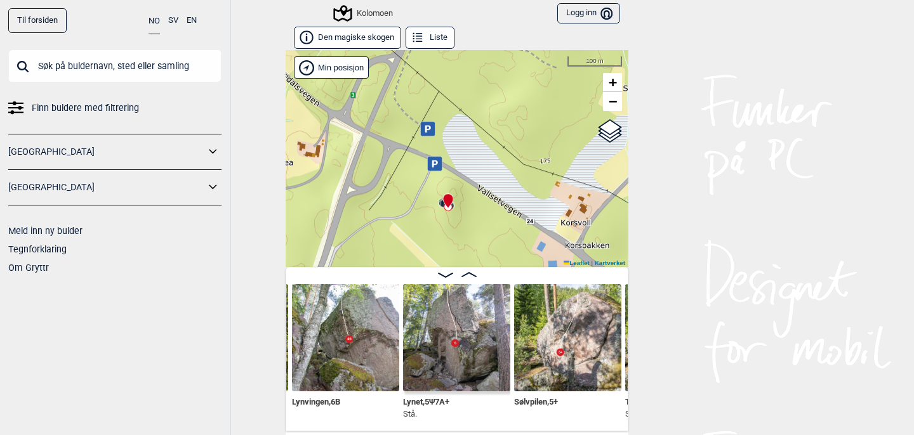
drag, startPoint x: 517, startPoint y: 178, endPoint x: 449, endPoint y: 280, distance: 122.2
click at [449, 280] on div "Den magiske skogen Liste Kolomoen" at bounding box center [457, 229] width 343 height 405
click at [616, 85] on span "+" at bounding box center [613, 82] width 8 height 16
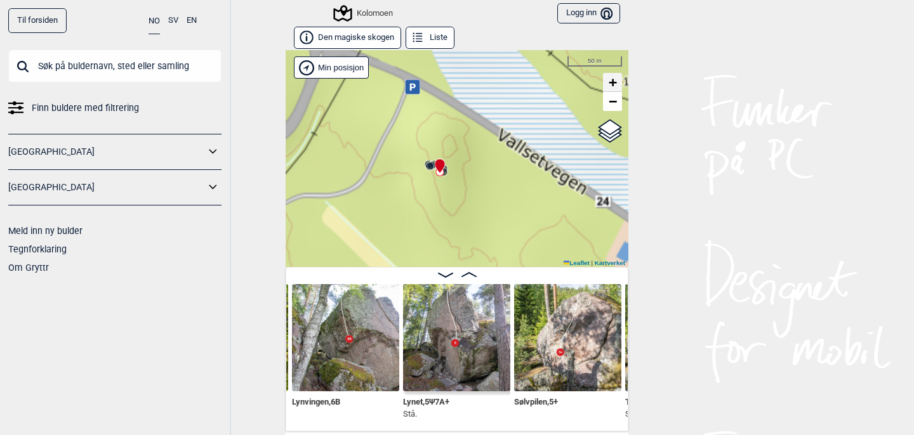
click at [616, 85] on span "+" at bounding box center [613, 82] width 8 height 16
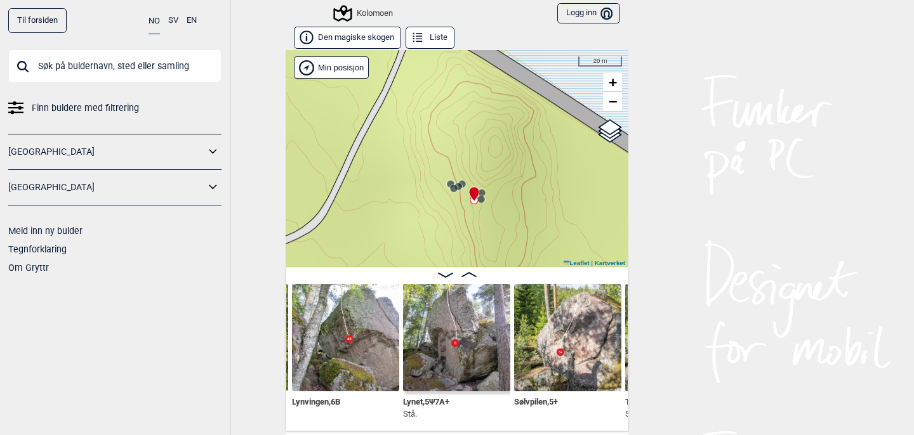
drag, startPoint x: 500, startPoint y: 115, endPoint x: 552, endPoint y: 211, distance: 109.3
click at [552, 211] on div "Kolomoen" at bounding box center [457, 158] width 343 height 217
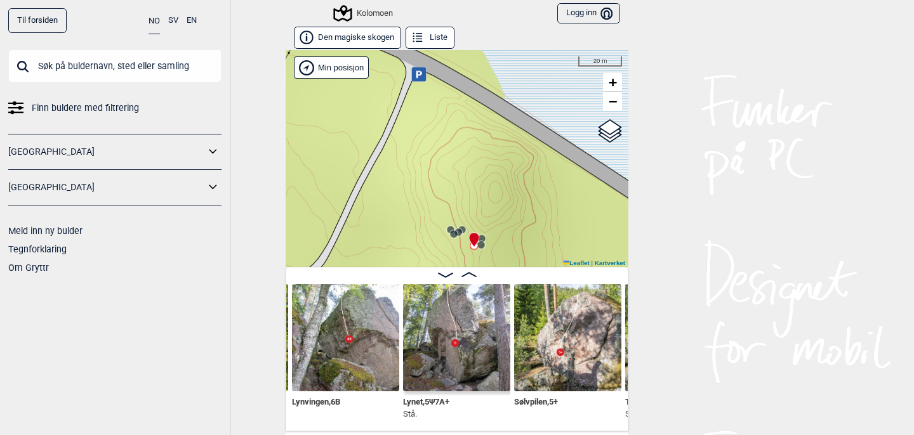
drag, startPoint x: 449, startPoint y: 79, endPoint x: 451, endPoint y: 126, distance: 47.7
click at [451, 126] on div "Kolomoen" at bounding box center [457, 158] width 343 height 217
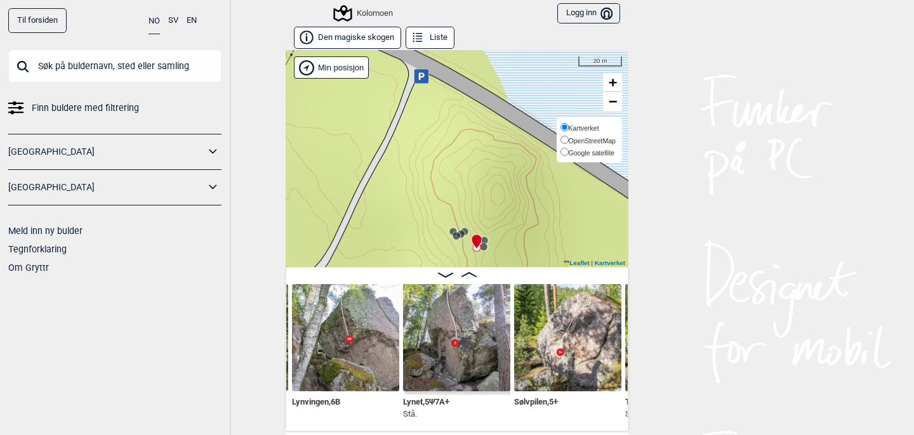
click at [563, 148] on input "Google satellite" at bounding box center [565, 152] width 8 height 8
radio input "true"
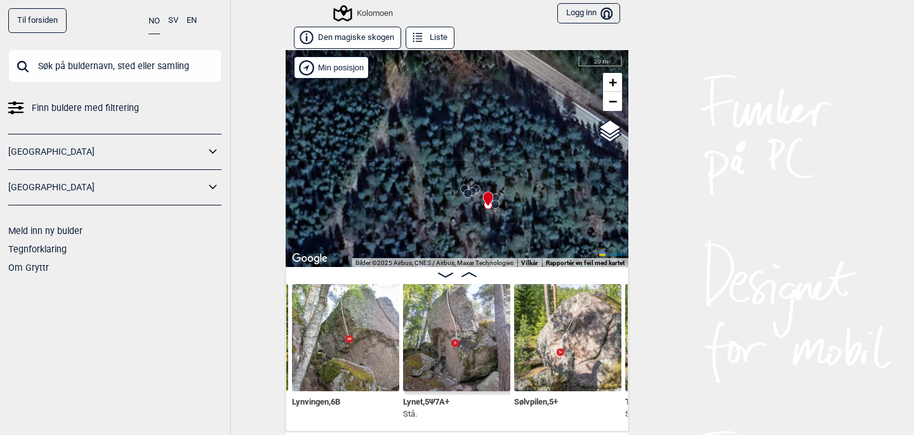
drag, startPoint x: 434, startPoint y: 165, endPoint x: 451, endPoint y: 106, distance: 61.5
click at [451, 106] on div "Kolomoen" at bounding box center [457, 158] width 343 height 217
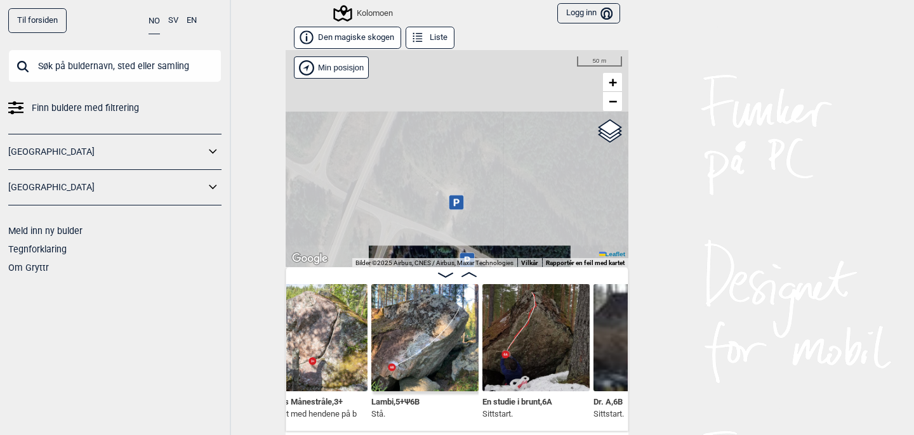
scroll to position [0, 26032]
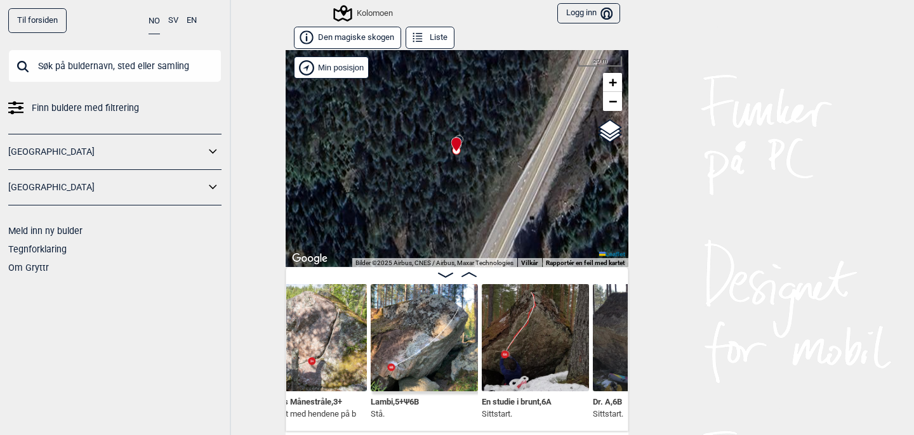
drag, startPoint x: 535, startPoint y: 176, endPoint x: 534, endPoint y: 79, distance: 97.8
click at [534, 79] on div "Kolomoen" at bounding box center [457, 158] width 343 height 217
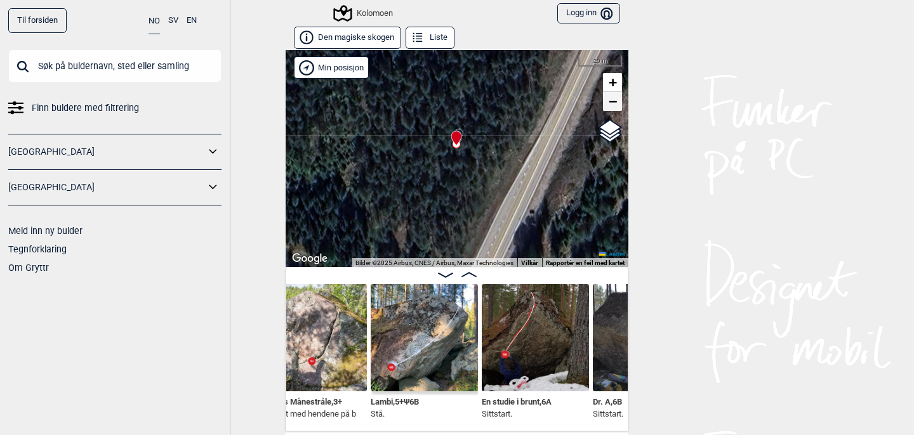
click at [618, 103] on link "−" at bounding box center [612, 101] width 19 height 19
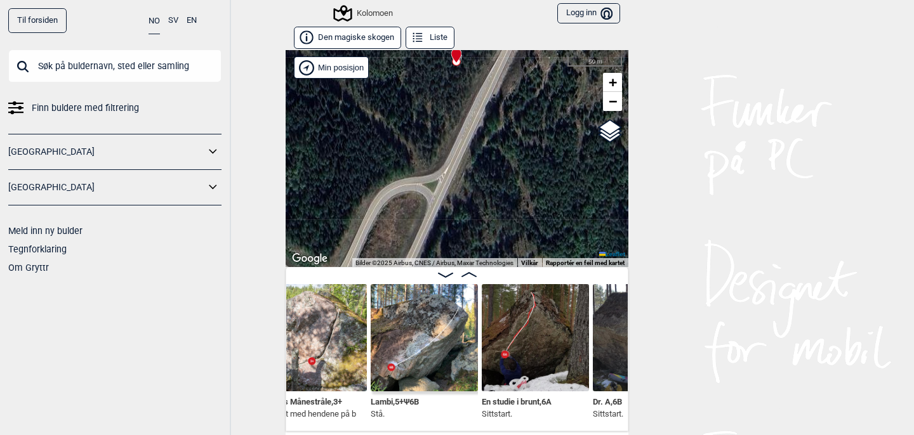
drag, startPoint x: 519, startPoint y: 170, endPoint x: 519, endPoint y: 39, distance: 131.4
click at [519, 39] on div "Den magiske skogen Liste Kolomoen" at bounding box center [457, 229] width 343 height 405
click at [615, 108] on span "−" at bounding box center [613, 101] width 8 height 16
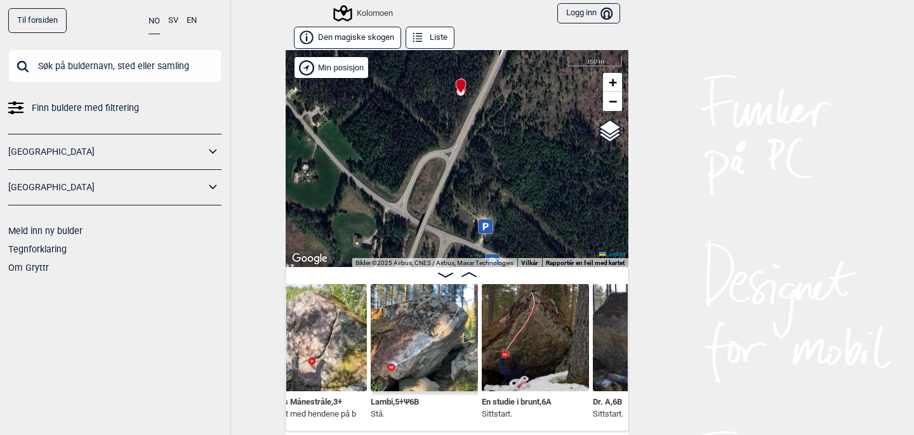
drag, startPoint x: 553, startPoint y: 168, endPoint x: 557, endPoint y: 109, distance: 59.2
click at [557, 109] on div "Kolomoen" at bounding box center [457, 158] width 343 height 217
click at [616, 84] on span "+" at bounding box center [613, 82] width 8 height 16
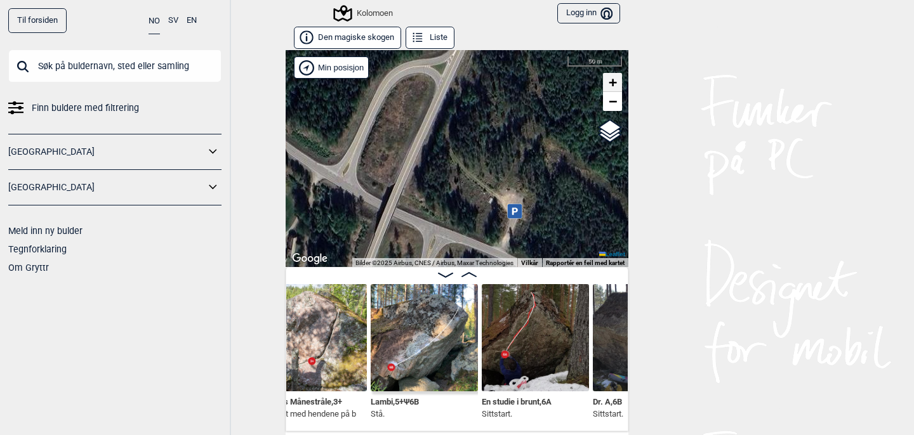
click at [616, 84] on span "+" at bounding box center [613, 82] width 8 height 16
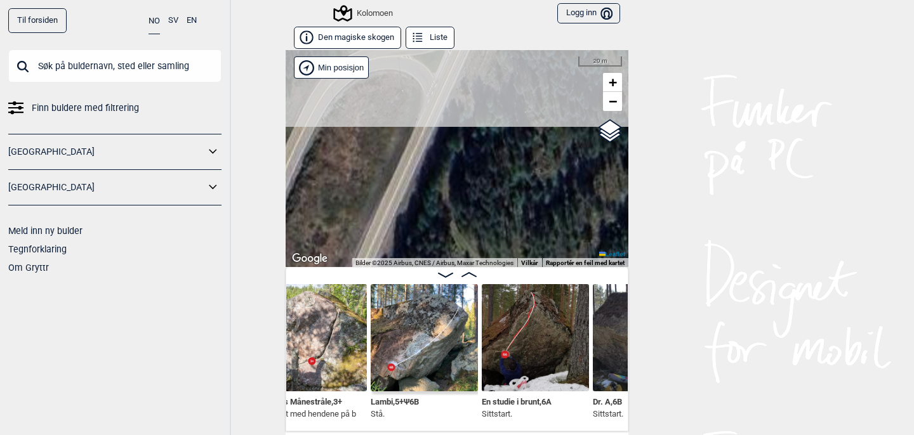
drag, startPoint x: 482, startPoint y: 124, endPoint x: 490, endPoint y: 289, distance: 165.3
click at [490, 289] on div "Den magiske skogen Liste Kolomoen" at bounding box center [457, 229] width 343 height 405
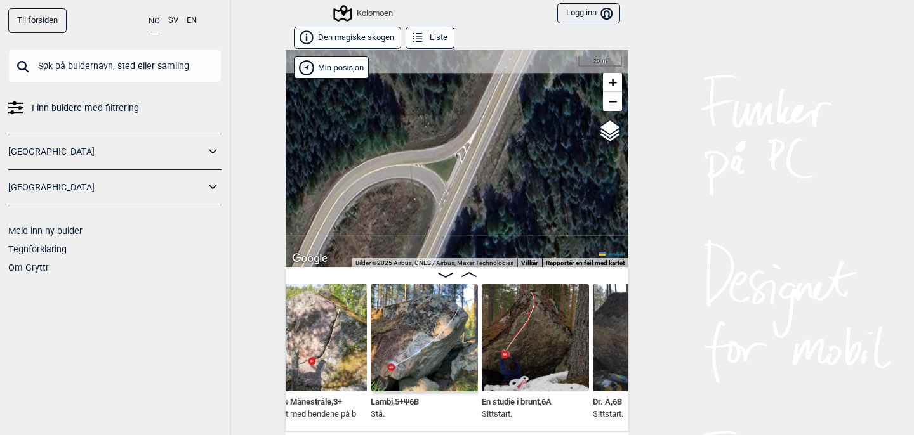
drag, startPoint x: 500, startPoint y: 114, endPoint x: 512, endPoint y: 222, distance: 109.3
click at [512, 222] on div "Kolomoen" at bounding box center [457, 158] width 343 height 217
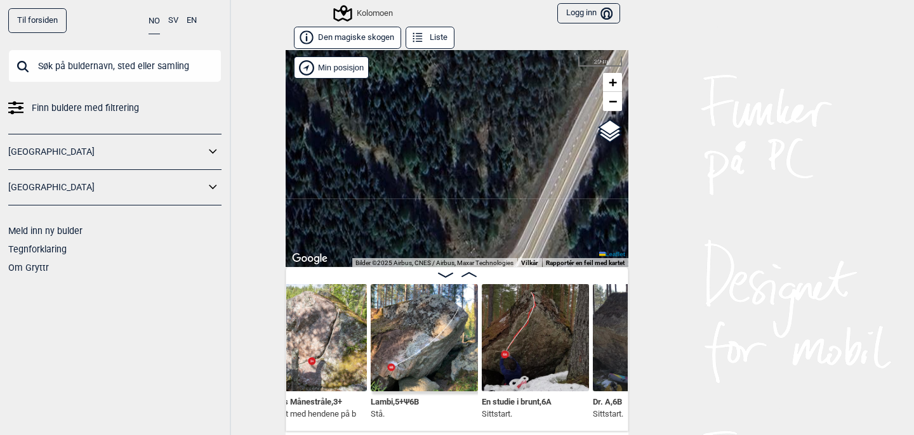
drag, startPoint x: 498, startPoint y: 103, endPoint x: 543, endPoint y: 229, distance: 133.5
click at [543, 229] on div "Kolomoen" at bounding box center [457, 158] width 343 height 217
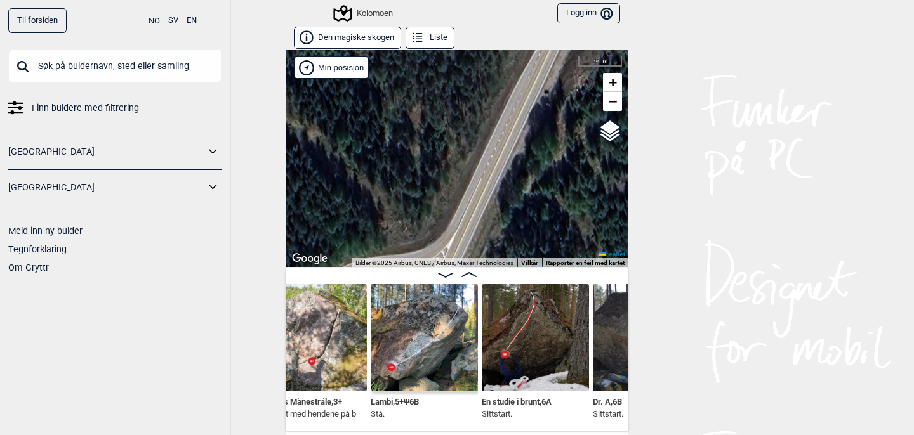
drag, startPoint x: 526, startPoint y: 131, endPoint x: 459, endPoint y: 110, distance: 70.5
click at [459, 110] on div "Kolomoen" at bounding box center [457, 158] width 343 height 217
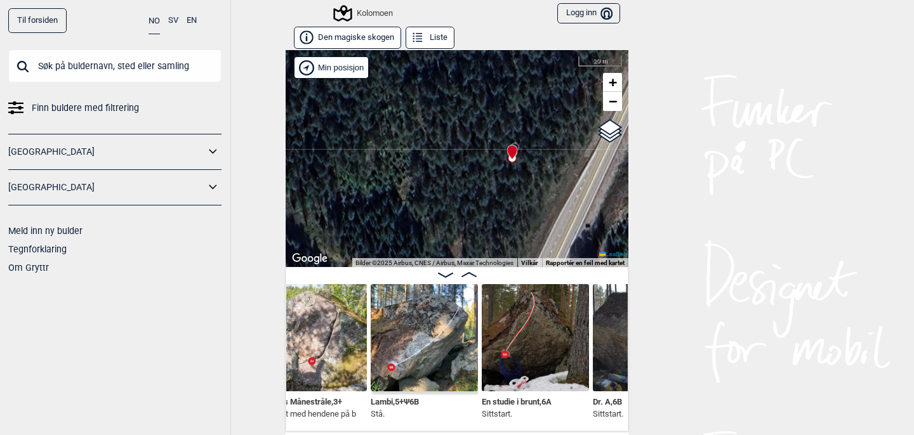
drag, startPoint x: 551, startPoint y: 147, endPoint x: 592, endPoint y: 281, distance: 140.2
click at [592, 281] on div "Den magiske skogen Liste Kolomoen" at bounding box center [457, 229] width 343 height 405
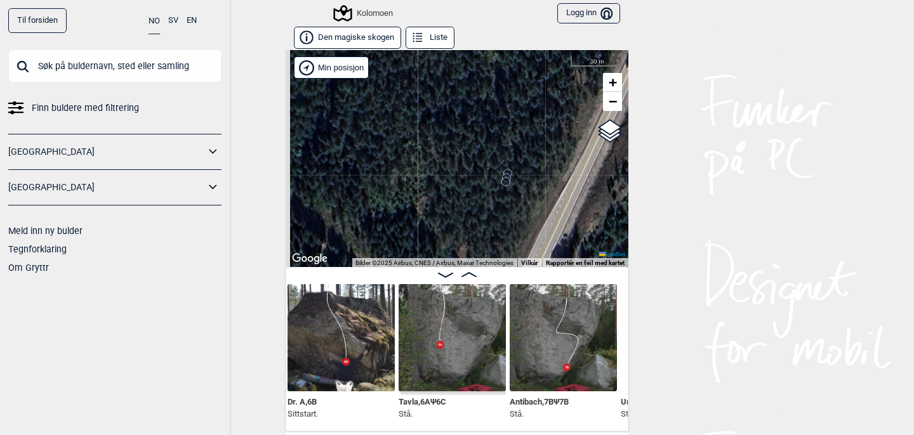
scroll to position [0, 26342]
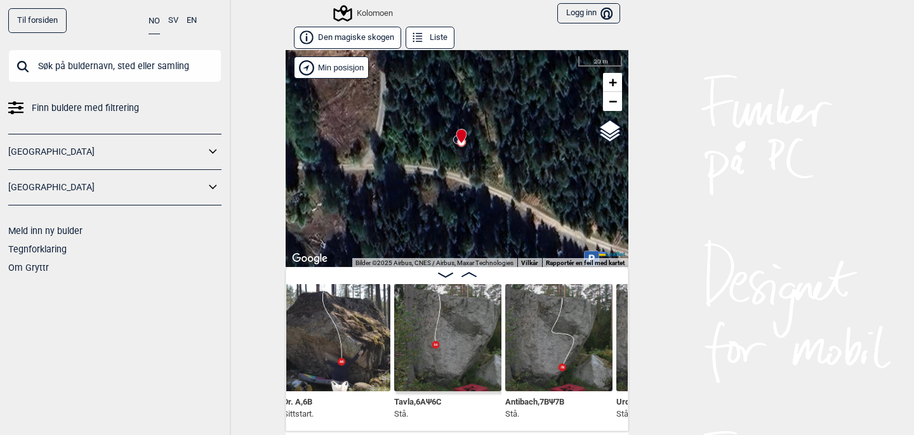
drag, startPoint x: 528, startPoint y: 194, endPoint x: 533, endPoint y: 95, distance: 99.1
click at [533, 95] on div "Kolomoen" at bounding box center [457, 158] width 343 height 217
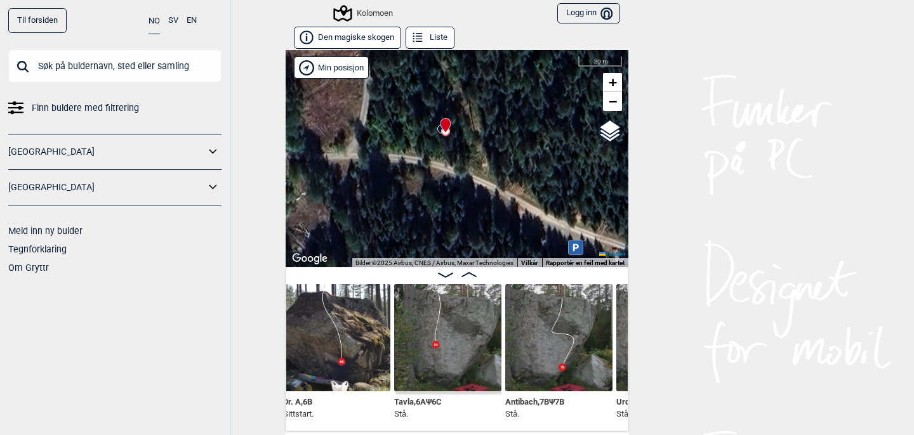
drag, startPoint x: 540, startPoint y: 148, endPoint x: 529, endPoint y: 141, distance: 12.9
click at [529, 141] on div "Kolomoen" at bounding box center [457, 158] width 343 height 217
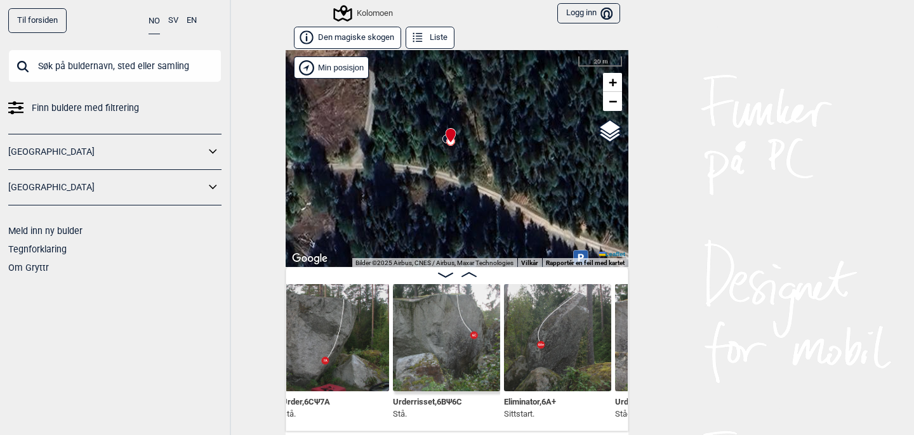
scroll to position [0, 26679]
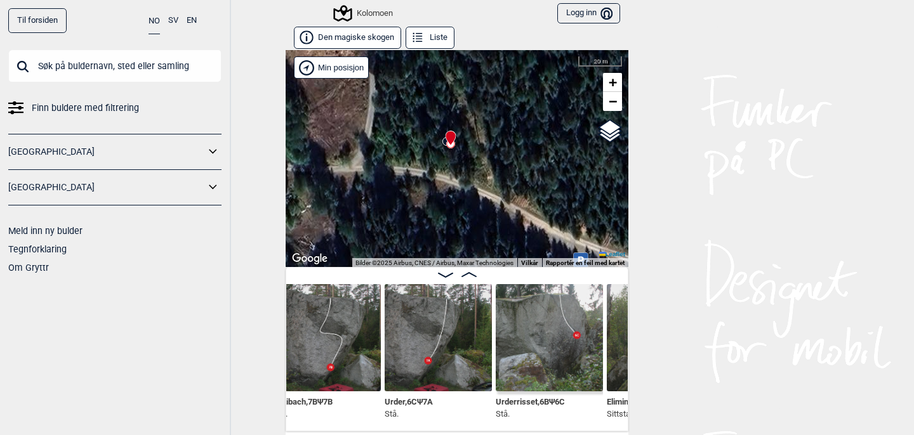
scroll to position [0, 26573]
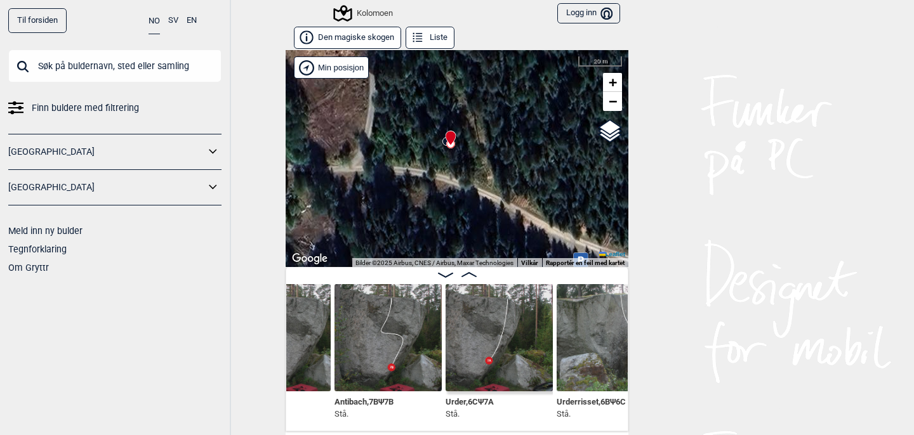
scroll to position [0, 26510]
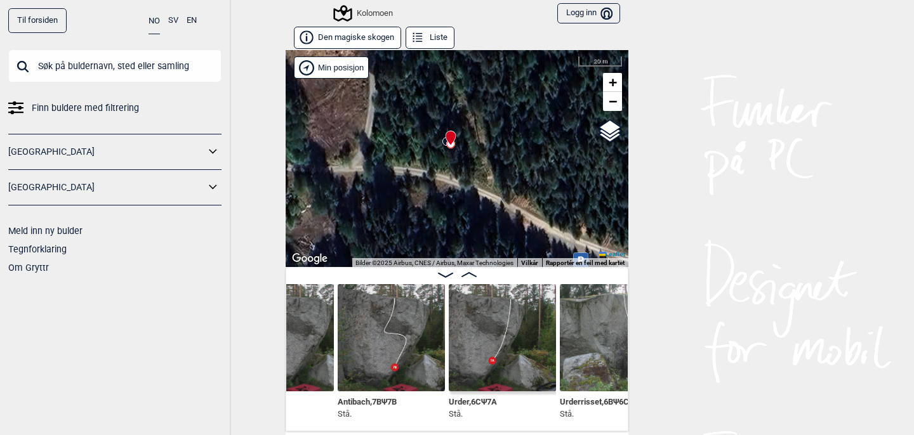
click at [395, 321] on img at bounding box center [391, 337] width 107 height 107
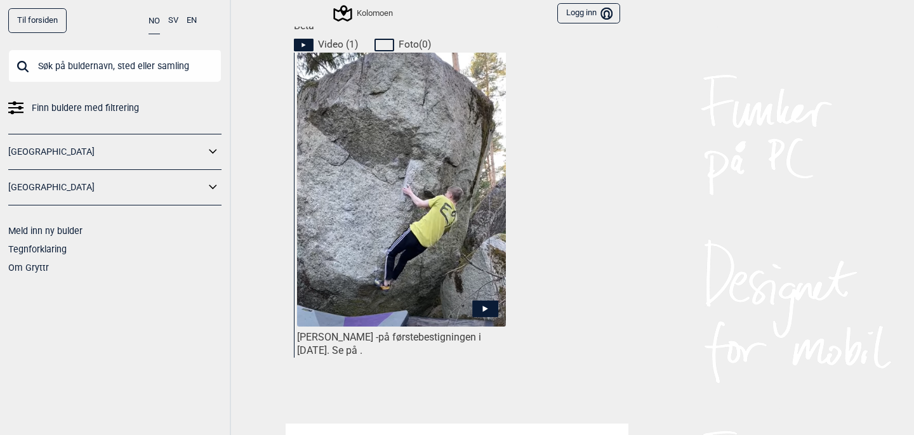
scroll to position [585, 0]
click at [488, 309] on icon at bounding box center [485, 308] width 26 height 17
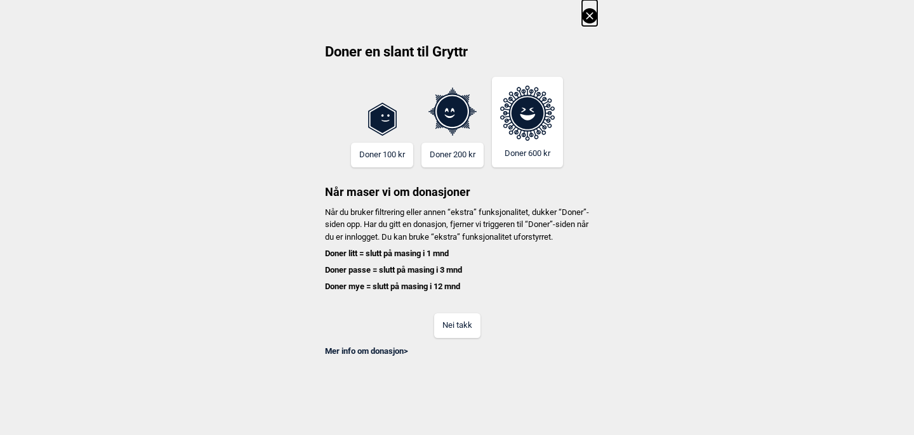
click at [592, 15] on icon at bounding box center [589, 15] width 15 height 15
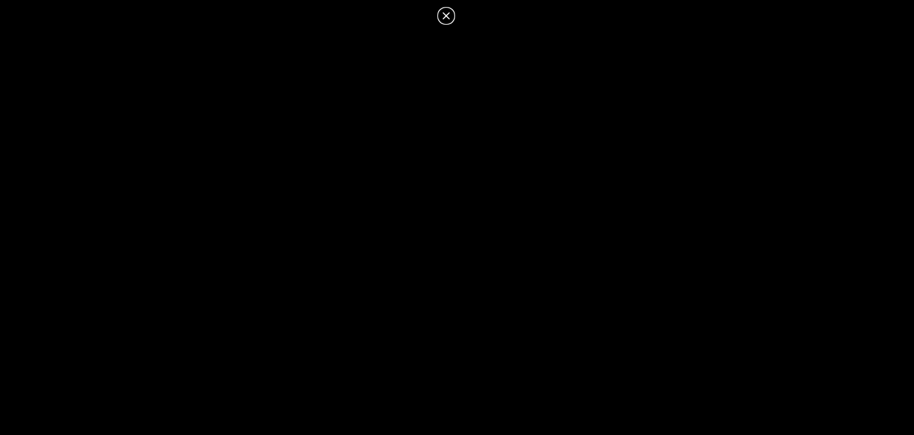
click at [446, 17] on icon at bounding box center [445, 15] width 7 height 7
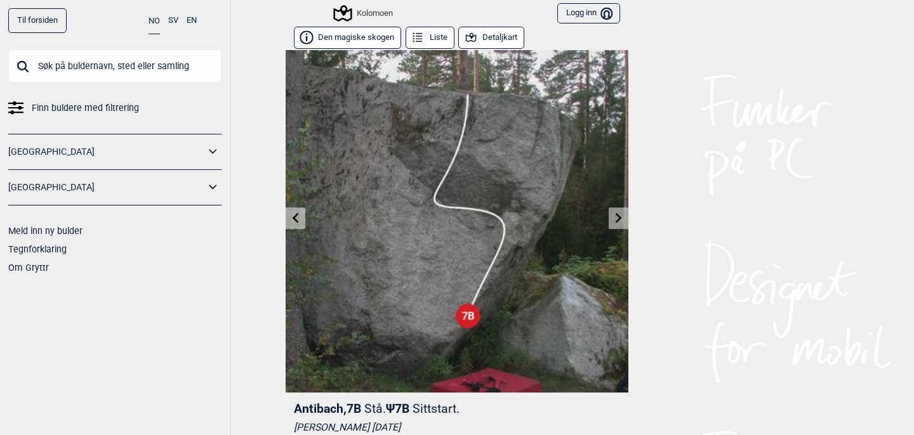
scroll to position [0, 0]
click at [298, 222] on icon at bounding box center [296, 218] width 6 height 10
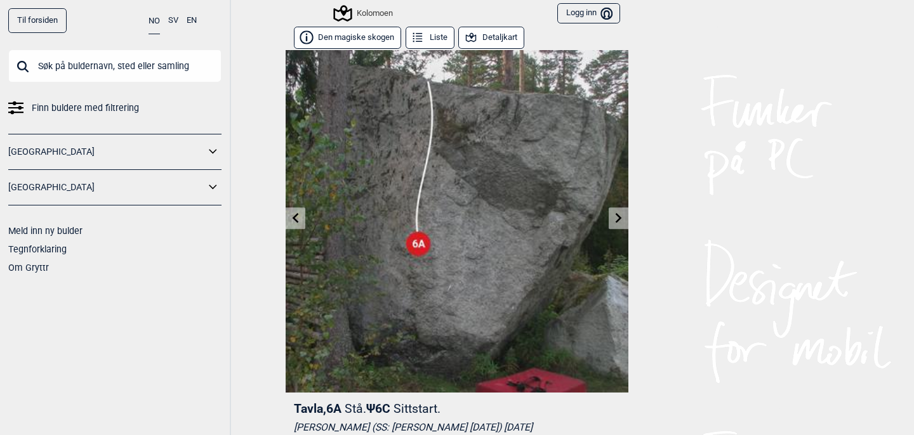
click at [298, 222] on icon at bounding box center [296, 218] width 6 height 10
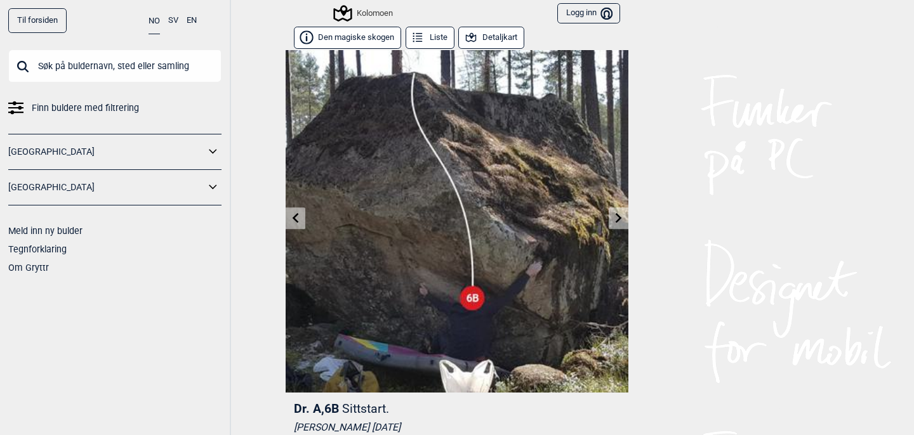
click at [619, 220] on icon at bounding box center [619, 218] width 10 height 10
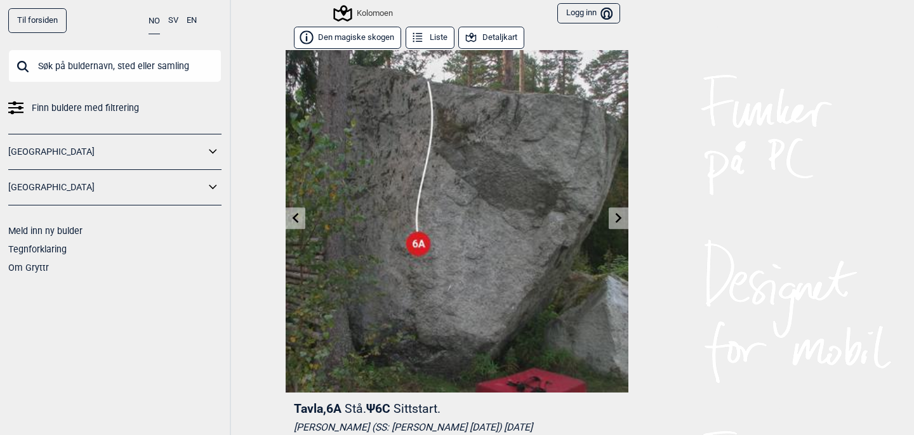
click at [301, 221] on link at bounding box center [296, 218] width 20 height 21
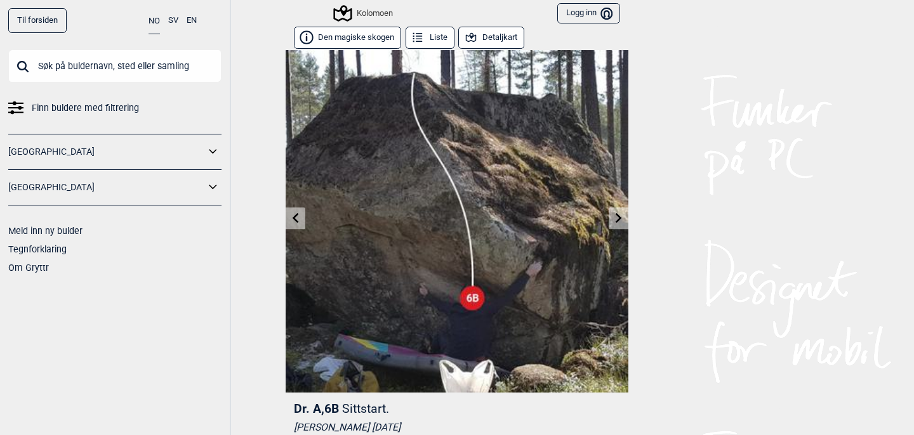
click at [620, 223] on link at bounding box center [619, 218] width 20 height 21
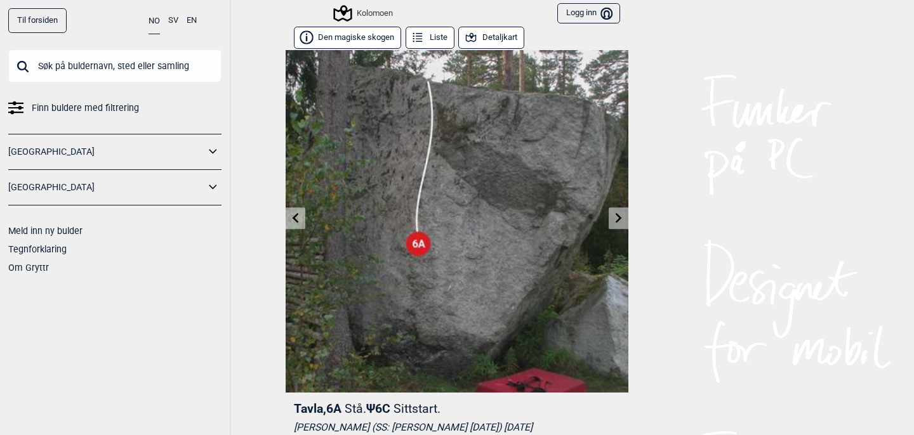
click at [620, 223] on link at bounding box center [619, 218] width 20 height 21
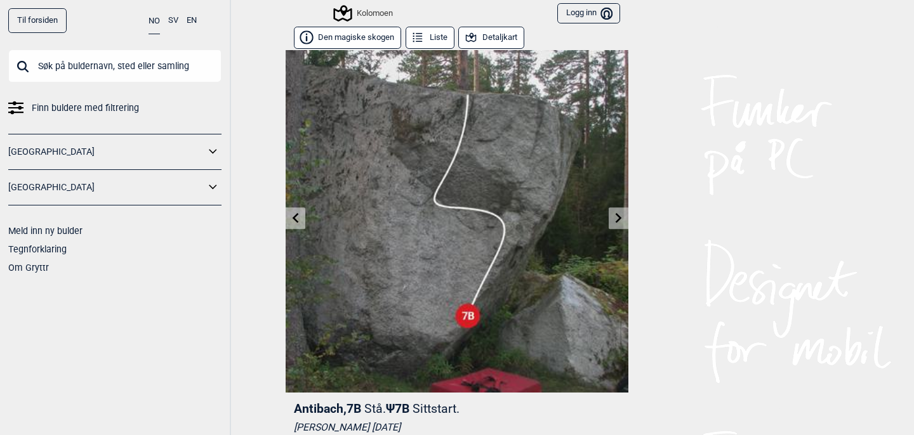
click at [620, 223] on link at bounding box center [619, 218] width 20 height 21
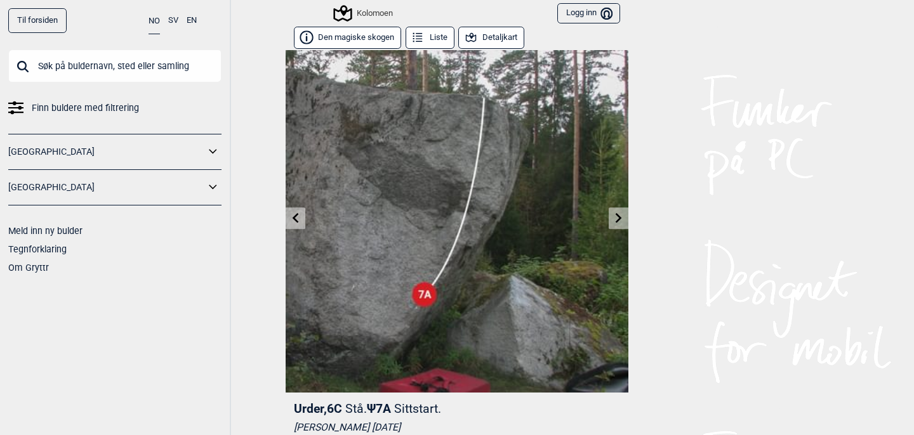
click at [620, 223] on link at bounding box center [619, 218] width 20 height 21
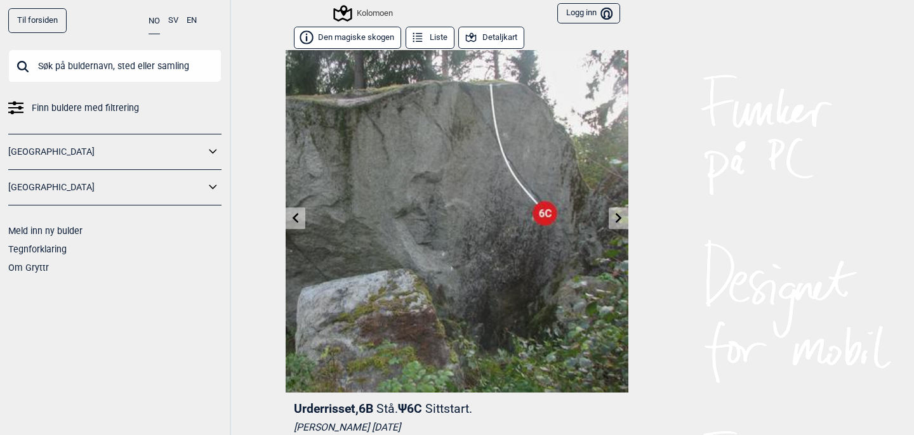
click at [620, 223] on link at bounding box center [619, 218] width 20 height 21
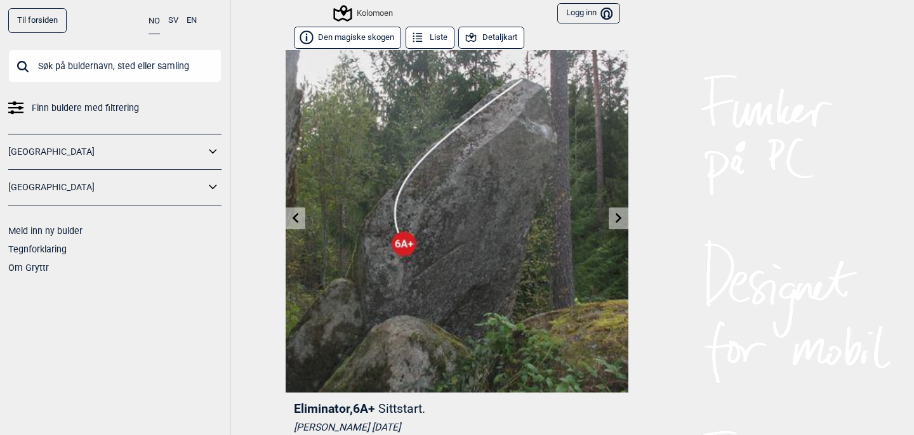
click at [620, 216] on icon at bounding box center [619, 218] width 6 height 10
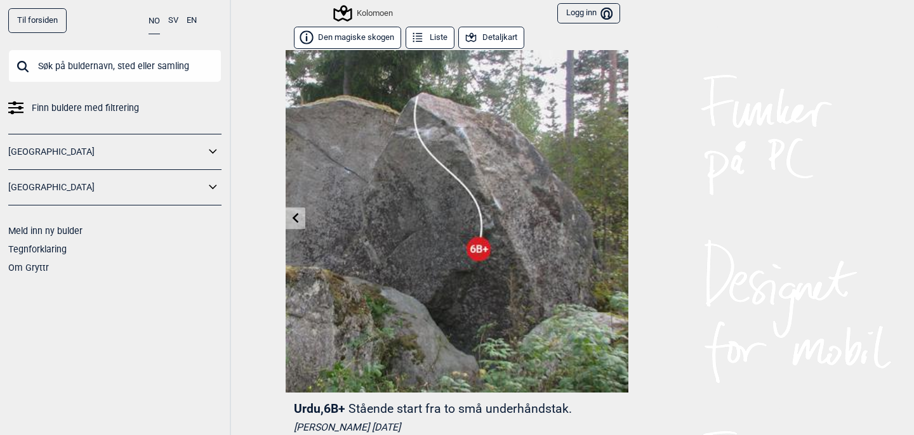
click at [496, 30] on button "Detaljkart" at bounding box center [491, 38] width 66 height 22
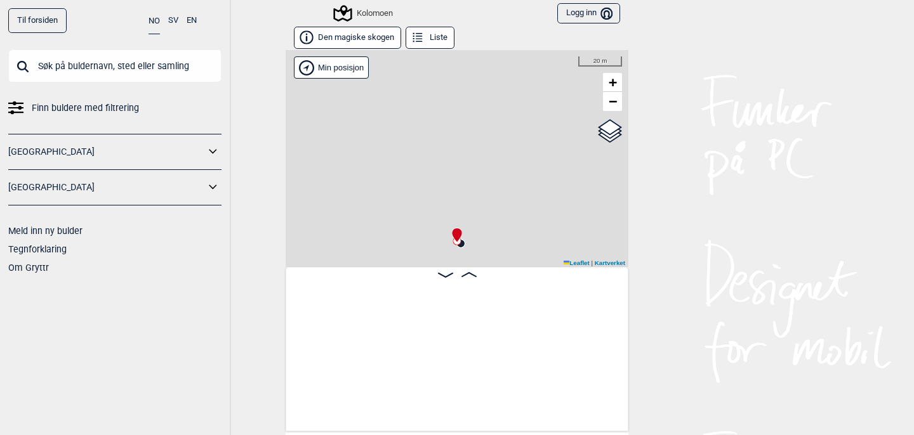
scroll to position [0, 26820]
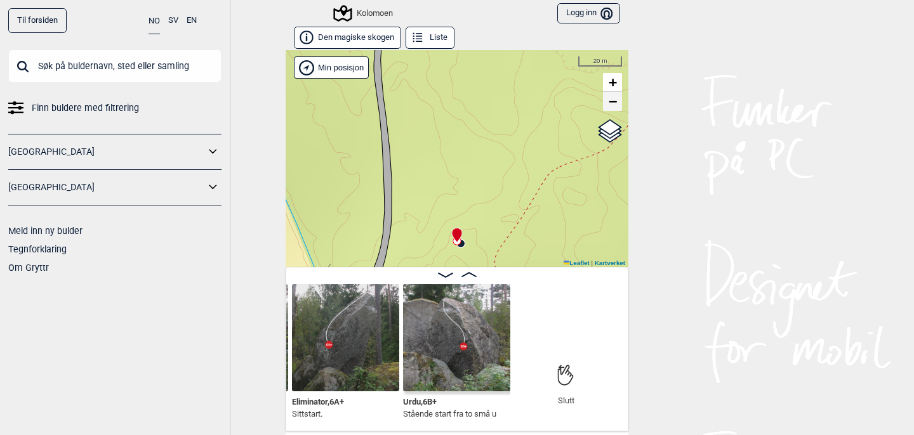
click at [615, 100] on span "−" at bounding box center [613, 101] width 8 height 16
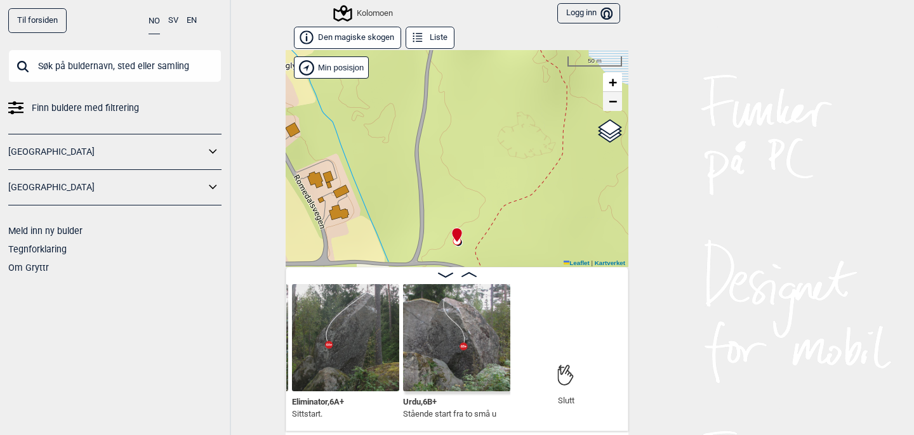
click at [615, 100] on span "−" at bounding box center [613, 101] width 8 height 16
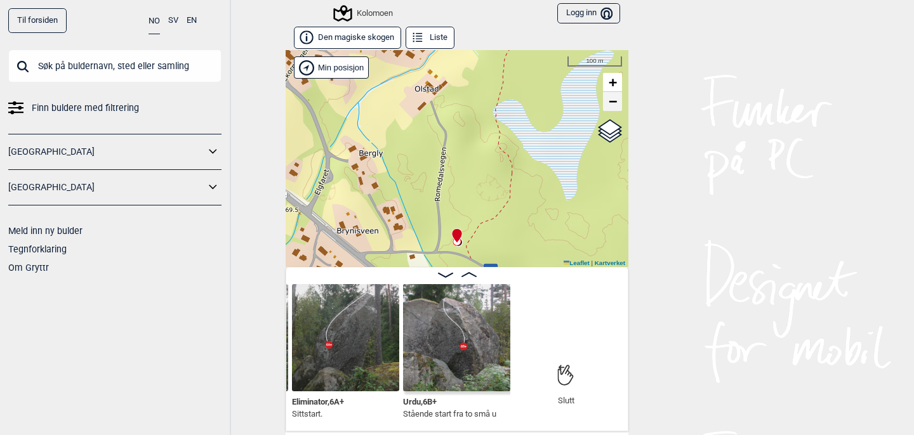
click at [615, 100] on span "−" at bounding box center [613, 101] width 8 height 16
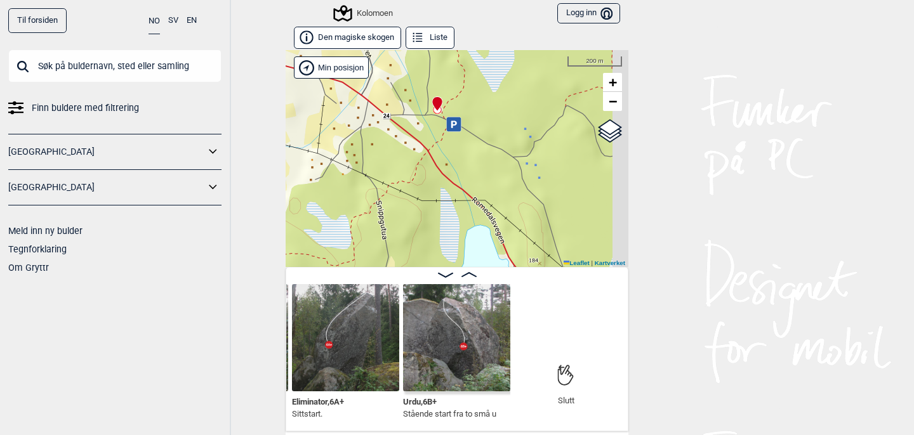
drag, startPoint x: 515, startPoint y: 194, endPoint x: 495, endPoint y: 56, distance: 139.9
click at [495, 56] on div "Kolomoen" at bounding box center [457, 158] width 343 height 217
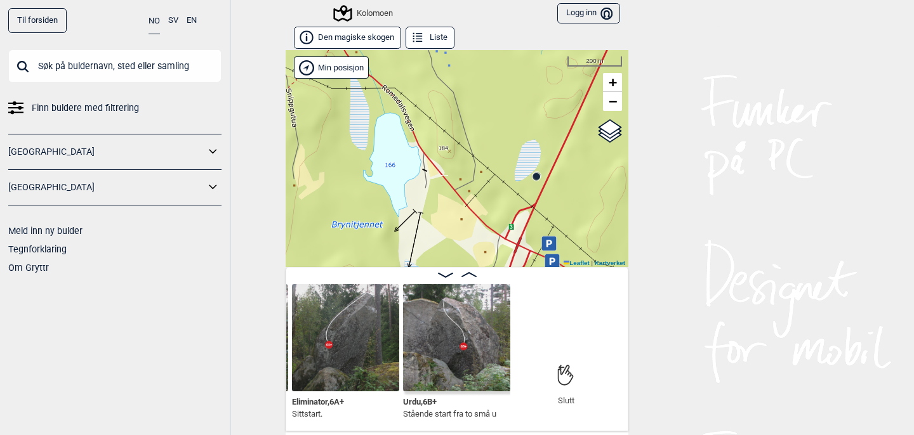
drag, startPoint x: 544, startPoint y: 180, endPoint x: 451, endPoint y: 69, distance: 145.1
click at [451, 69] on div "Kolomoen" at bounding box center [457, 158] width 343 height 217
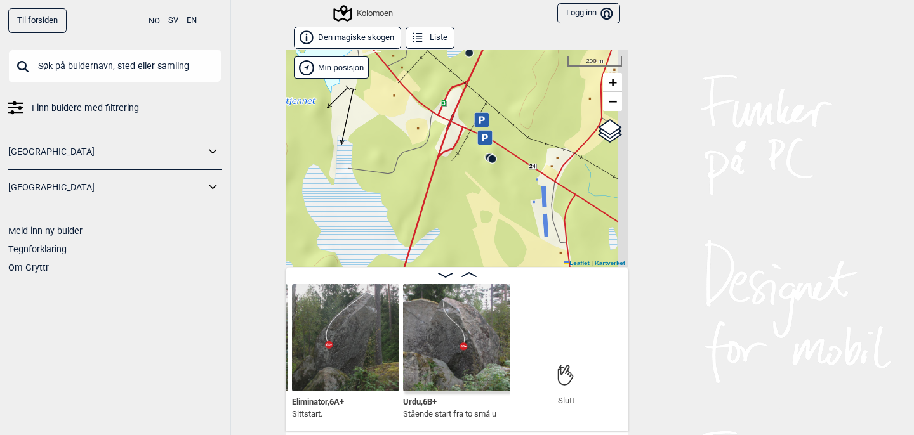
drag, startPoint x: 584, startPoint y: 204, endPoint x: 521, endPoint y: 84, distance: 135.2
click at [521, 84] on div "Kolomoen" at bounding box center [457, 158] width 343 height 217
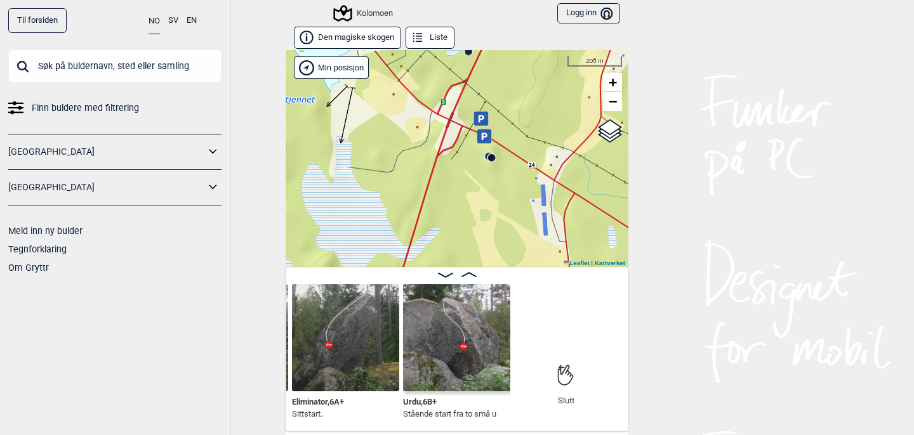
click at [493, 156] on circle at bounding box center [492, 158] width 8 height 8
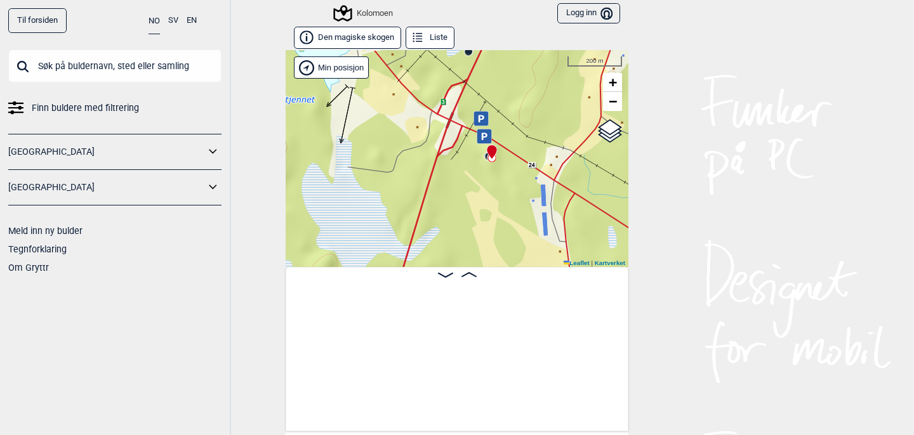
scroll to position [0, 25747]
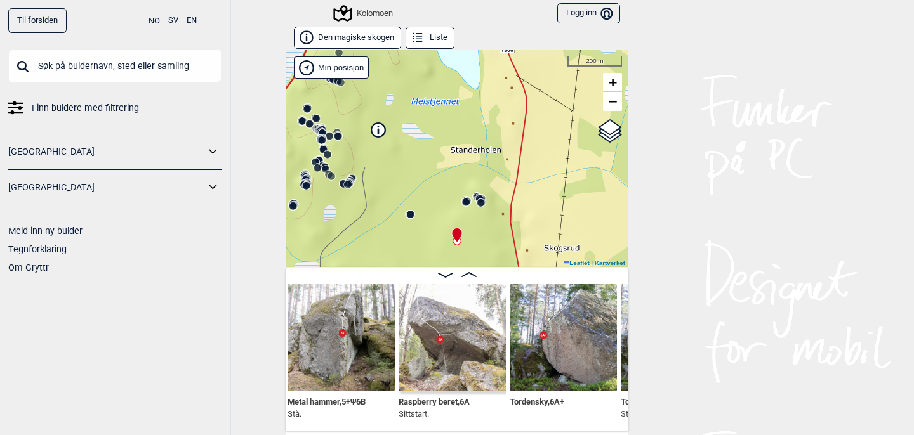
scroll to position [0, 24993]
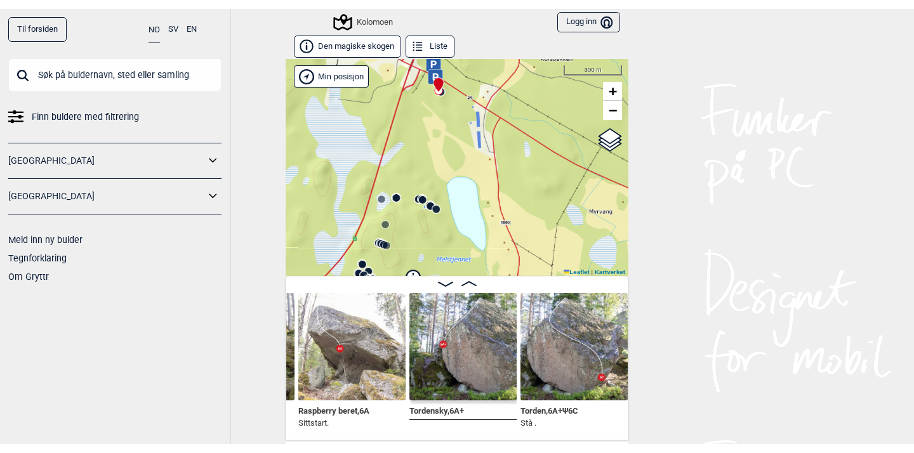
scroll to position [0, 25130]
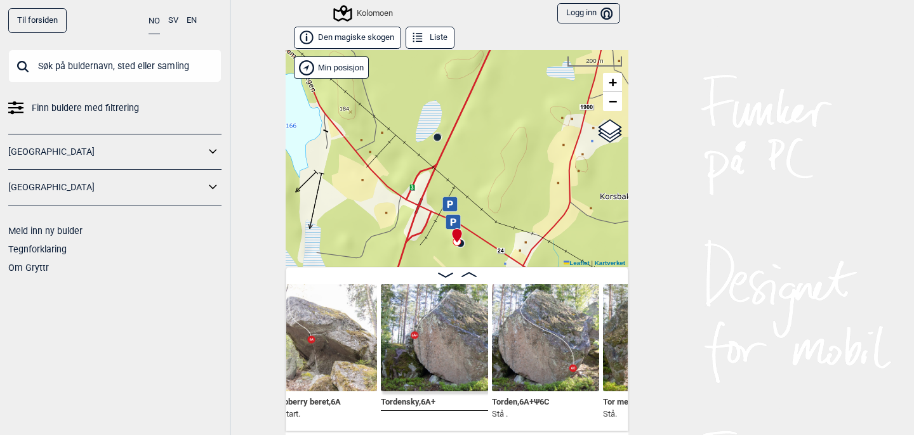
click at [347, 345] on img at bounding box center [323, 337] width 107 height 107
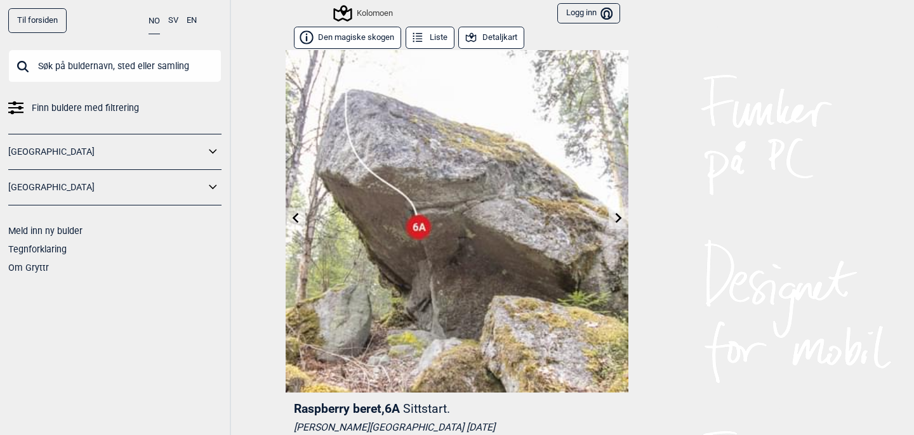
click at [620, 221] on icon at bounding box center [619, 218] width 10 height 10
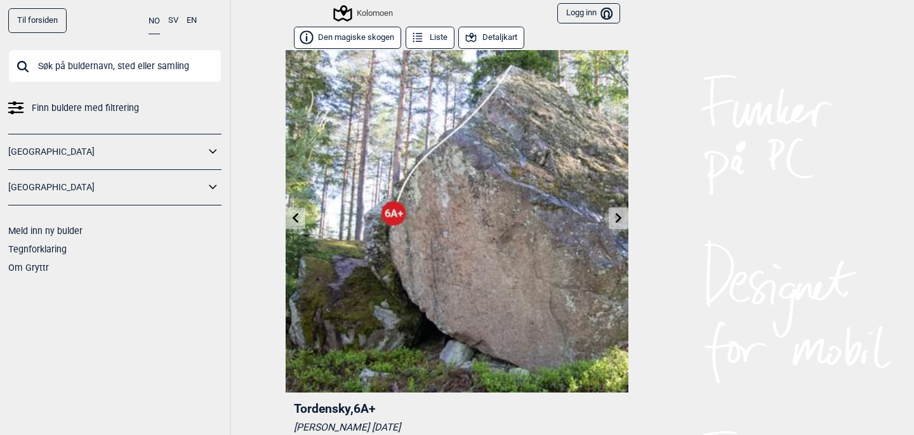
click at [616, 219] on icon at bounding box center [619, 218] width 10 height 10
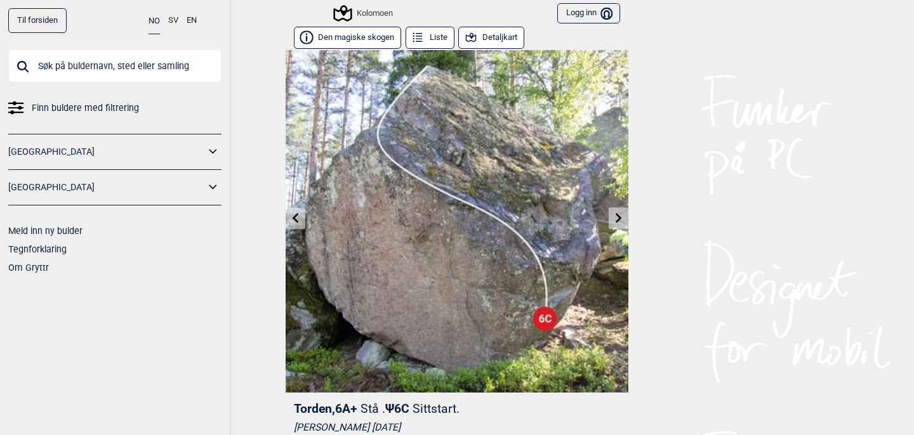
click at [616, 219] on icon at bounding box center [619, 218] width 10 height 10
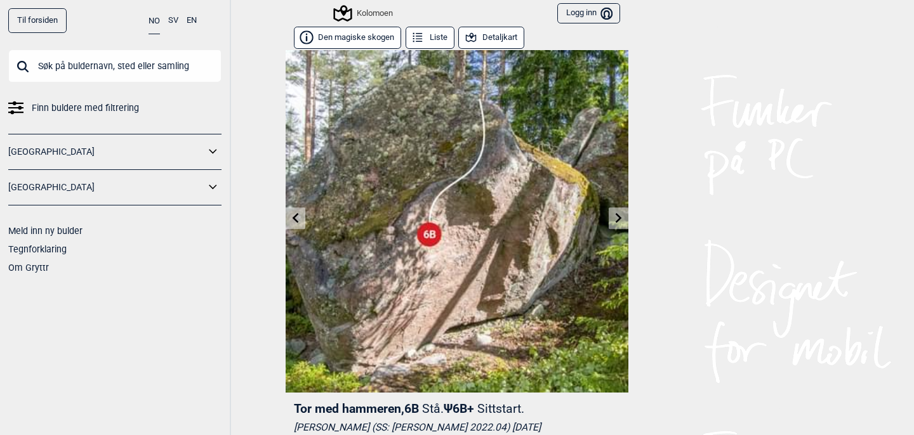
click at [616, 219] on icon at bounding box center [619, 218] width 10 height 10
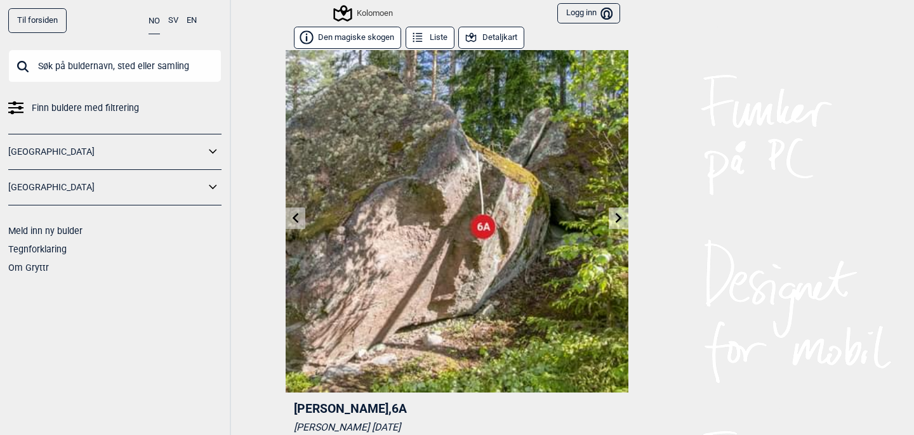
click at [616, 219] on icon at bounding box center [619, 218] width 10 height 10
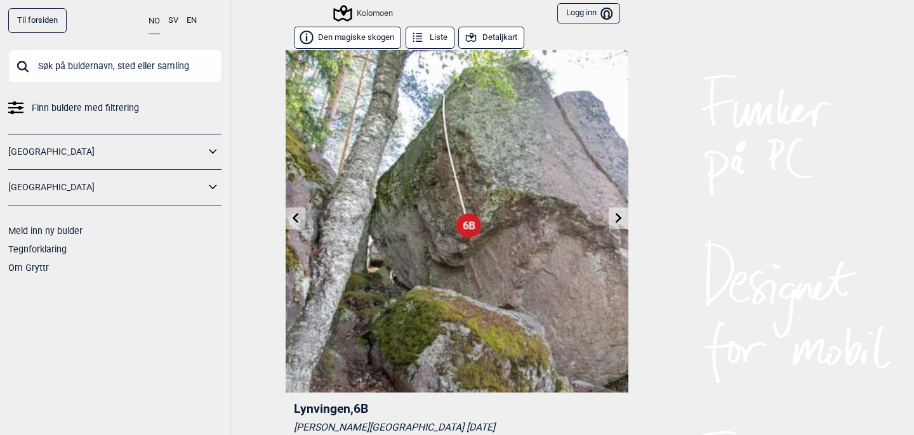
click at [616, 219] on icon at bounding box center [619, 218] width 10 height 10
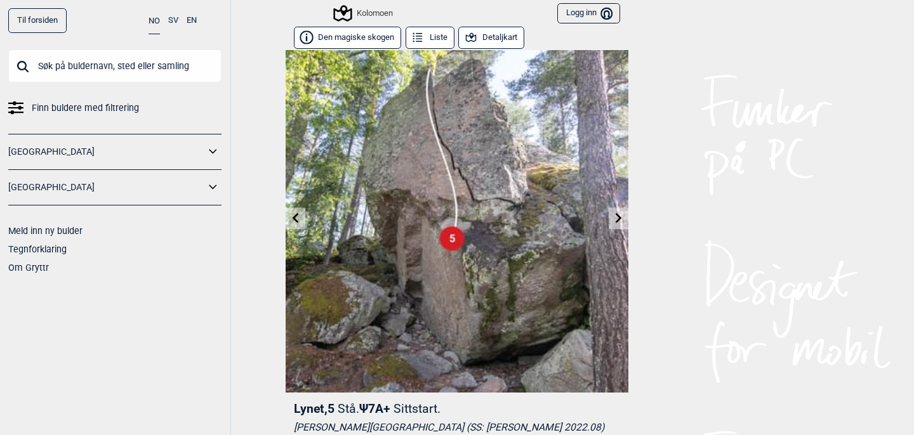
click at [616, 219] on icon at bounding box center [619, 218] width 10 height 10
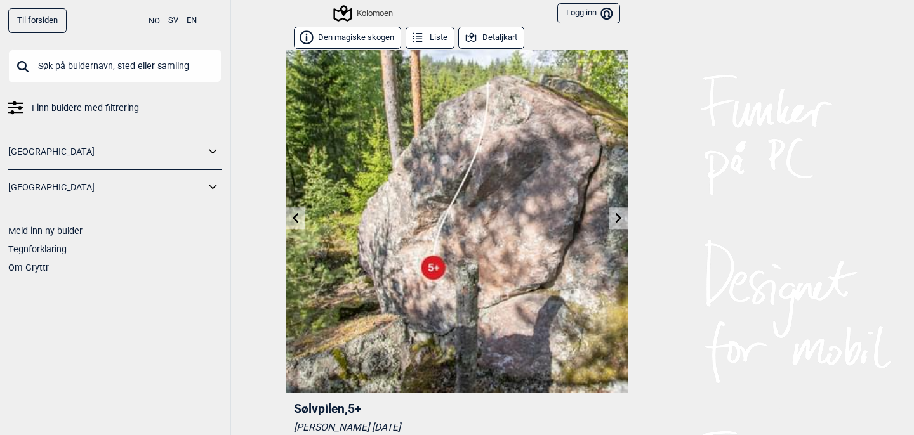
click at [616, 219] on icon at bounding box center [619, 218] width 10 height 10
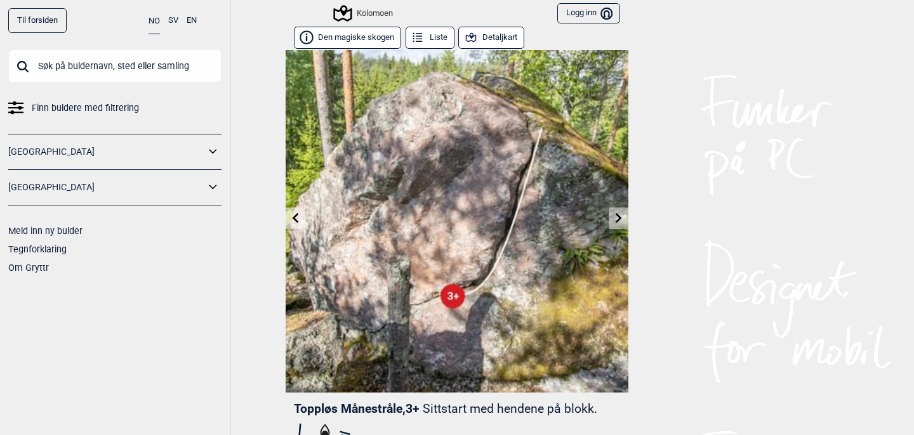
click at [616, 219] on icon at bounding box center [619, 218] width 10 height 10
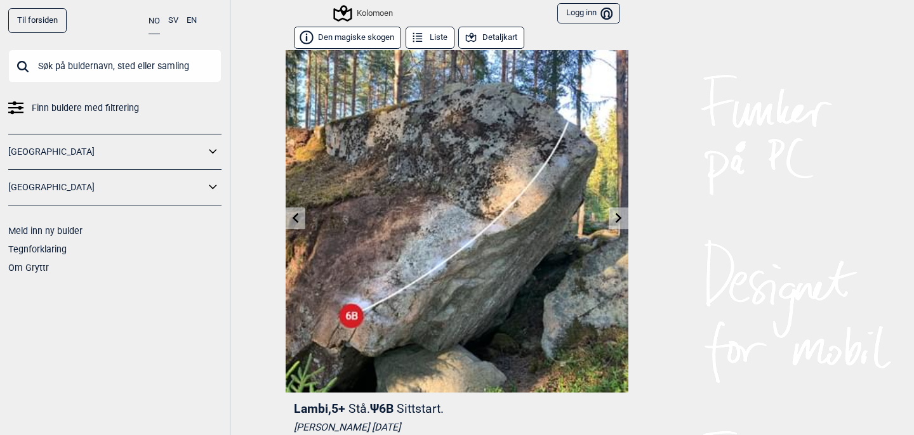
click at [616, 219] on icon at bounding box center [619, 218] width 10 height 10
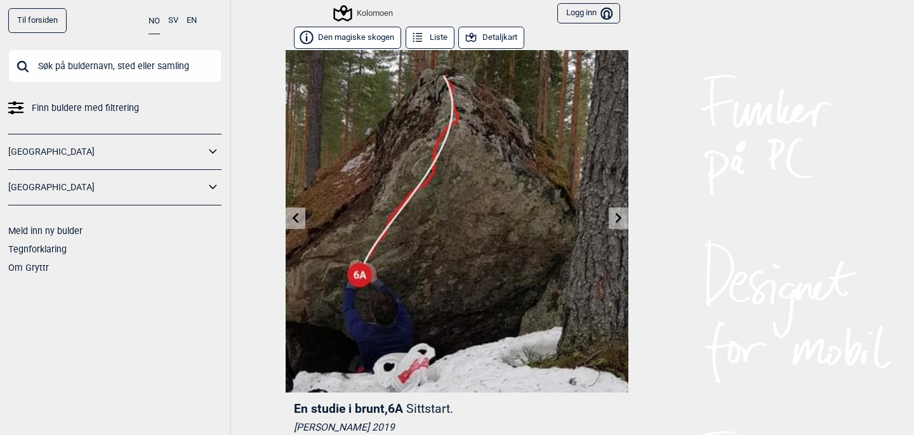
click at [616, 219] on icon at bounding box center [619, 218] width 10 height 10
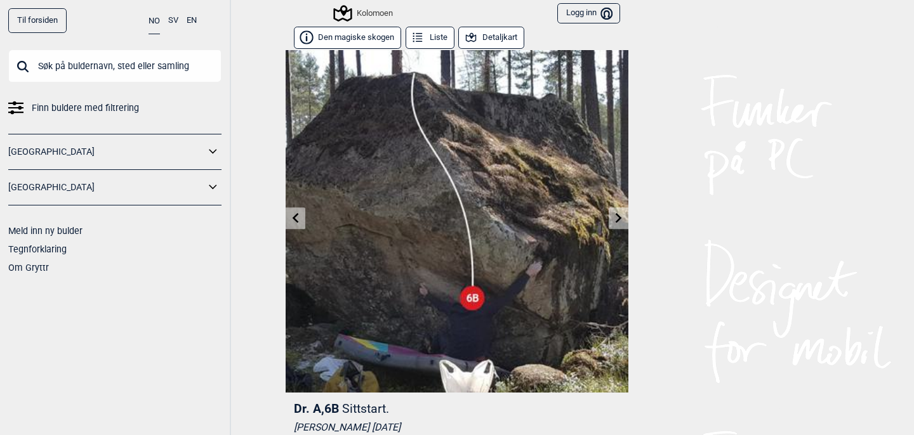
click at [616, 219] on icon at bounding box center [619, 218] width 10 height 10
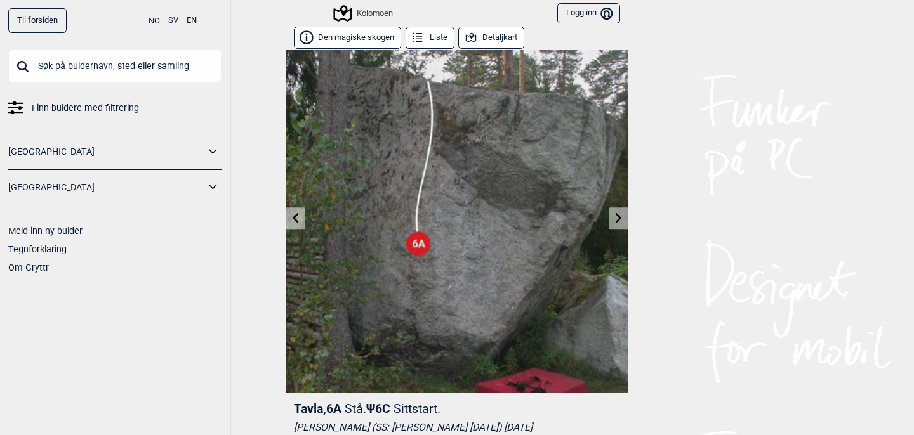
click at [616, 219] on icon at bounding box center [619, 218] width 10 height 10
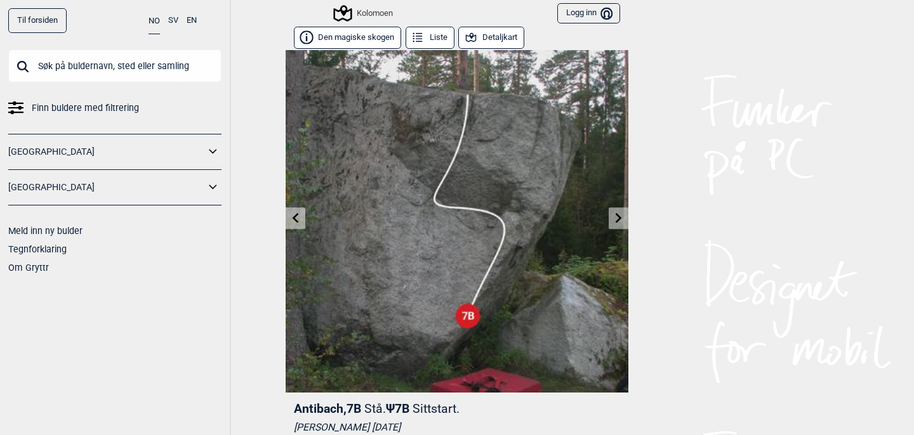
click at [616, 219] on icon at bounding box center [619, 218] width 10 height 10
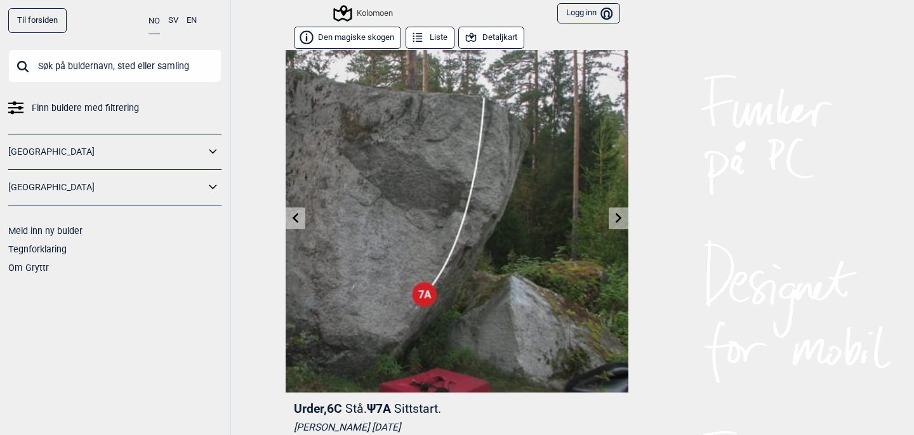
click at [616, 219] on icon at bounding box center [619, 218] width 10 height 10
